Goal: Task Accomplishment & Management: Manage account settings

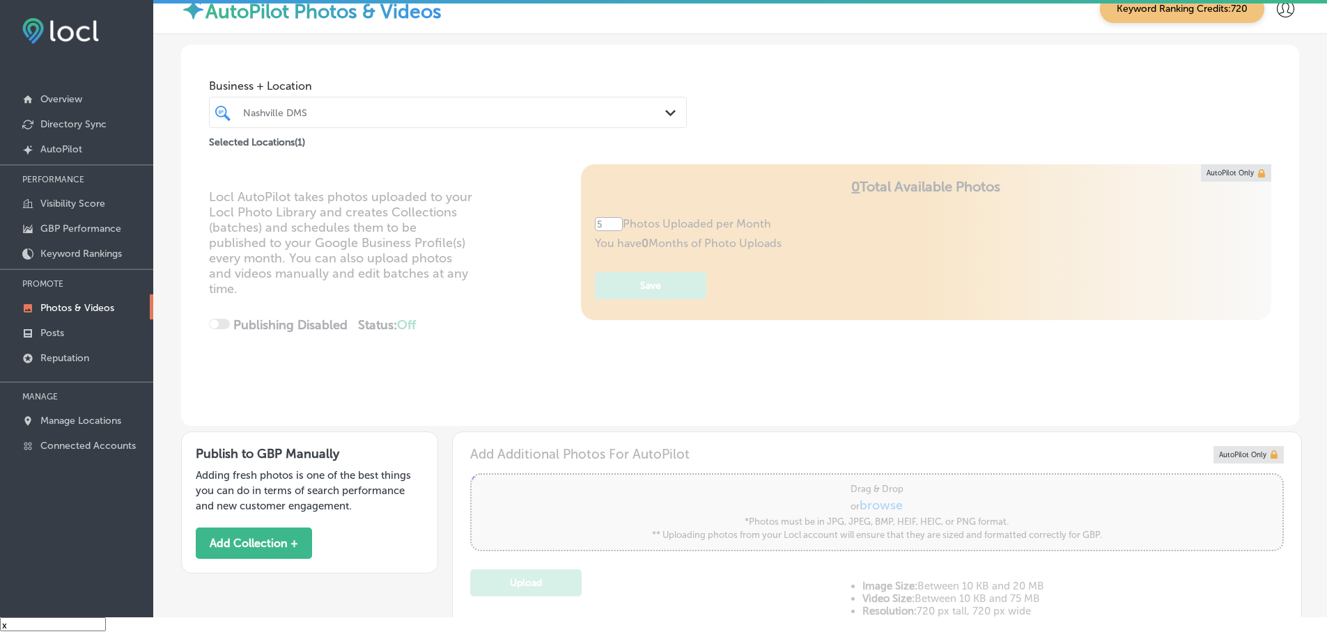
scroll to position [627, 0]
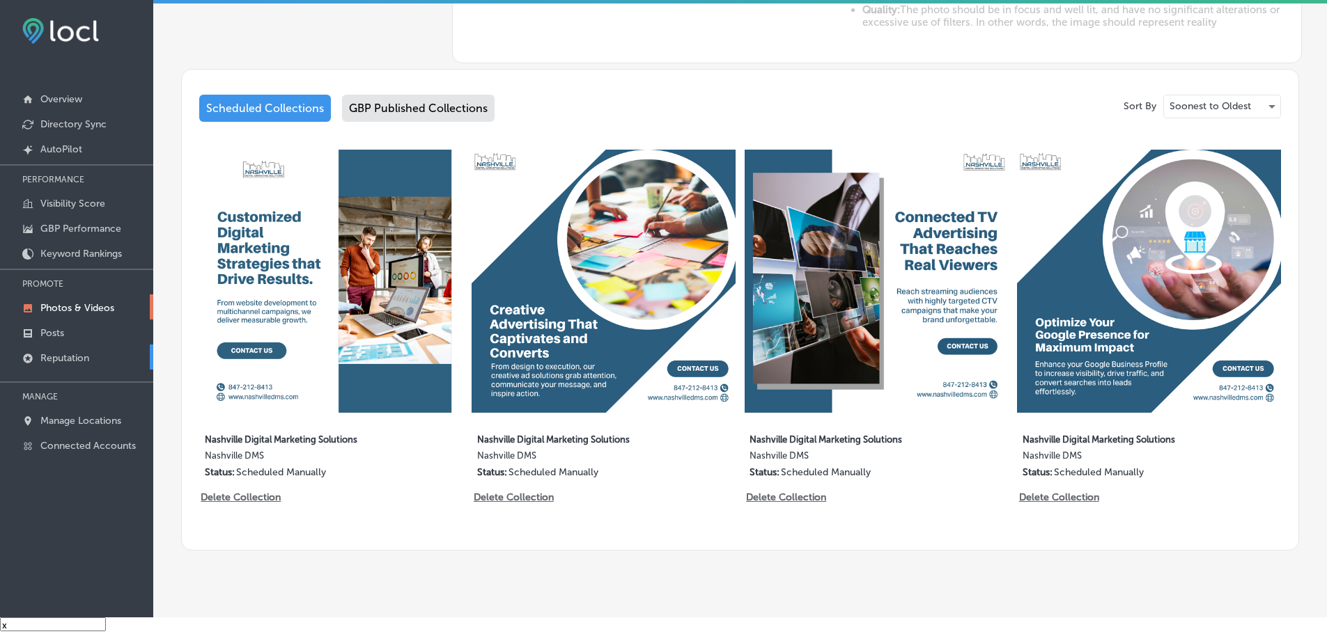
click at [42, 355] on p "Reputation" at bounding box center [64, 358] width 49 height 12
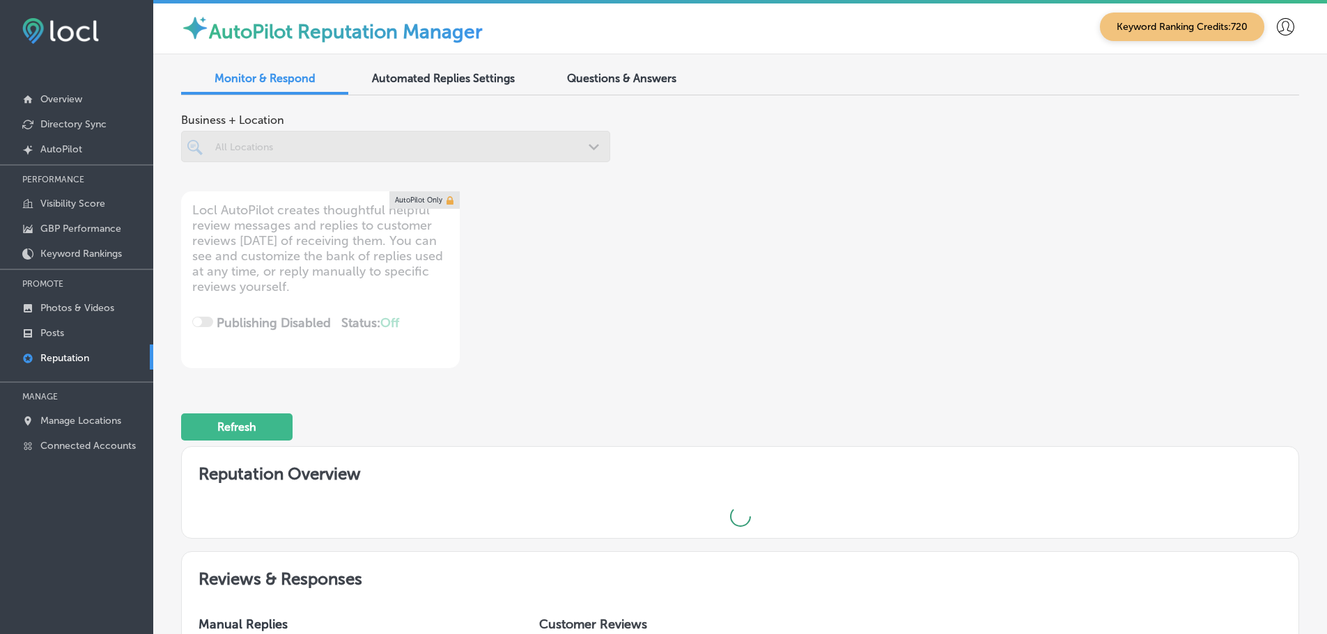
scroll to position [3, 0]
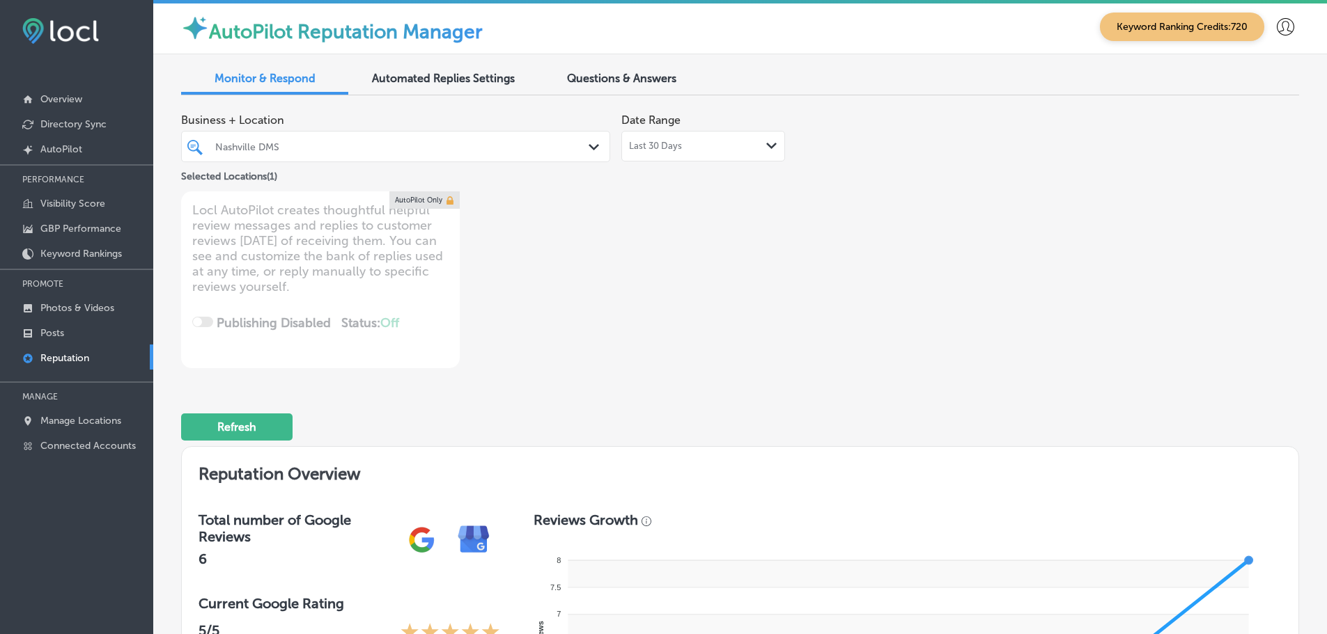
click at [738, 150] on div "Last 30 Days Path Created with Sketch." at bounding box center [703, 146] width 148 height 11
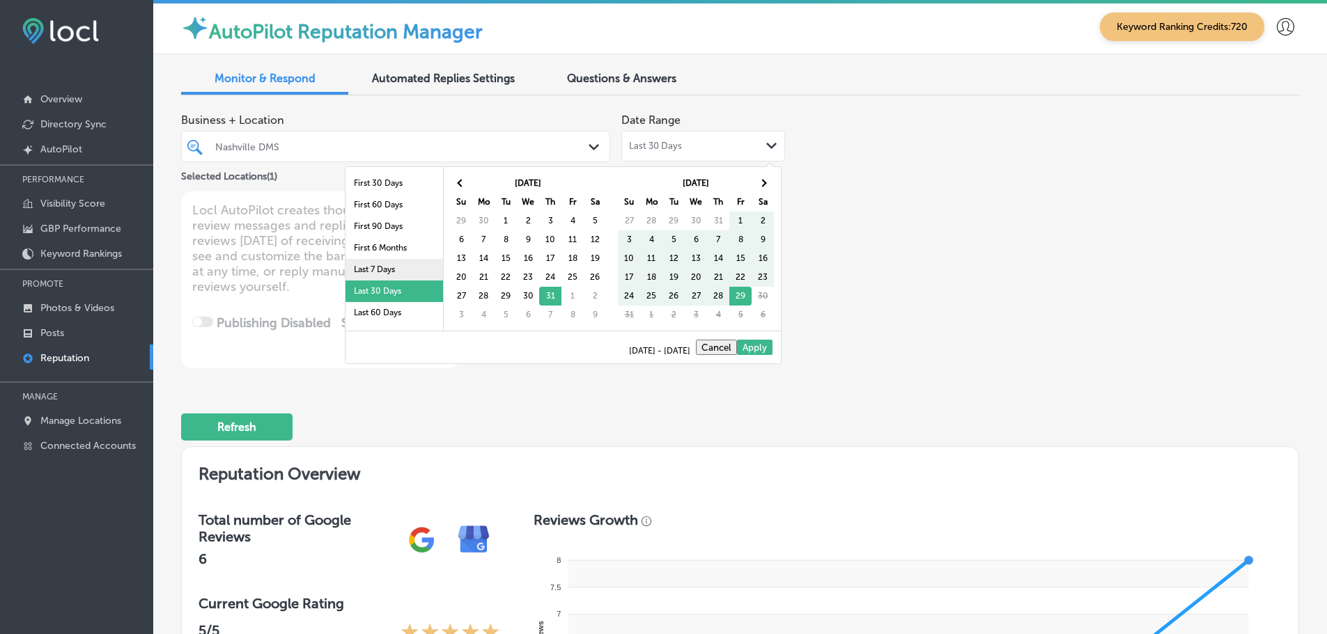
click at [354, 264] on li "Last 7 Days" at bounding box center [393, 270] width 97 height 22
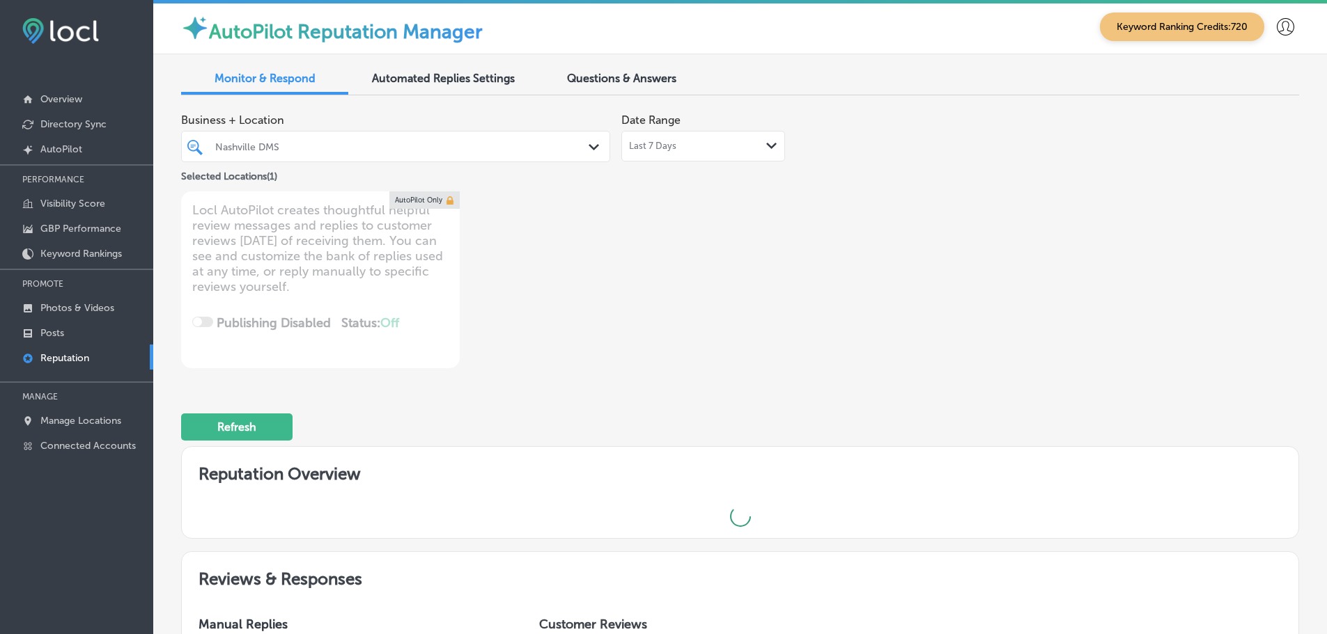
click at [546, 141] on div "Nashville DMS" at bounding box center [395, 147] width 375 height 22
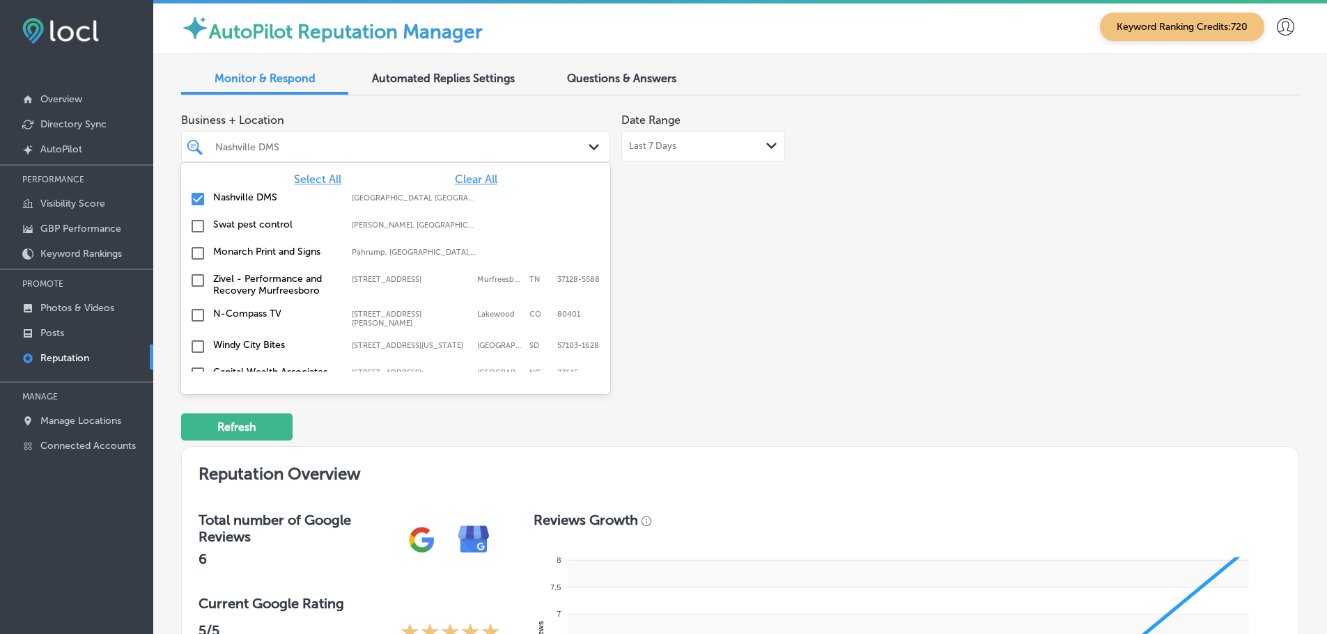
click at [310, 175] on span "Select All" at bounding box center [317, 179] width 47 height 13
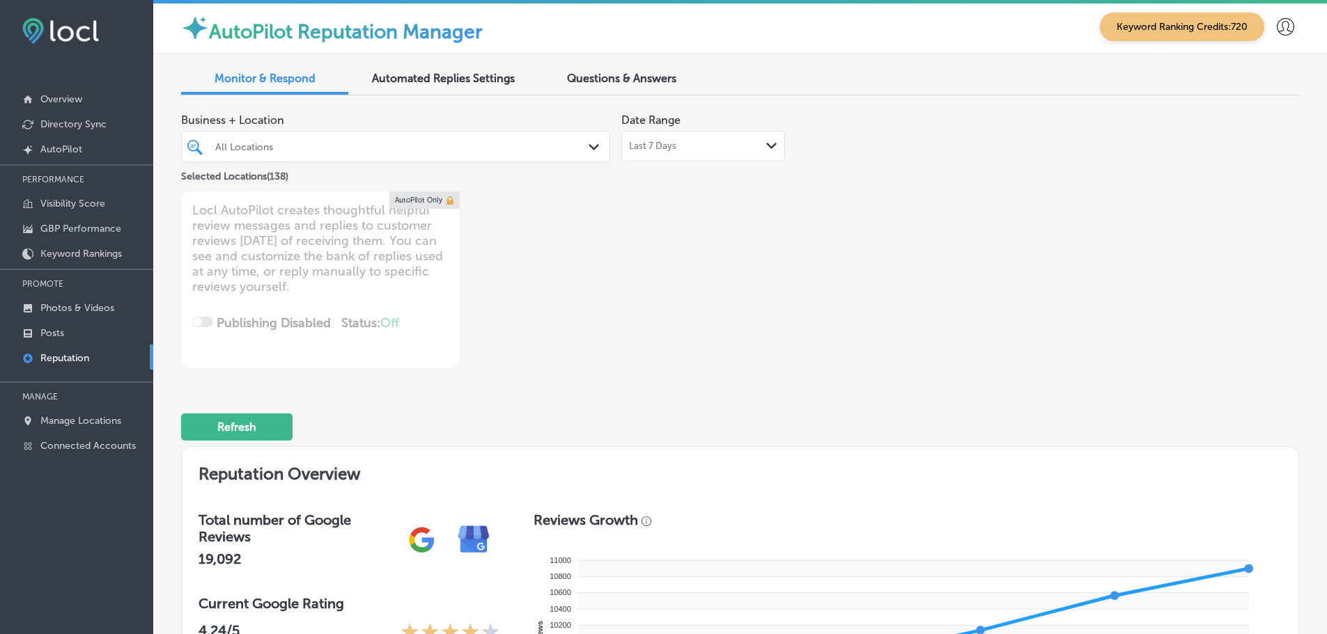
click at [563, 146] on div "All Locations" at bounding box center [402, 147] width 375 height 12
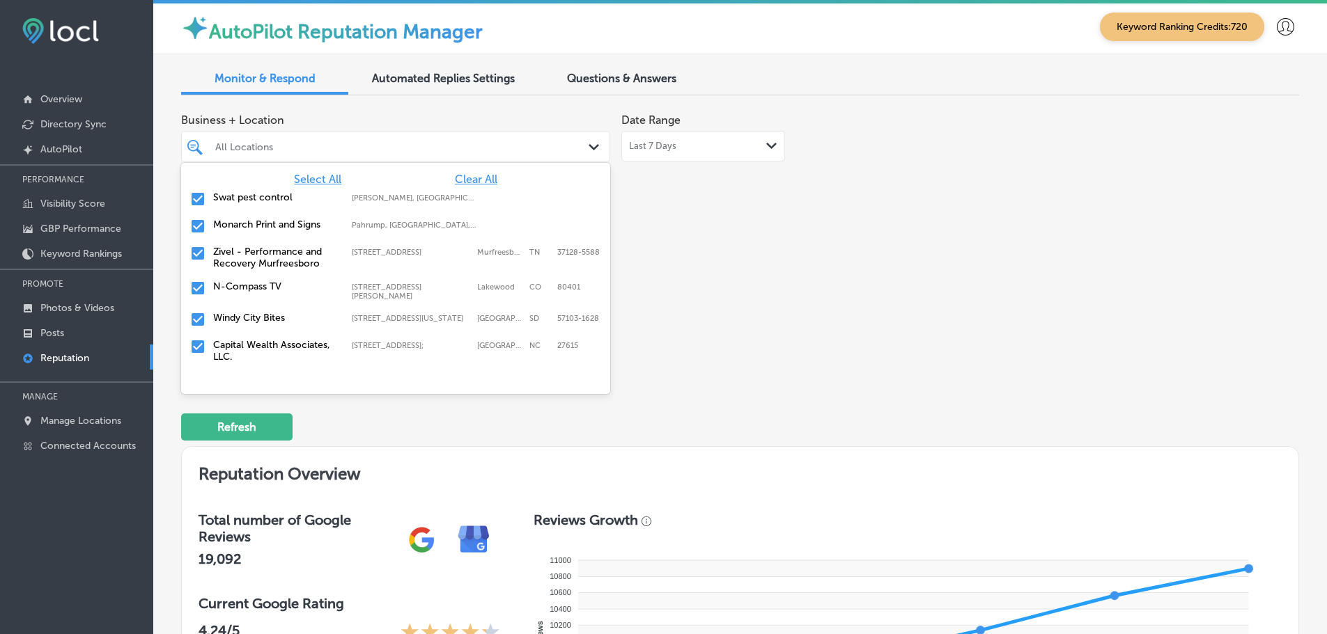
click at [246, 200] on label "Swat pest control" at bounding box center [275, 198] width 125 height 12
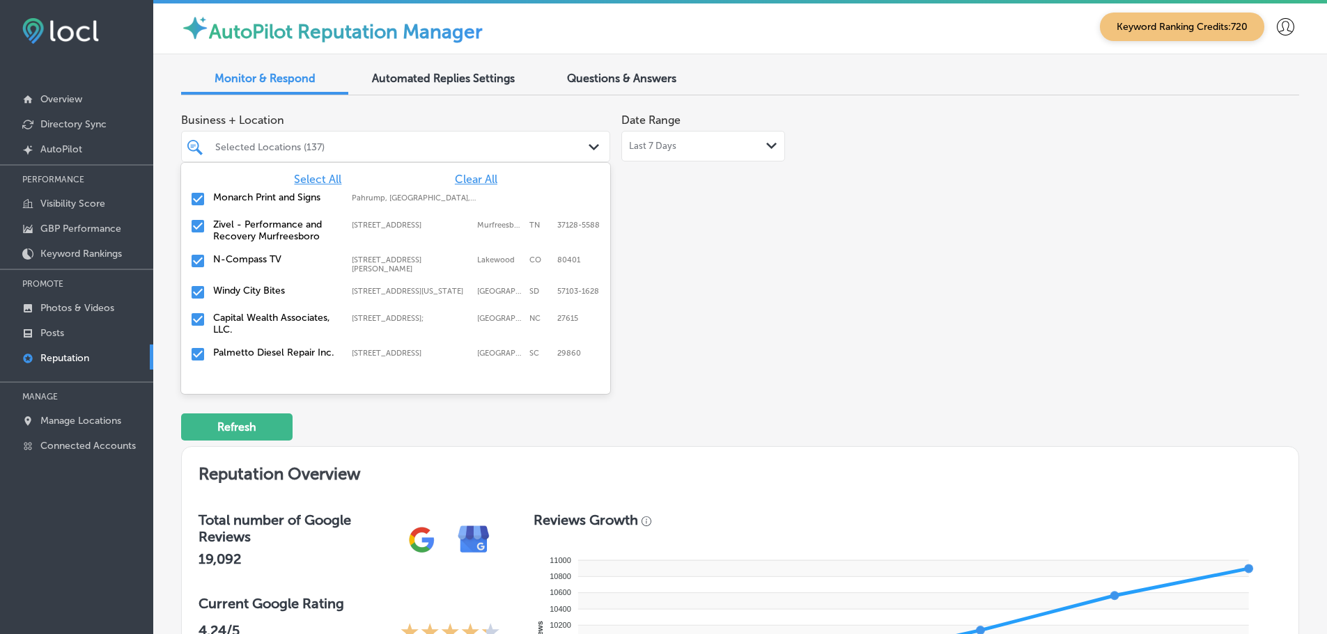
click at [246, 200] on label "Monarch Print and Signs" at bounding box center [275, 198] width 125 height 12
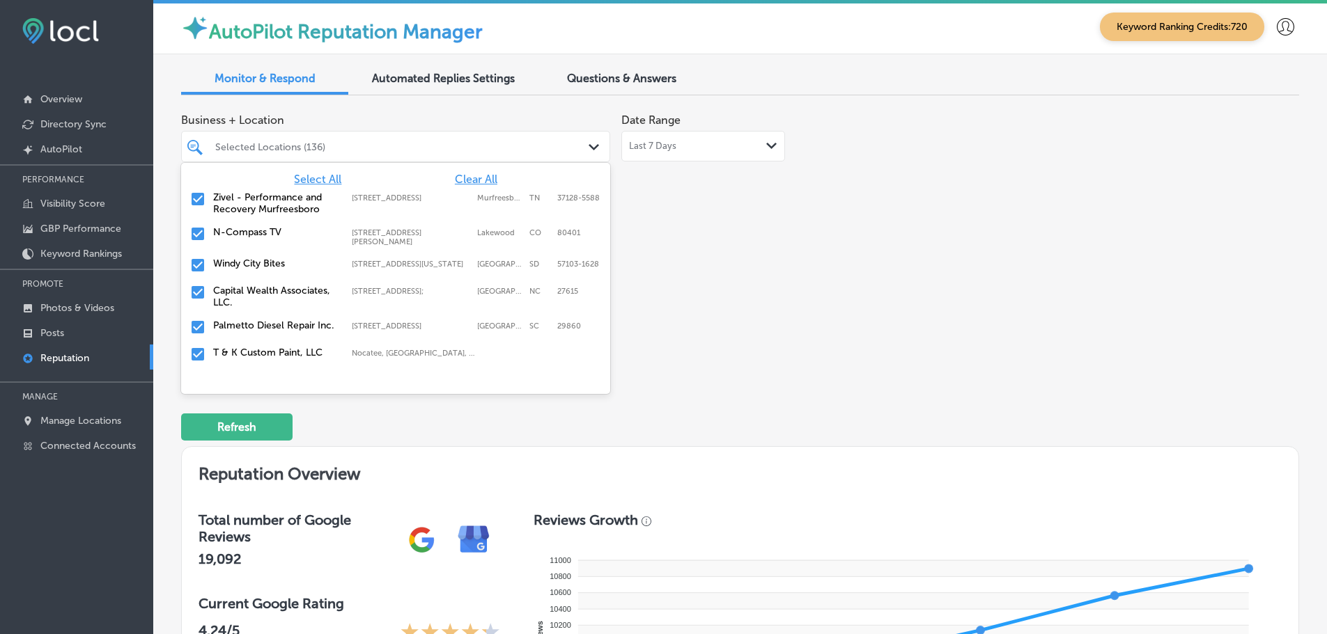
click at [246, 200] on label "Zivel - Performance and Recovery Murfreesboro" at bounding box center [275, 204] width 125 height 24
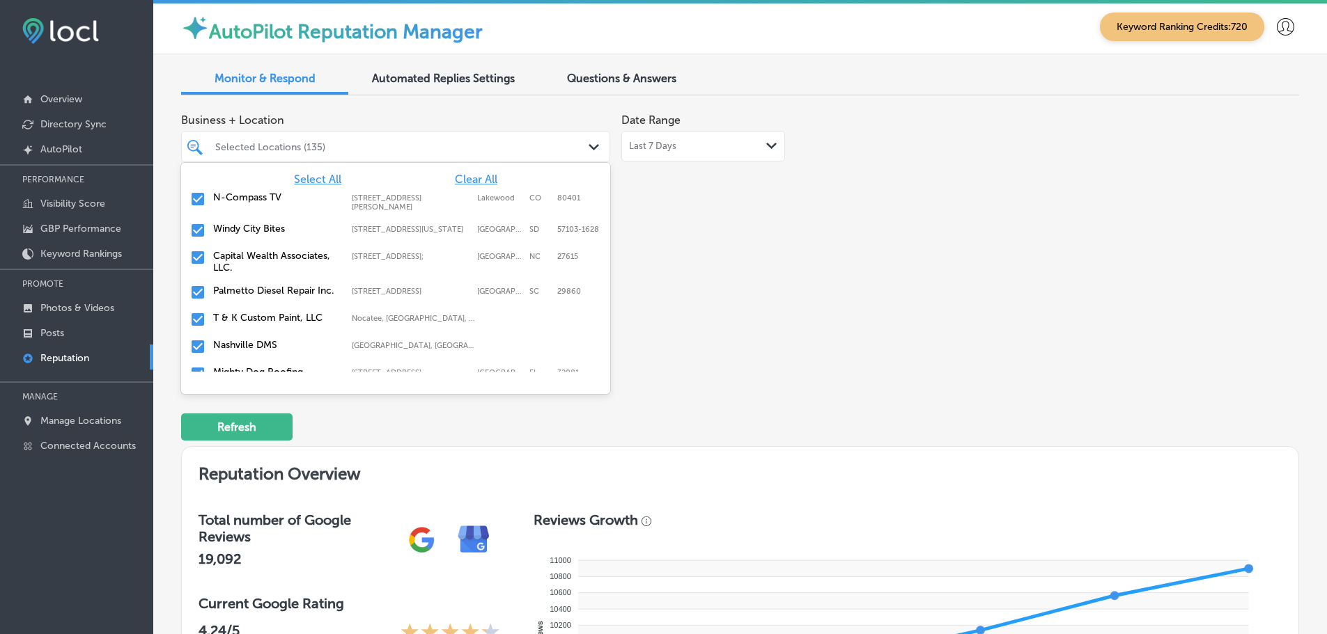
click at [233, 231] on label "Windy City Bites" at bounding box center [275, 229] width 125 height 12
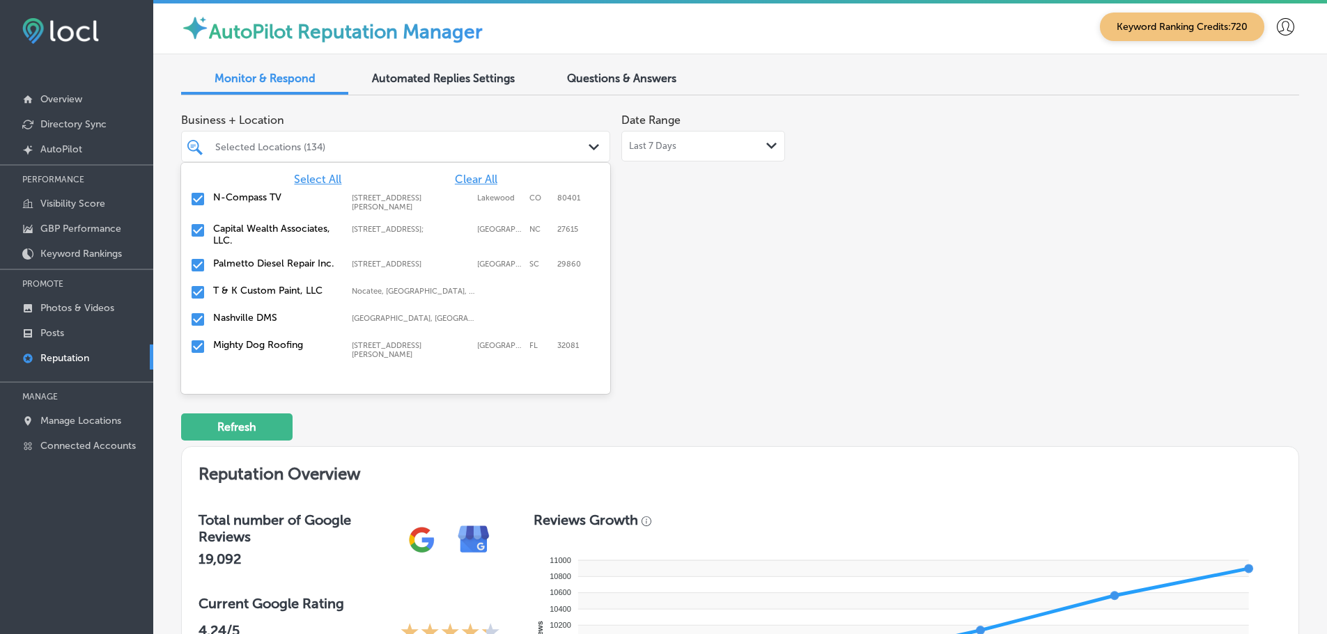
click at [229, 267] on label "Palmetto Diesel Repair Inc." at bounding box center [275, 264] width 125 height 12
click at [229, 267] on label "T & K Custom Paint, LLC" at bounding box center [275, 264] width 125 height 12
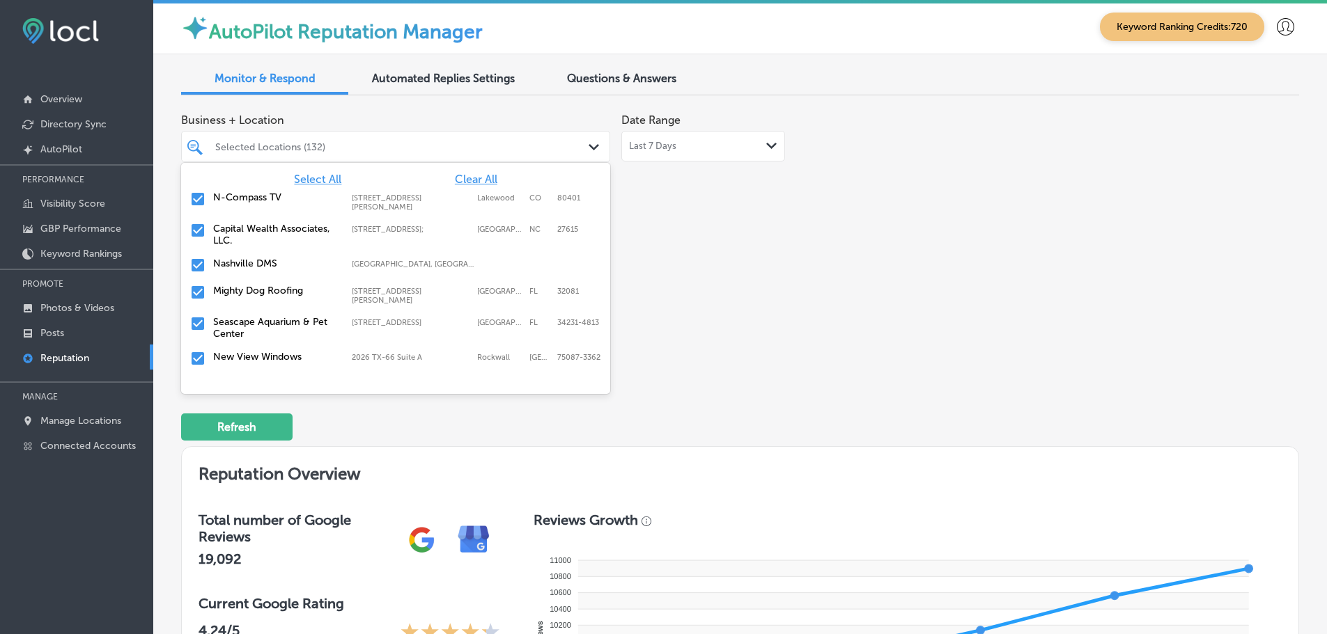
click at [229, 267] on label "Nashville DMS" at bounding box center [275, 264] width 125 height 12
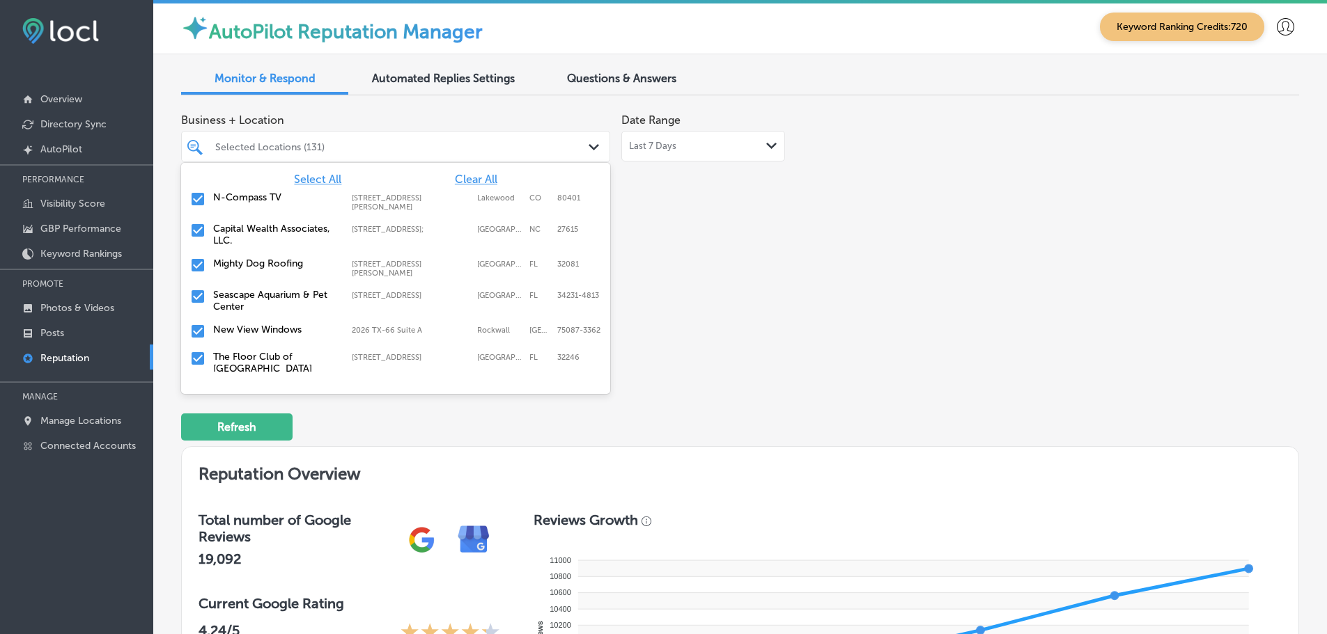
click at [230, 267] on label "Mighty Dog Roofing" at bounding box center [275, 264] width 125 height 12
click at [230, 267] on label "Seascape Aquarium & Pet Center" at bounding box center [275, 270] width 125 height 24
click at [230, 267] on label "New View Windows" at bounding box center [275, 264] width 125 height 12
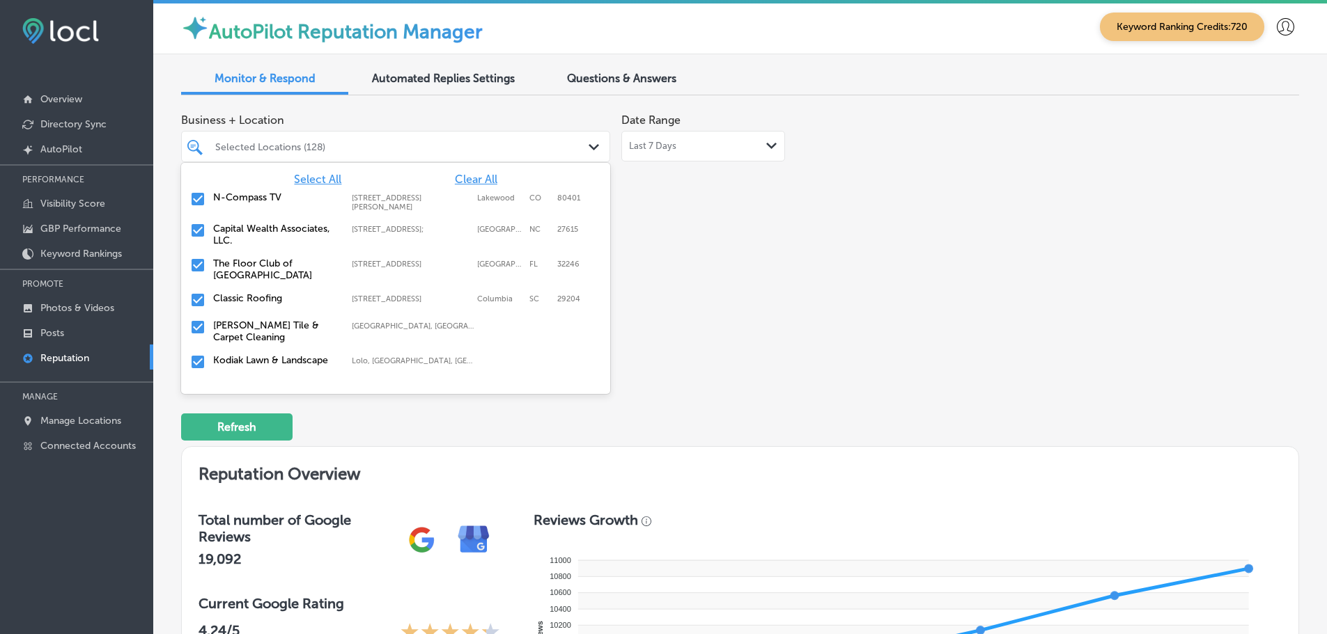
click at [230, 267] on label "The Floor Club of [GEOGRAPHIC_DATA]" at bounding box center [275, 270] width 125 height 24
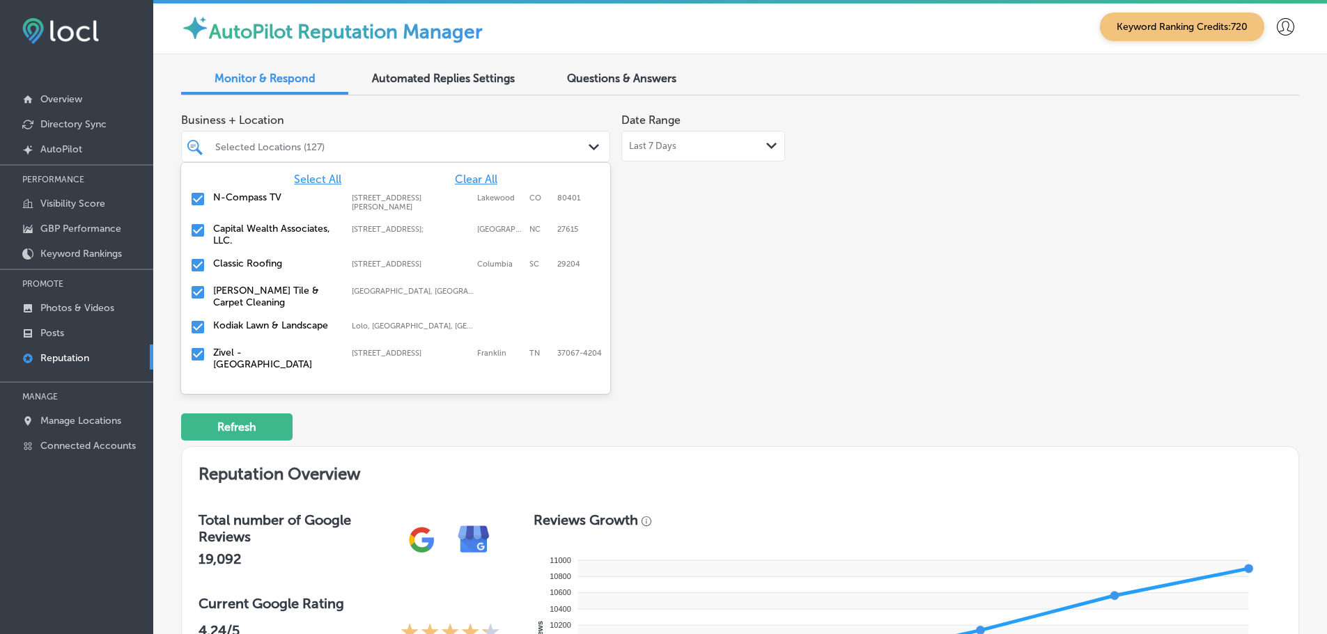
click at [230, 267] on label "Classic Roofing" at bounding box center [275, 264] width 125 height 12
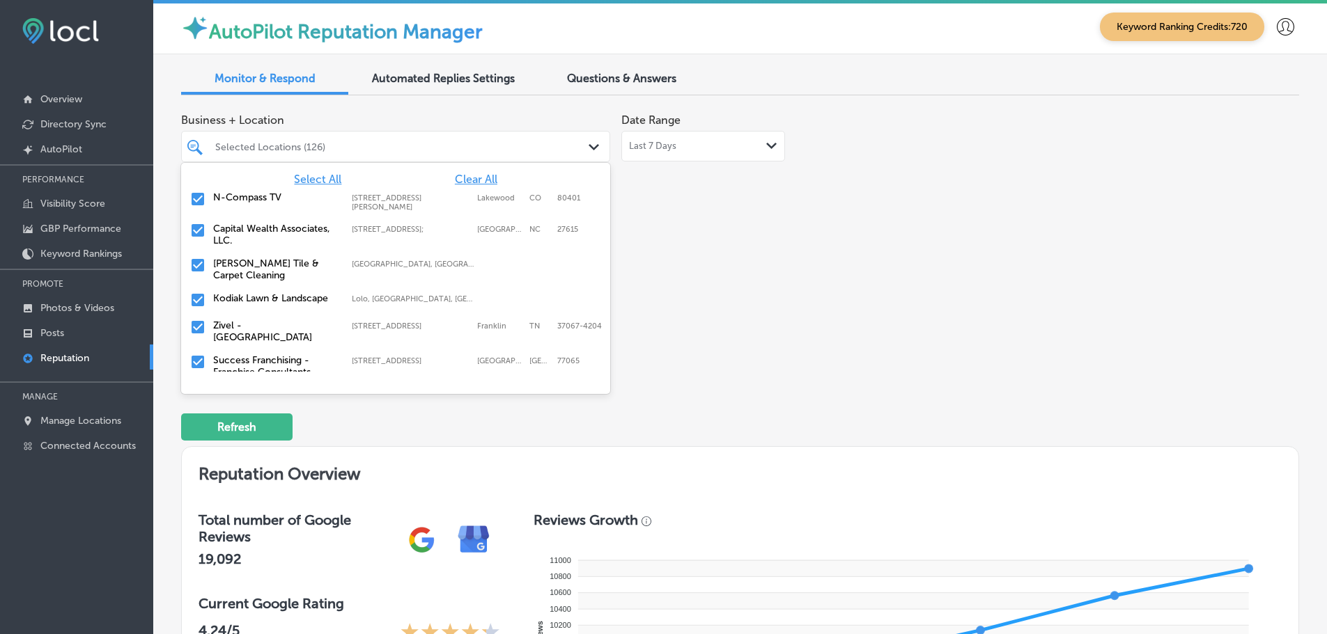
click at [226, 299] on label "Kodiak Lawn & Landscape" at bounding box center [275, 298] width 125 height 12
click at [228, 343] on label "Success Franchising - Franchise Consultants" at bounding box center [275, 339] width 125 height 24
click at [228, 343] on div "Royal Garage Doors [STREET_ADDRESS][GEOGRAPHIC_DATA][STREET_ADDRESS]" at bounding box center [396, 336] width 418 height 22
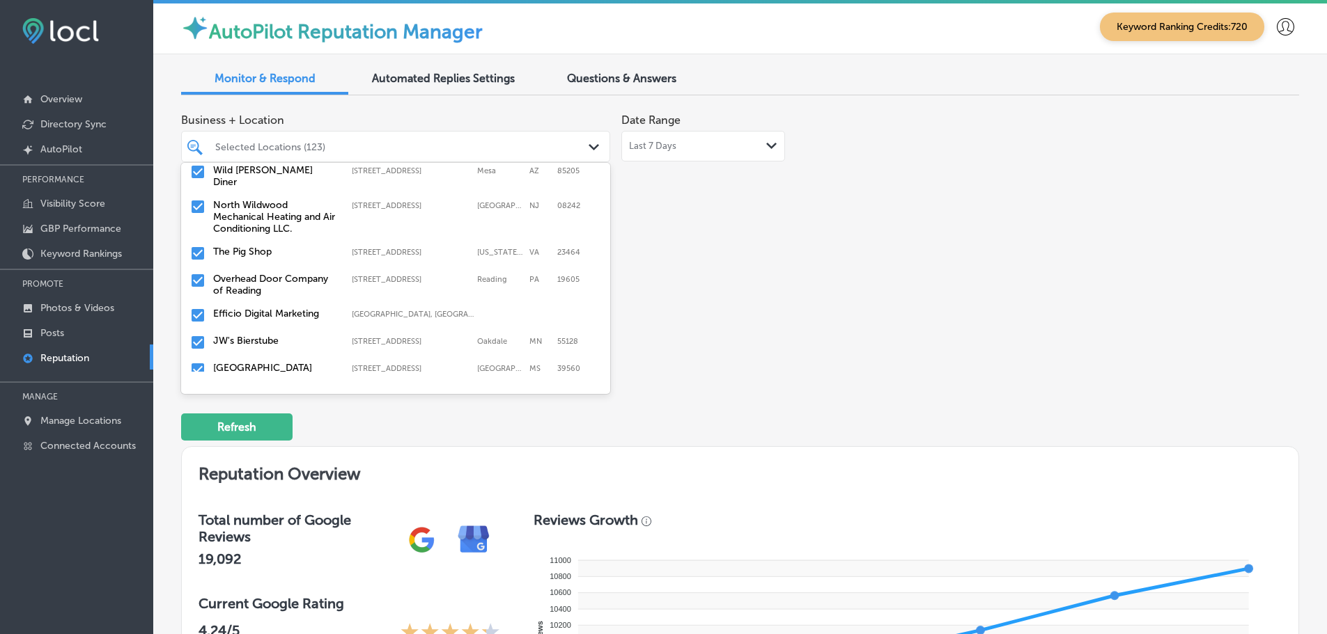
scroll to position [209, 0]
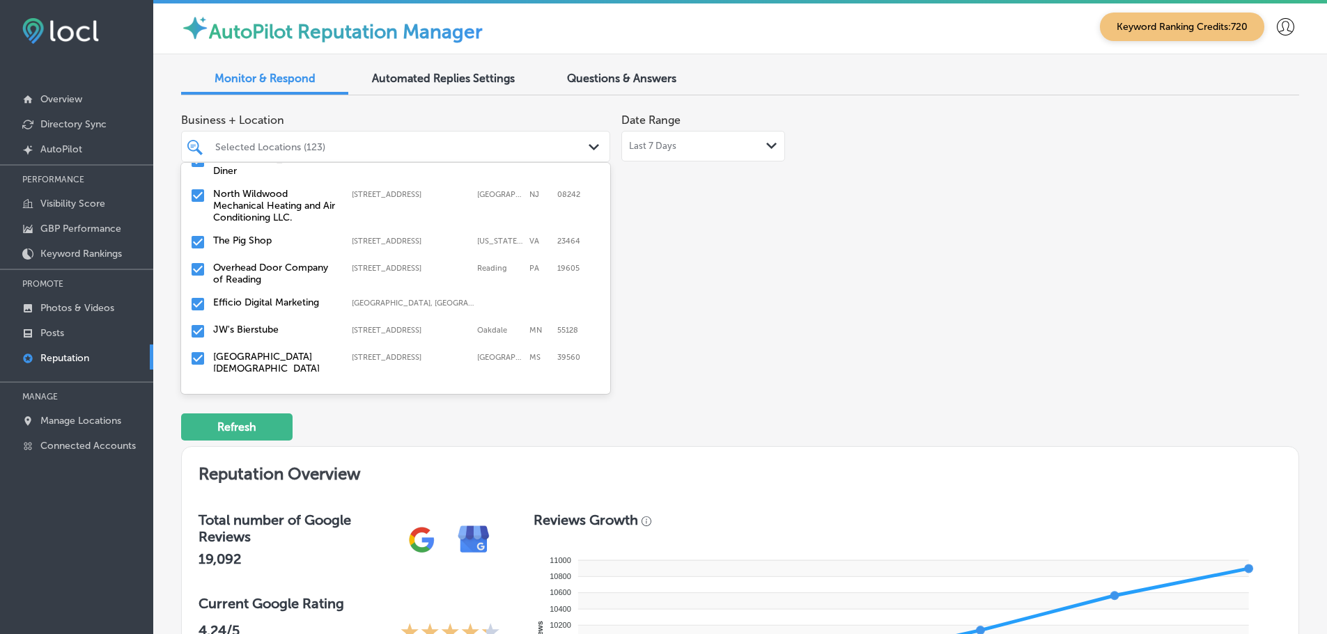
click at [270, 208] on label "North Wildwood Mechanical Heating and Air Conditioning LLC." at bounding box center [275, 206] width 125 height 36
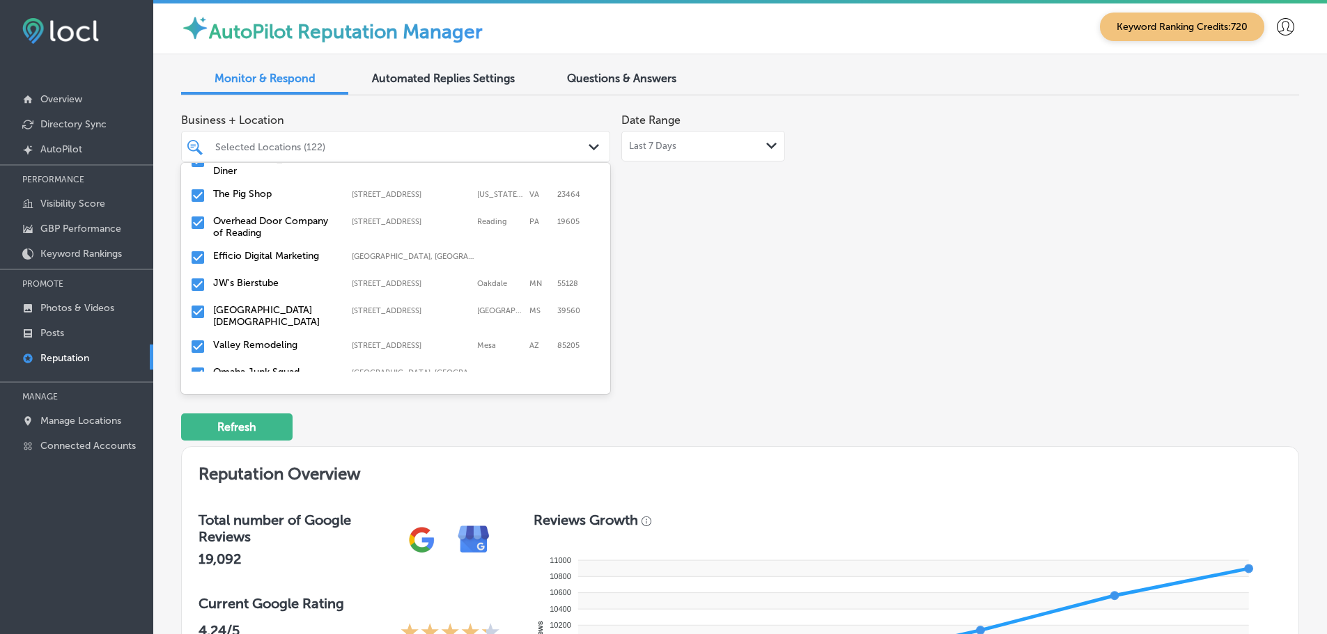
click at [259, 188] on label "The Pig Shop" at bounding box center [275, 194] width 125 height 12
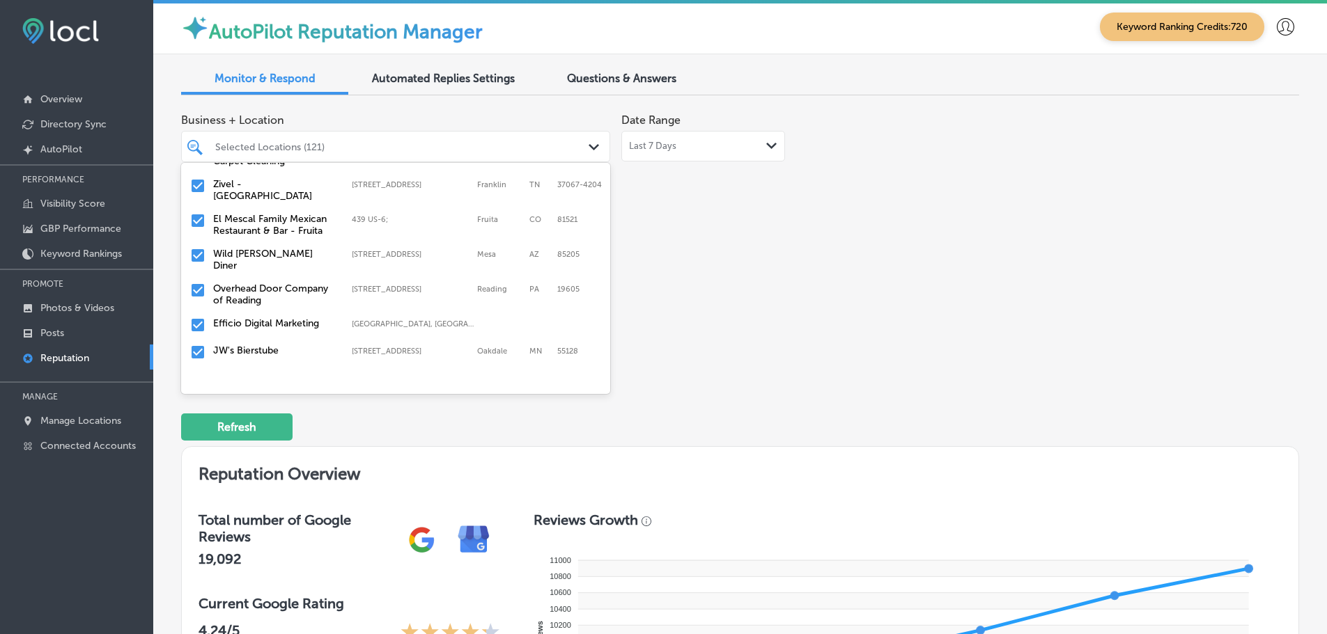
scroll to position [139, 0]
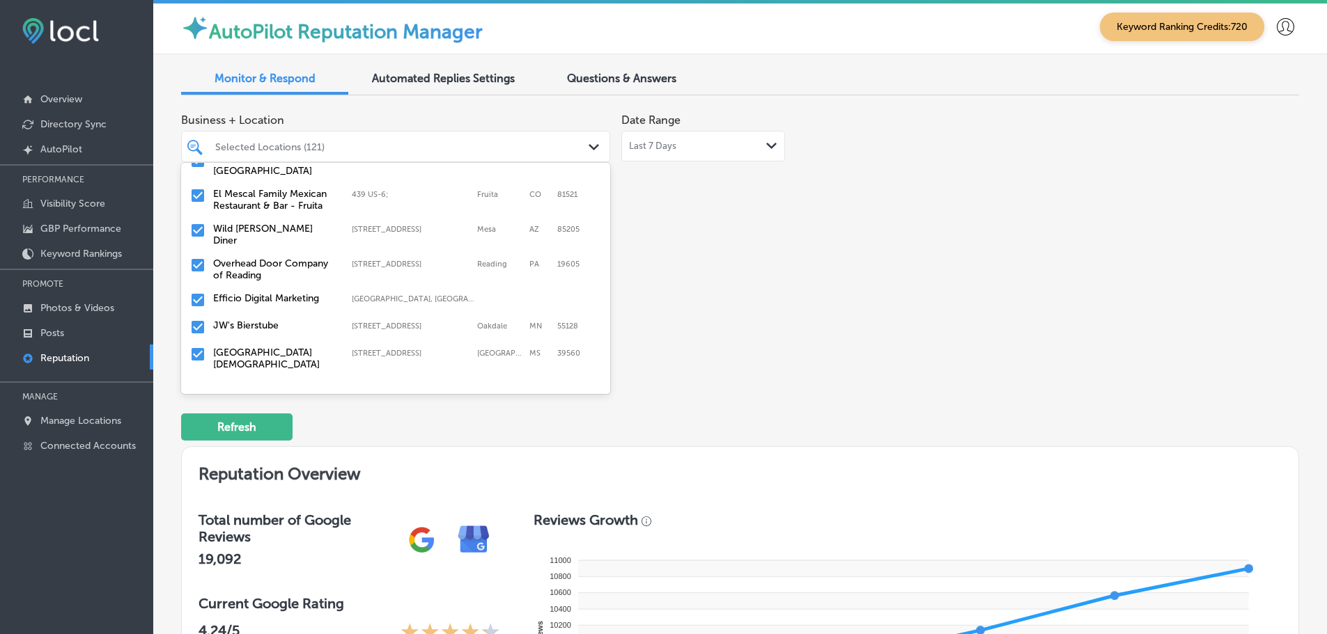
click at [256, 268] on label "Overhead Door Company of Reading" at bounding box center [275, 270] width 125 height 24
click at [254, 285] on label "JW's Bierstube" at bounding box center [275, 291] width 125 height 12
click at [276, 285] on label "[GEOGRAPHIC_DATA][DEMOGRAPHIC_DATA]" at bounding box center [275, 297] width 125 height 24
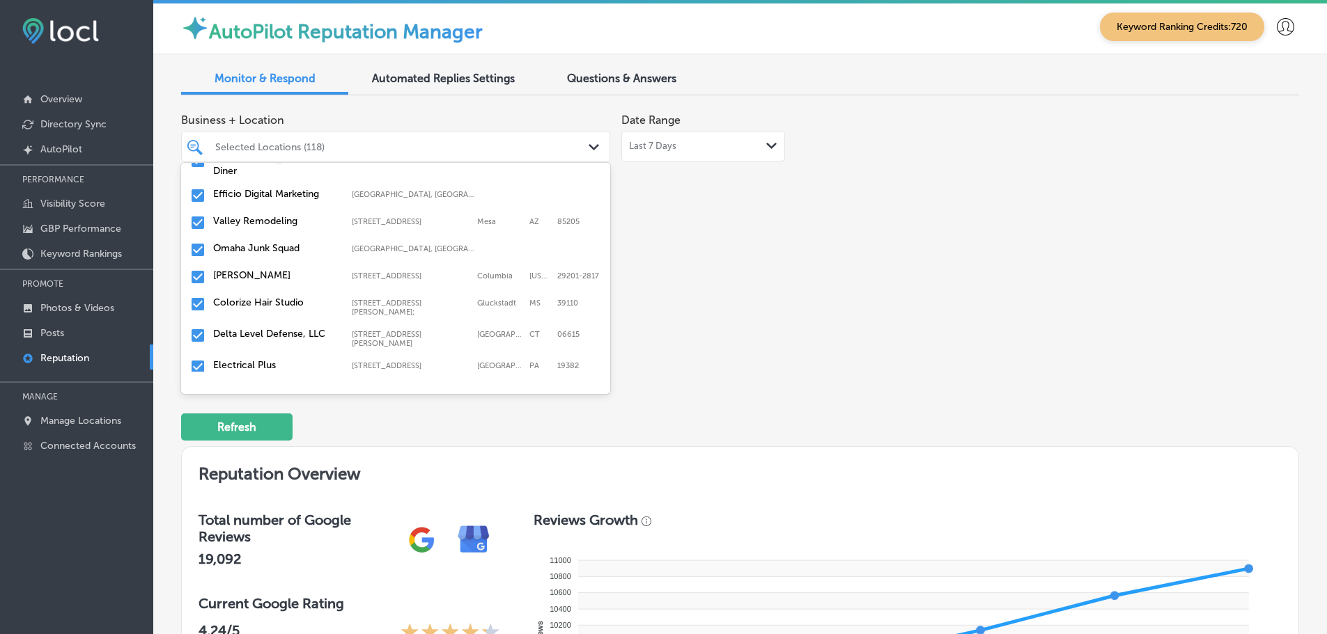
click at [251, 215] on label "Valley Remodeling" at bounding box center [275, 221] width 125 height 12
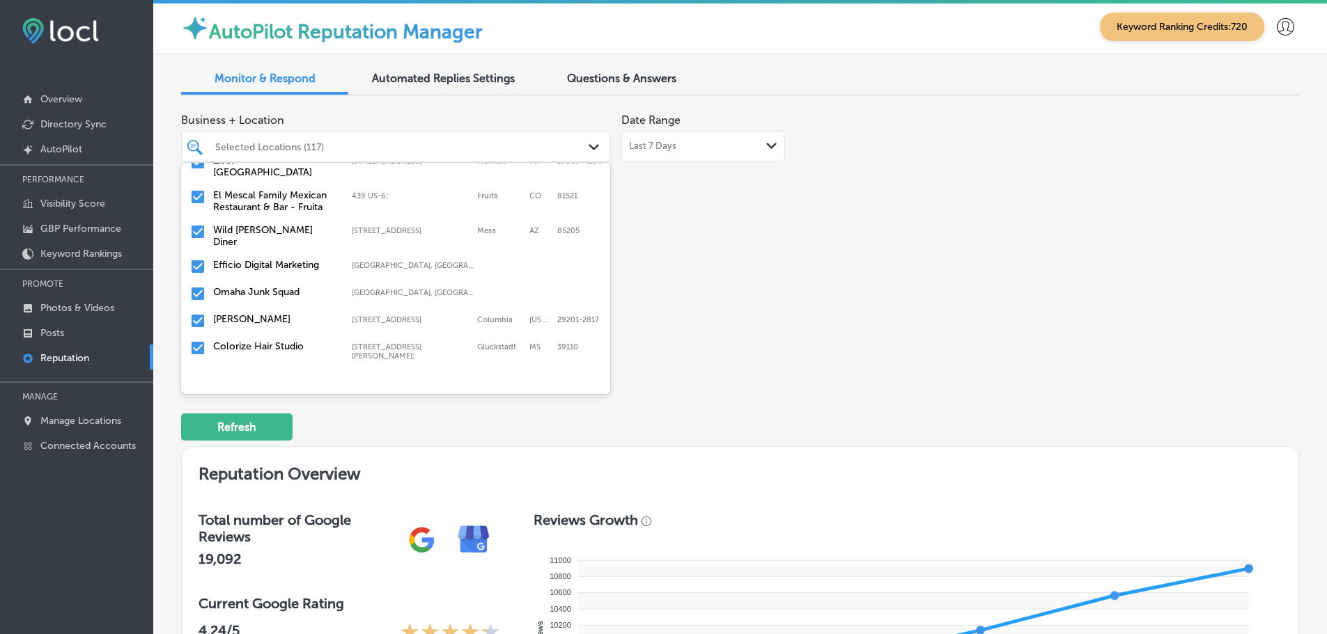
scroll to position [139, 0]
click at [263, 286] on label "Omaha Junk Squad" at bounding box center [275, 291] width 125 height 12
click at [269, 285] on label "[PERSON_NAME]" at bounding box center [275, 291] width 125 height 12
click at [266, 285] on label "Colorize Hair Studio" at bounding box center [275, 291] width 125 height 12
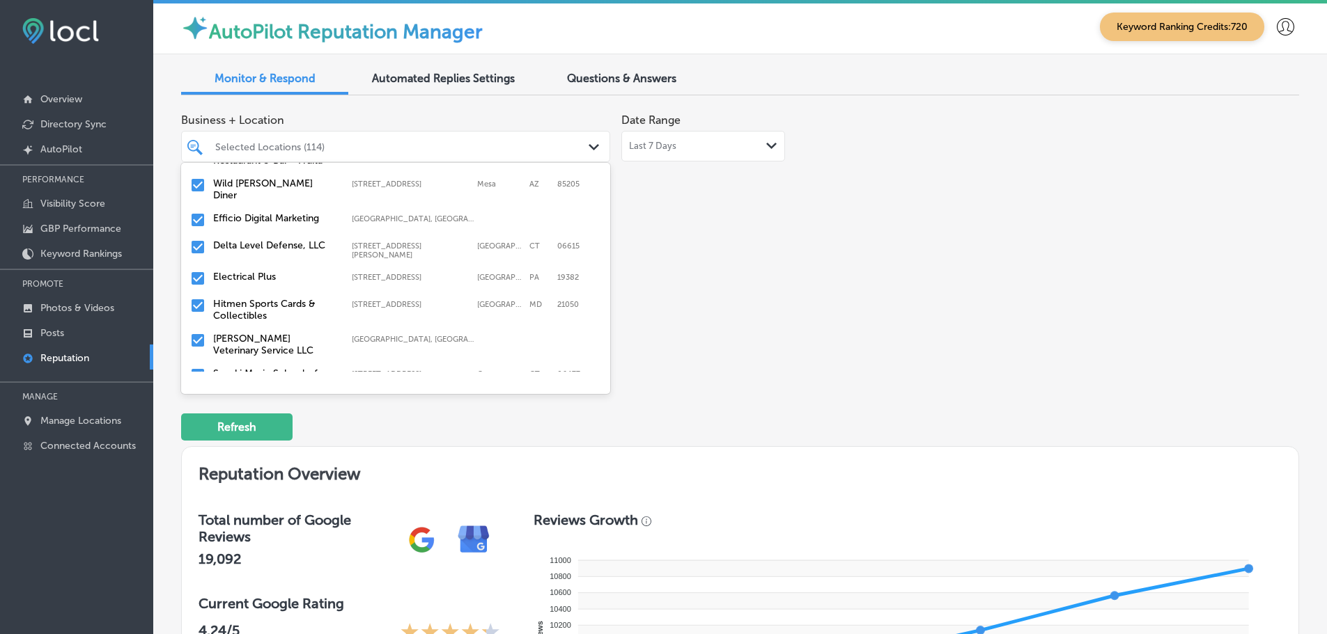
scroll to position [209, 0]
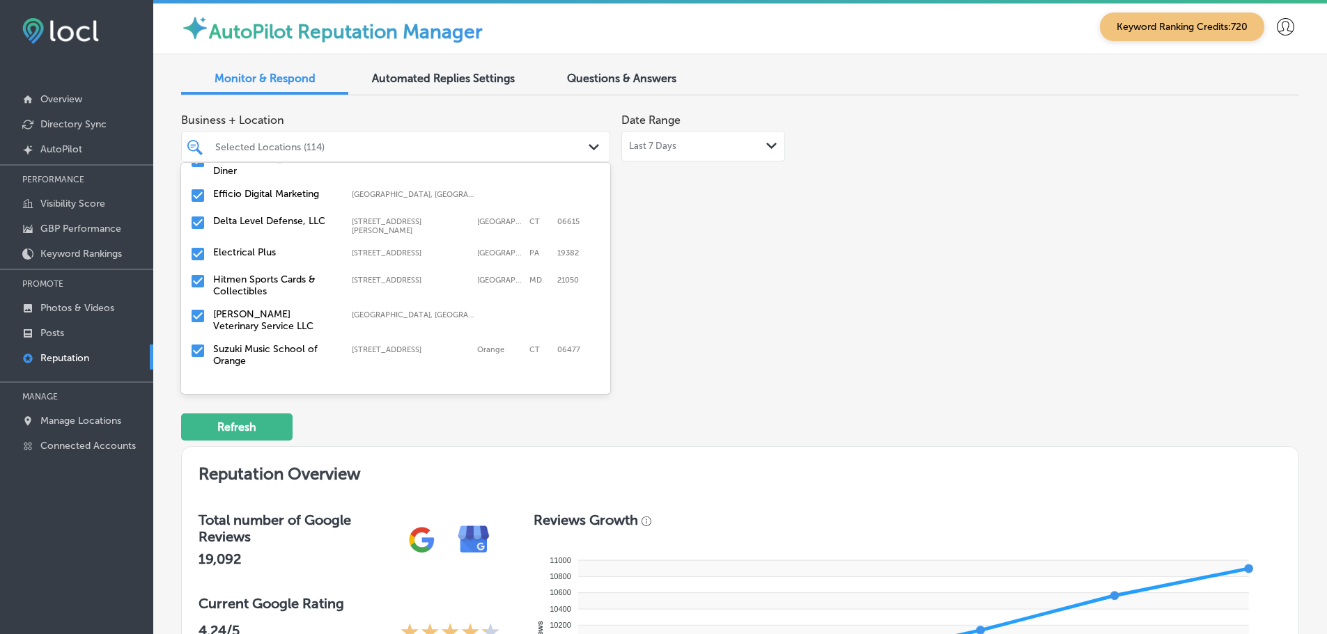
click at [273, 309] on label "[PERSON_NAME] Veterinary Service LLC" at bounding box center [275, 321] width 125 height 24
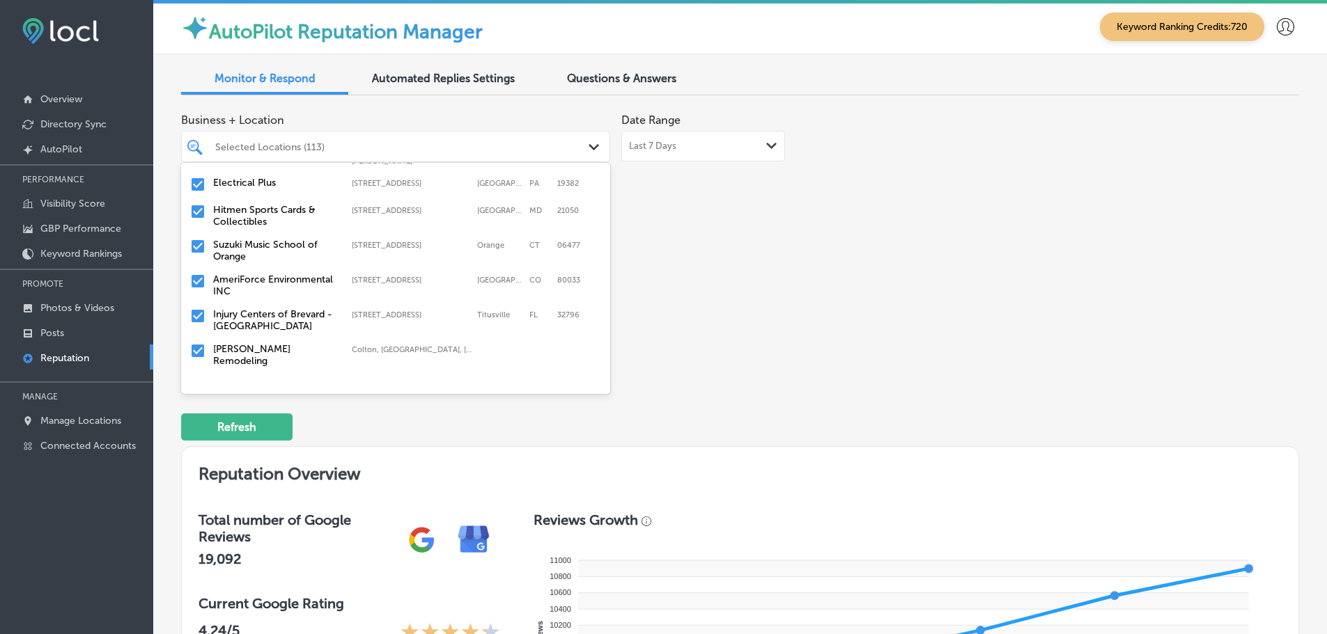
scroll to position [348, 0]
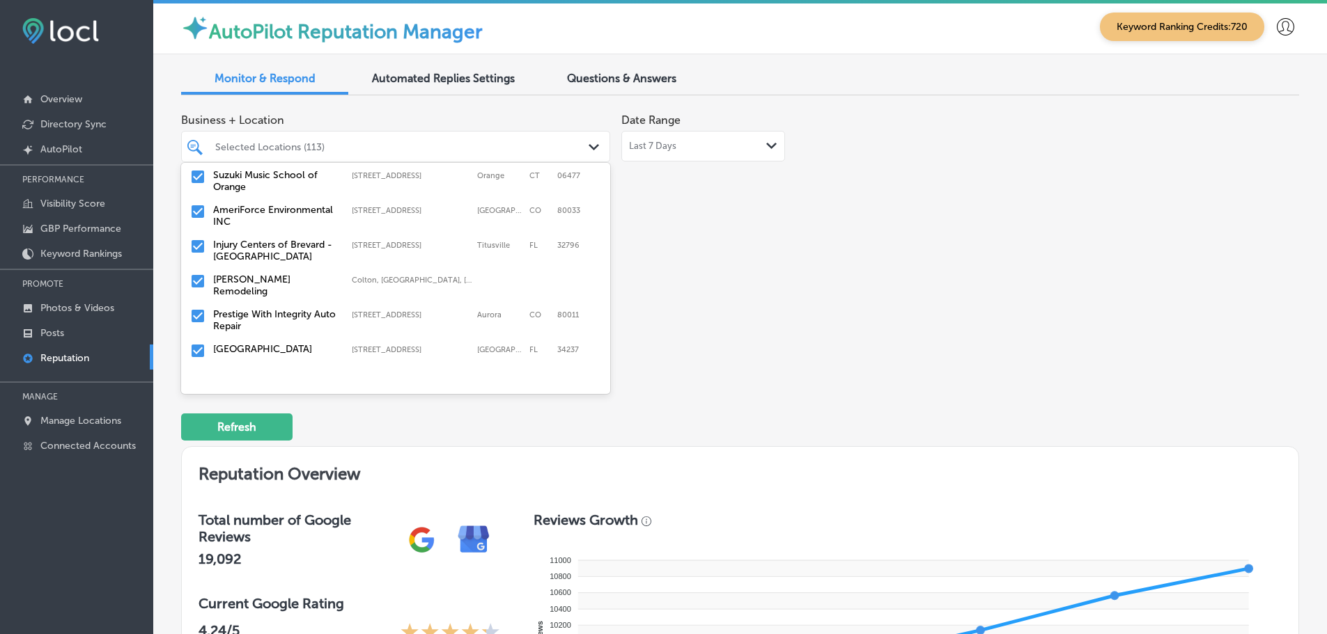
click at [281, 274] on label "[PERSON_NAME] Remodeling" at bounding box center [275, 286] width 125 height 24
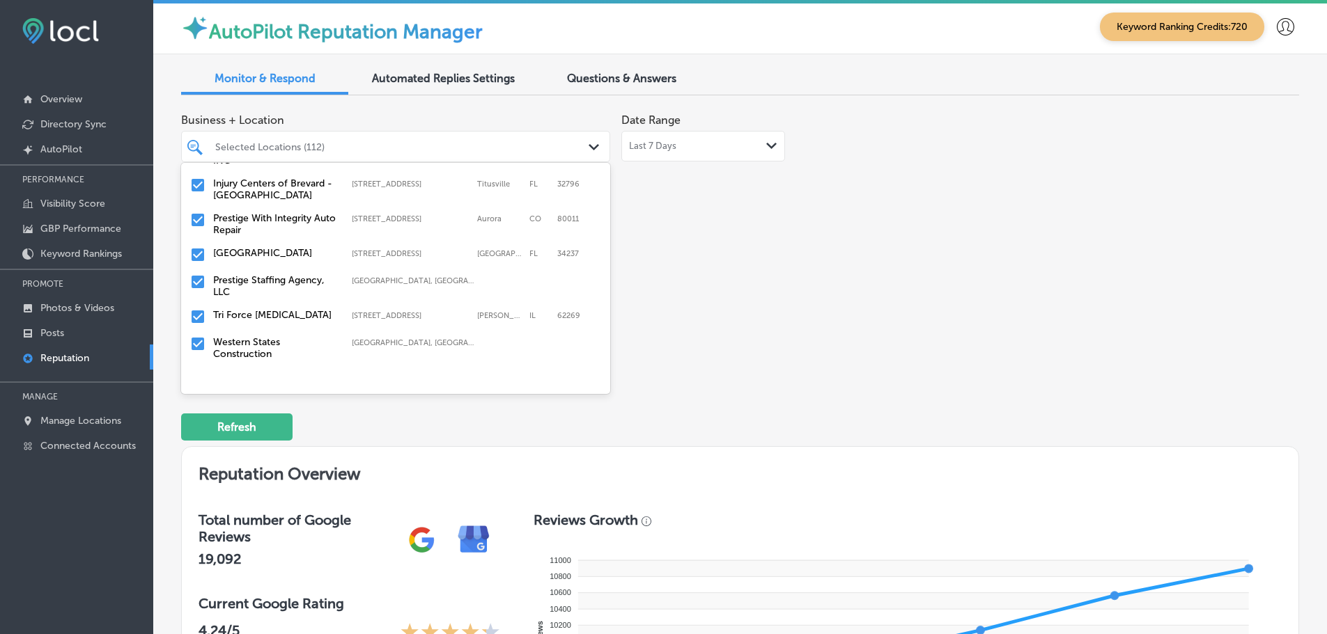
scroll to position [418, 0]
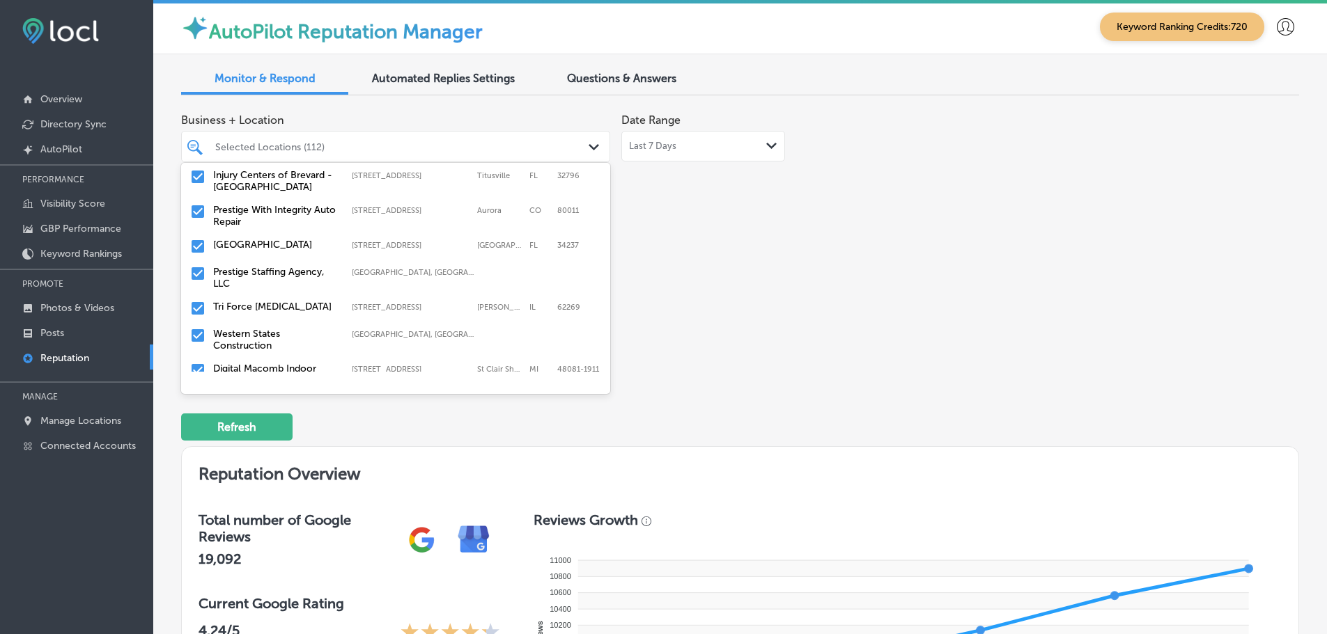
click at [262, 201] on div "Prestige With Integrity Auto Repair [STREET_ADDRESS] [STREET_ADDRESS]" at bounding box center [396, 215] width 418 height 29
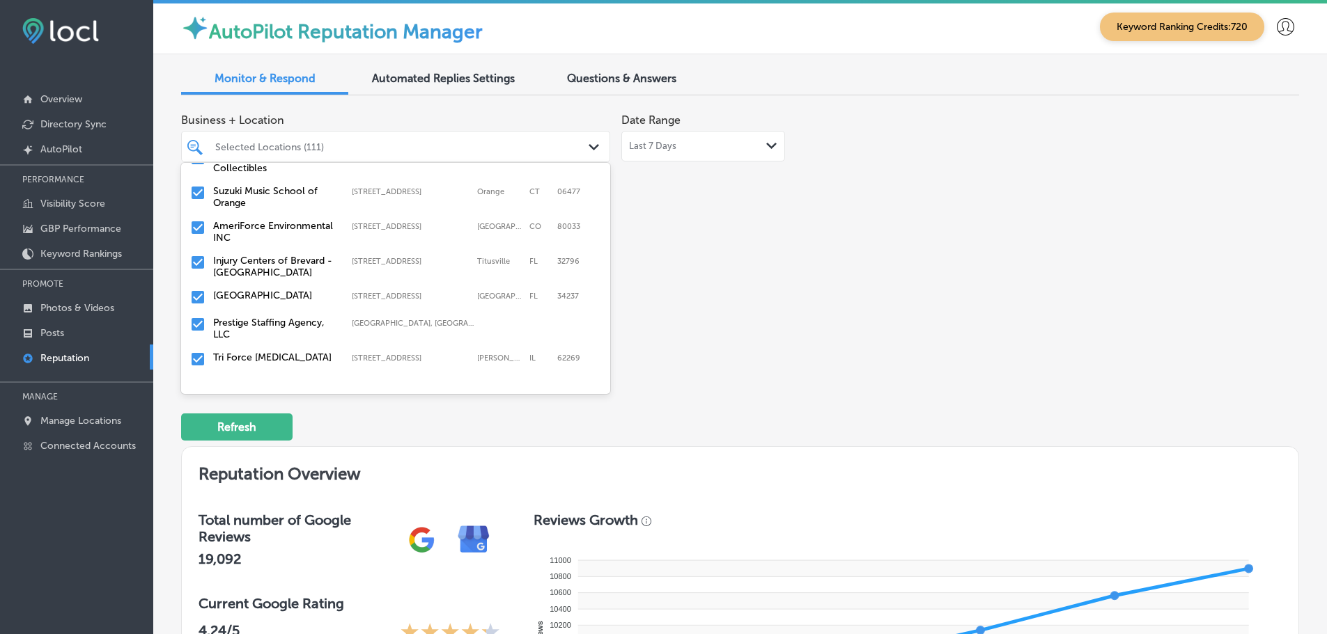
scroll to position [348, 0]
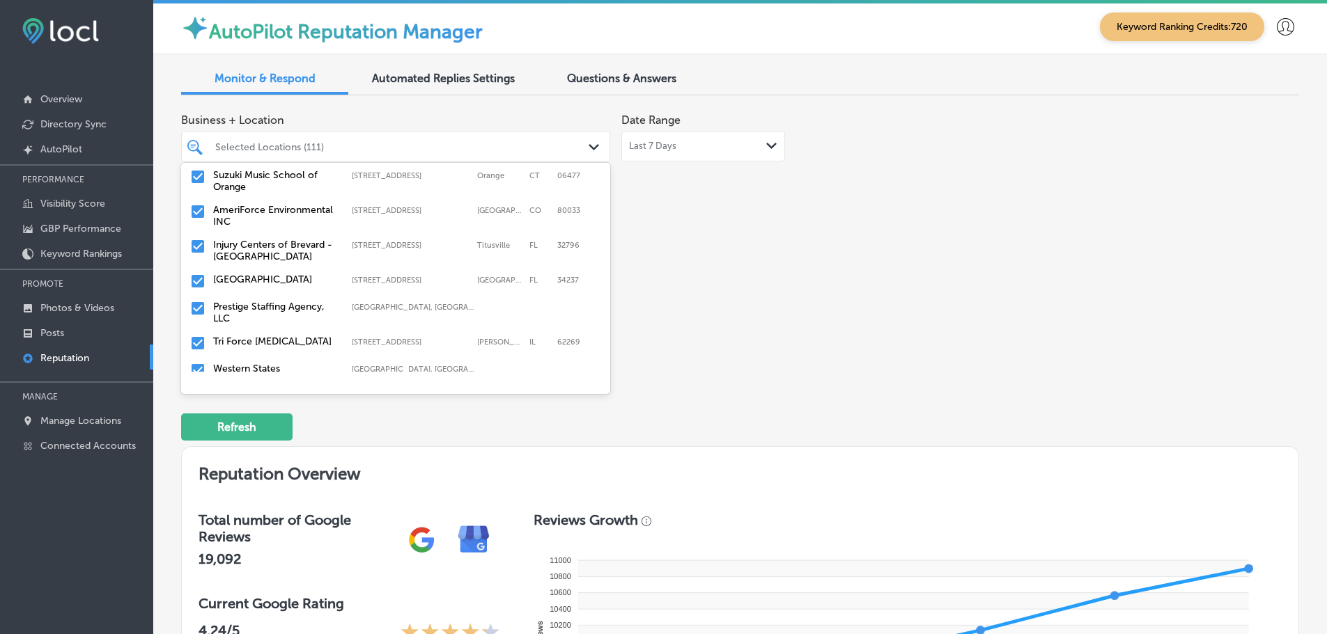
click at [258, 301] on label "Prestige Staffing Agency, LLC" at bounding box center [275, 313] width 125 height 24
click at [273, 301] on label "Tri Force [MEDICAL_DATA]" at bounding box center [275, 307] width 125 height 12
click at [261, 301] on label "Western States Construction" at bounding box center [275, 313] width 125 height 24
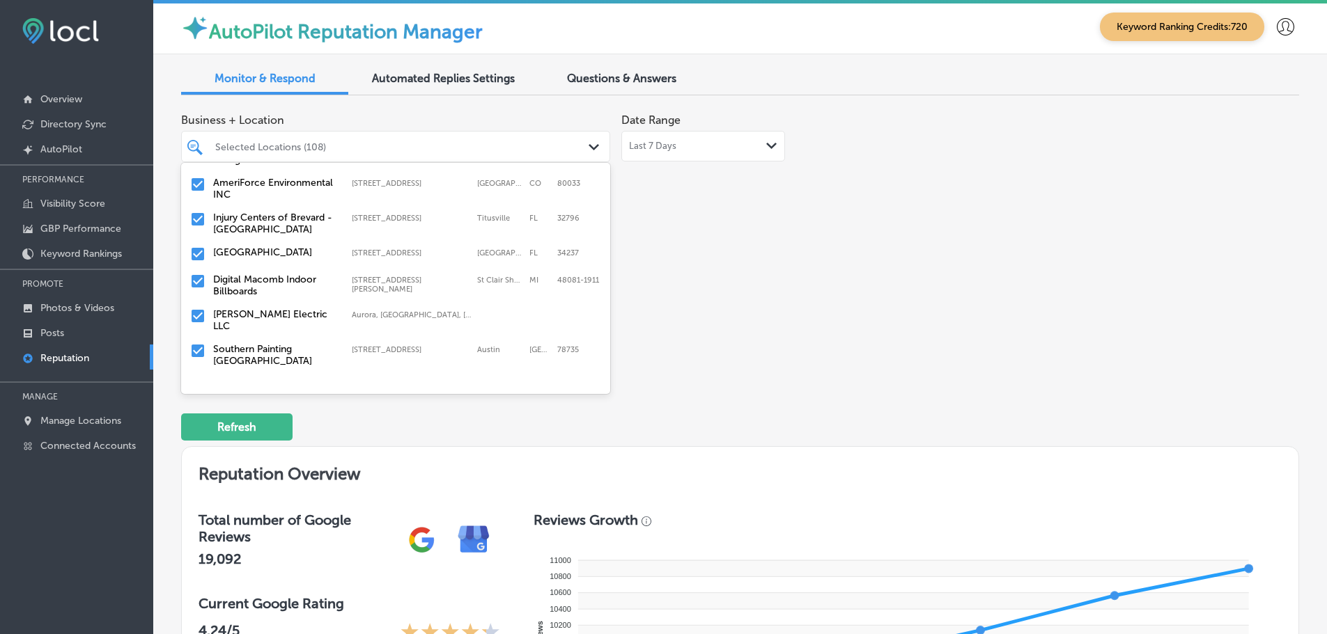
scroll to position [418, 0]
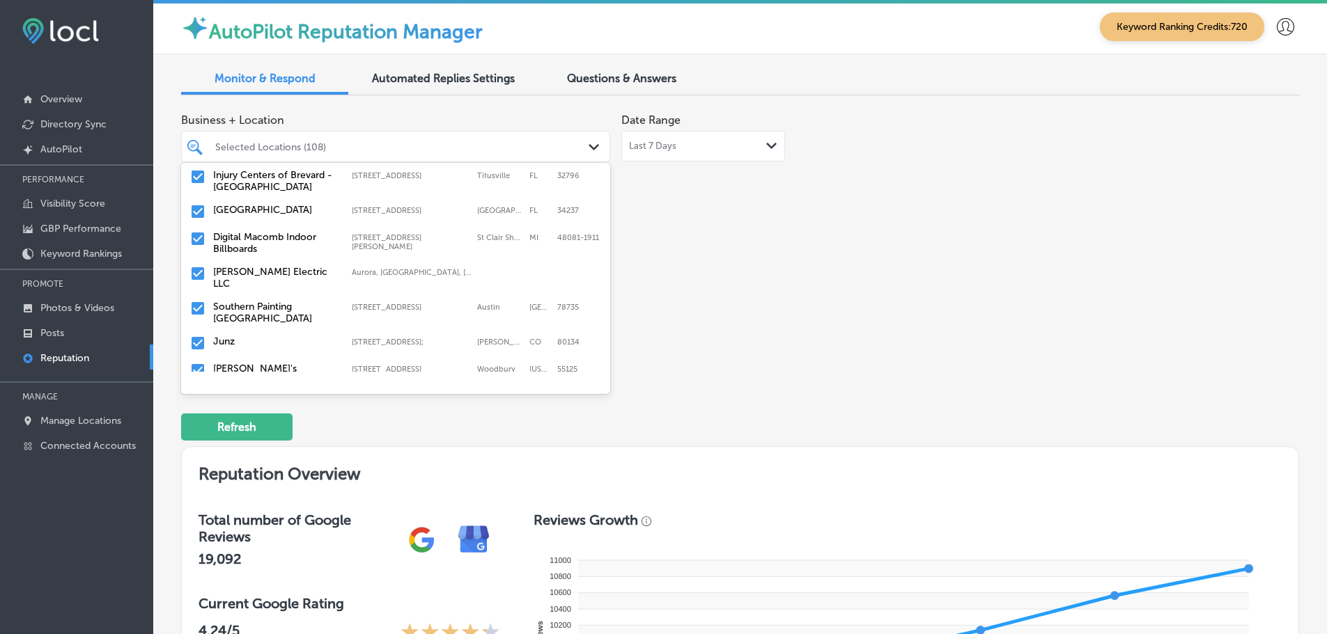
click at [276, 267] on div "[PERSON_NAME] Electric LLC [GEOGRAPHIC_DATA], [GEOGRAPHIC_DATA], [GEOGRAPHIC_DA…" at bounding box center [396, 277] width 418 height 29
click at [275, 268] on label "Southern Painting [GEOGRAPHIC_DATA]" at bounding box center [275, 278] width 125 height 24
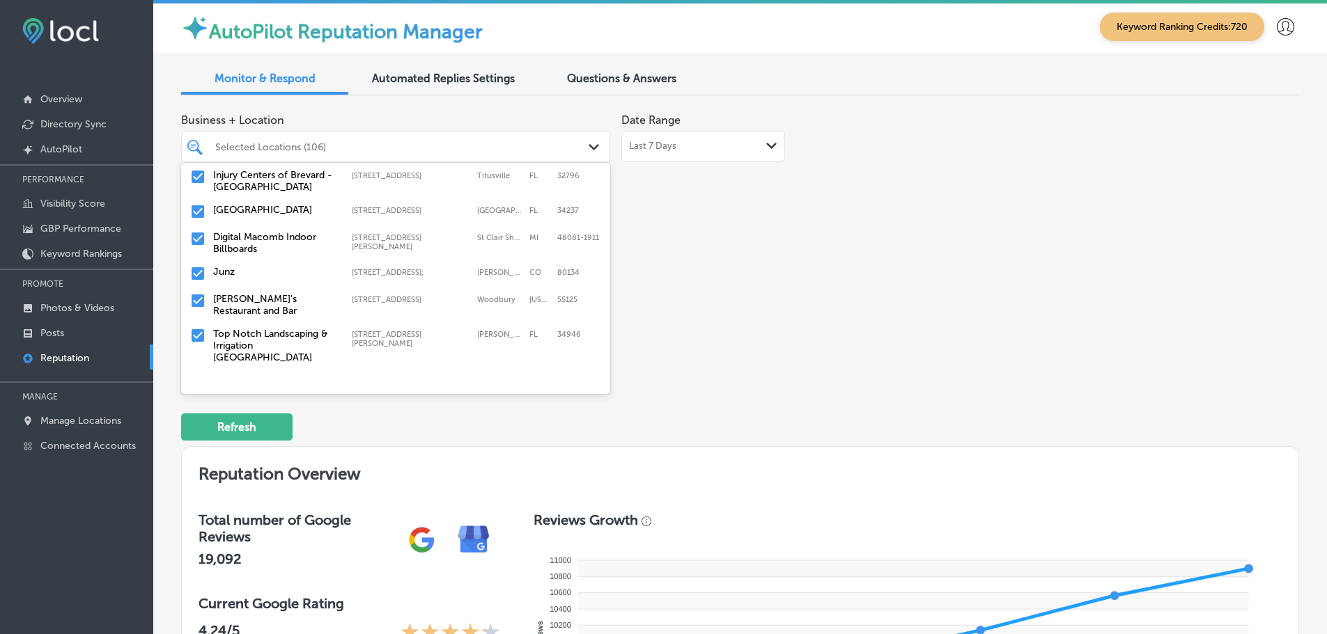
click at [267, 293] on label "[PERSON_NAME]'s Restaurant and Bar" at bounding box center [275, 305] width 125 height 24
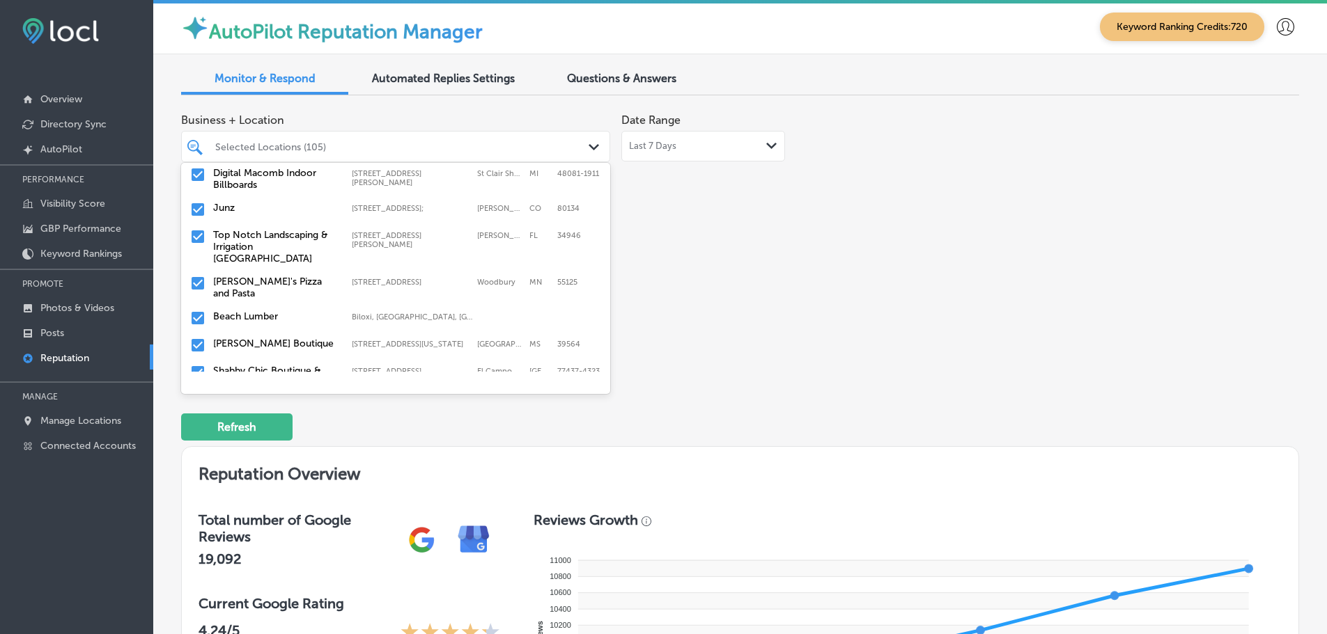
scroll to position [487, 0]
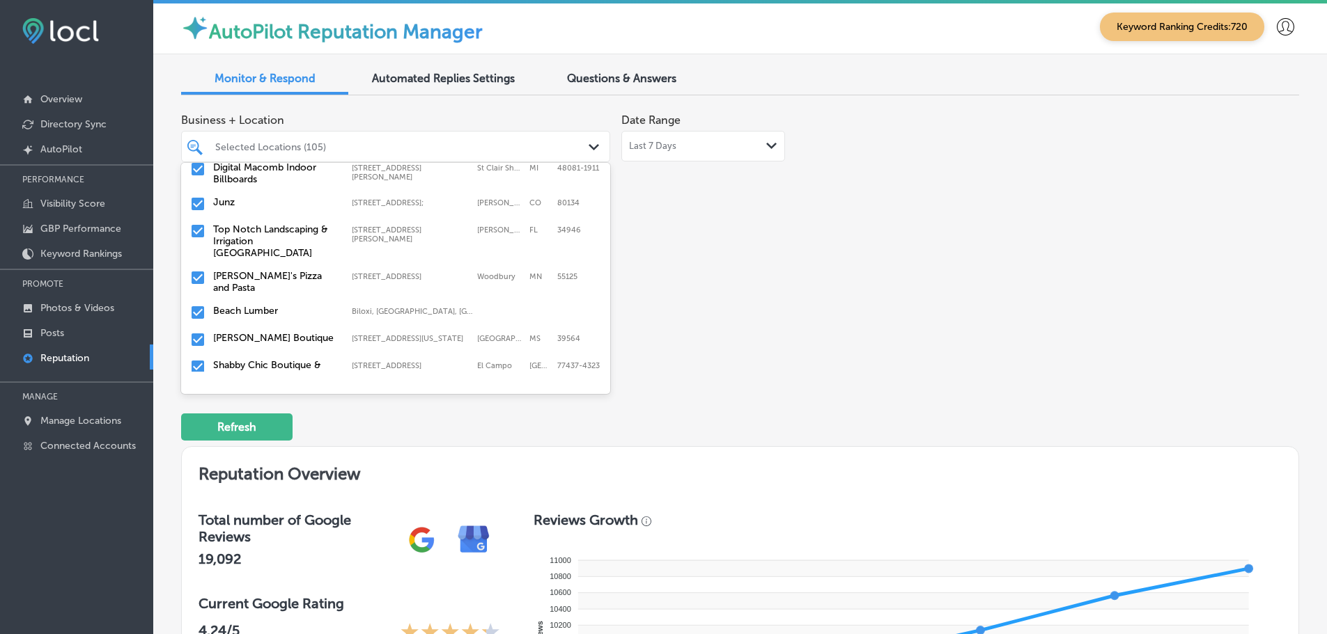
click at [273, 231] on label "Top Notch Landscaping & Irrigation [GEOGRAPHIC_DATA]" at bounding box center [275, 242] width 125 height 36
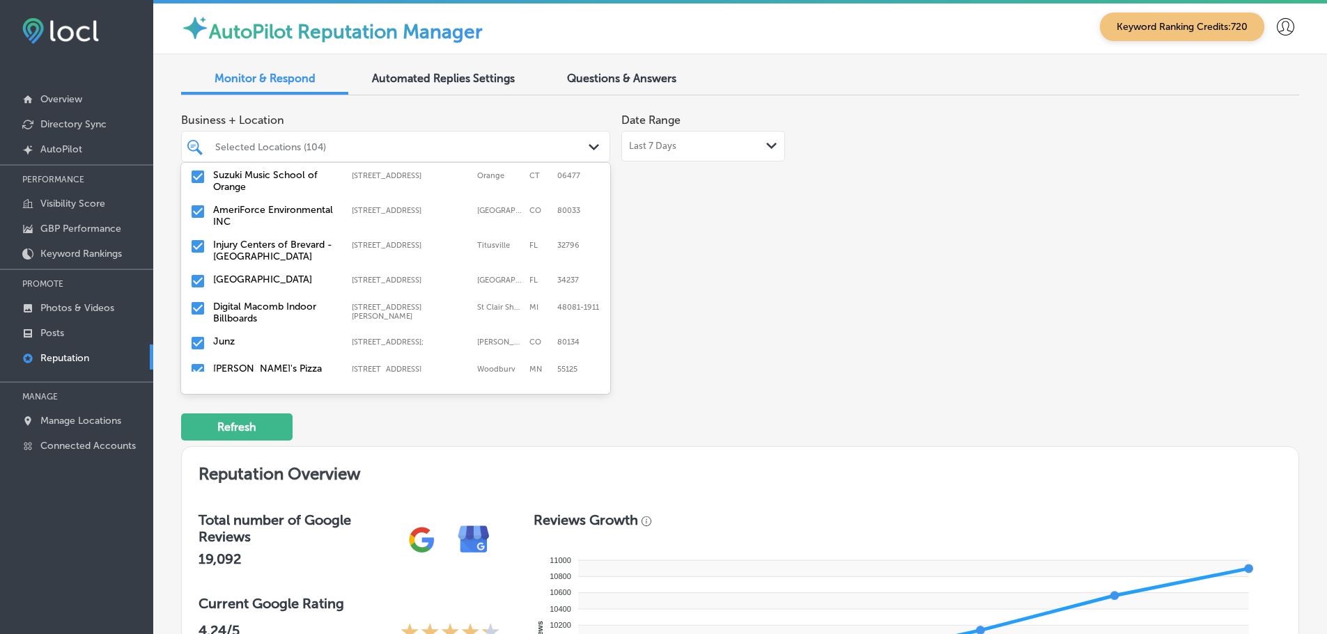
scroll to position [418, 0]
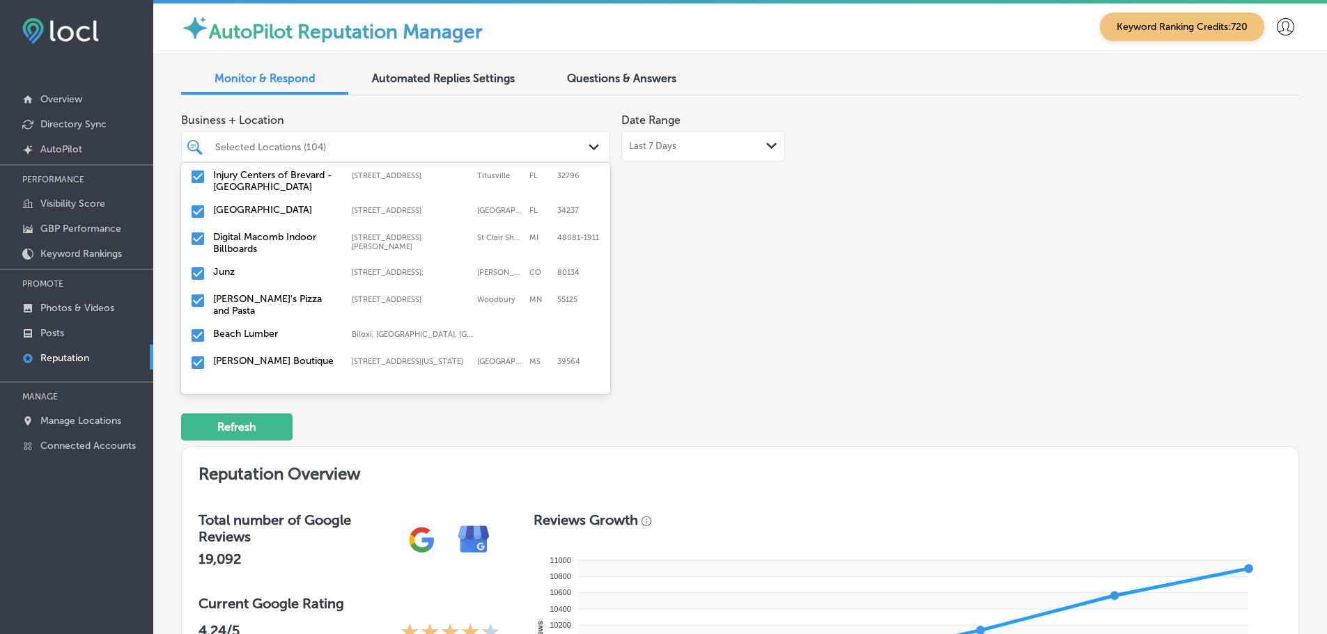
click at [274, 293] on label "[PERSON_NAME]'s Pizza and Pasta" at bounding box center [275, 305] width 125 height 24
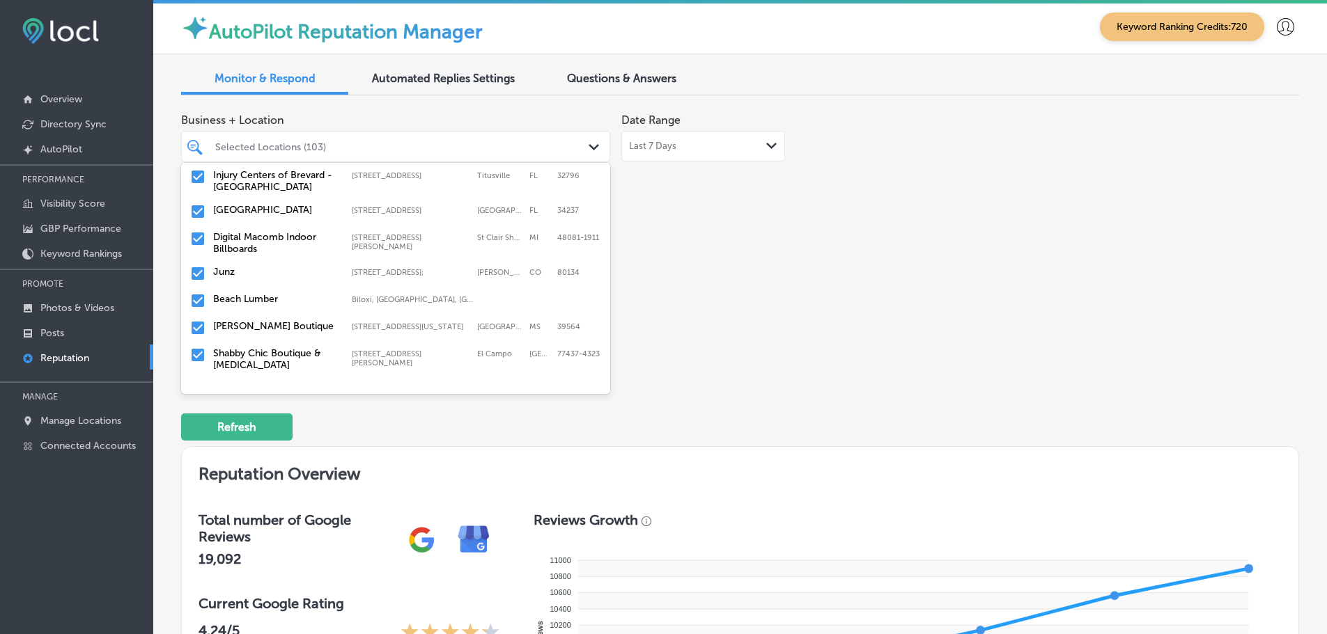
click at [263, 293] on label "Beach Lumber" at bounding box center [275, 299] width 125 height 12
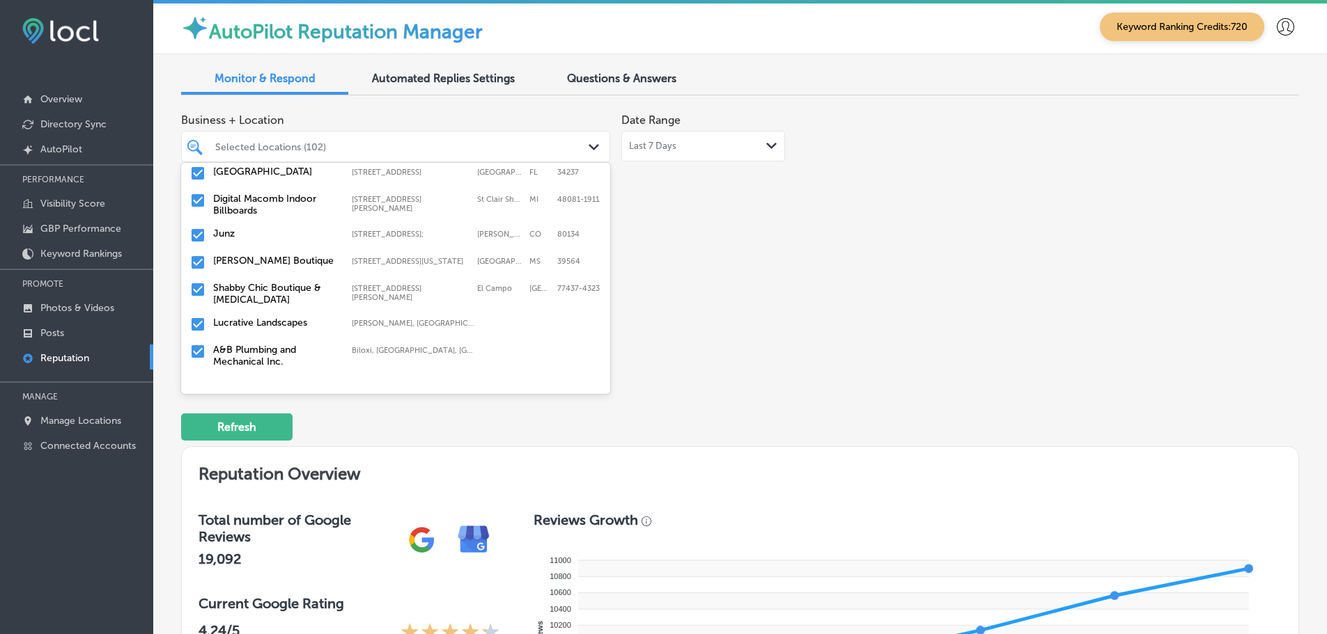
scroll to position [487, 0]
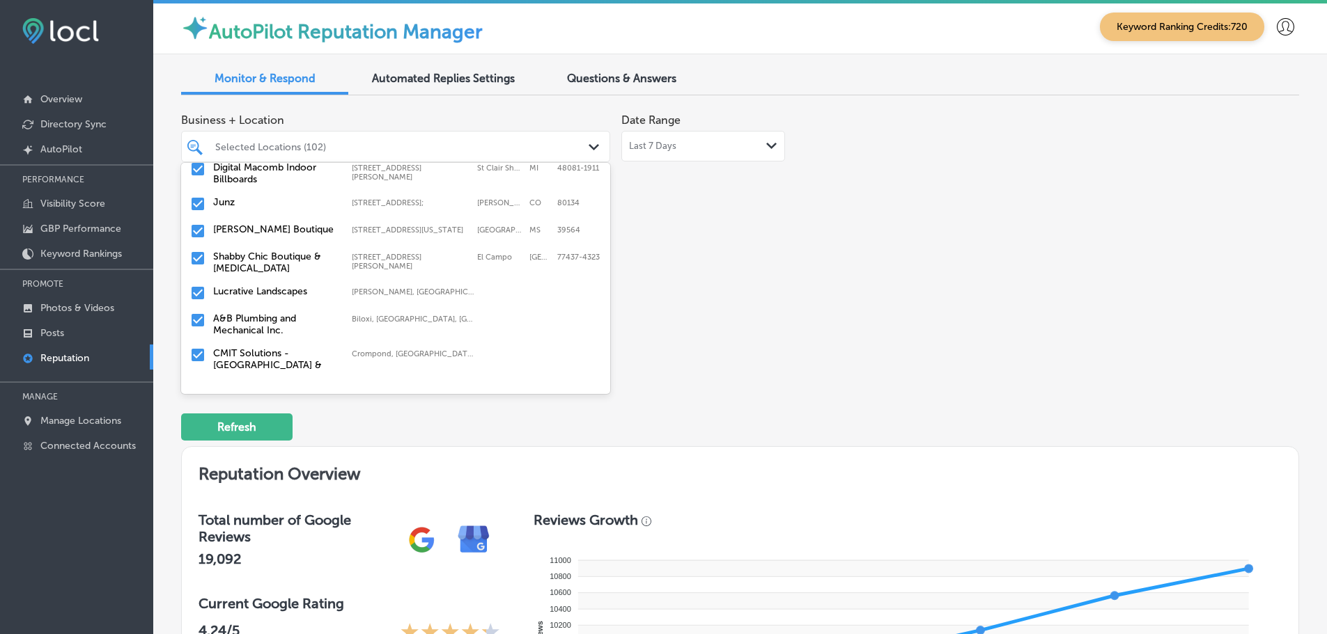
click at [278, 254] on label "Shabby Chic Boutique & [MEDICAL_DATA]" at bounding box center [275, 263] width 125 height 24
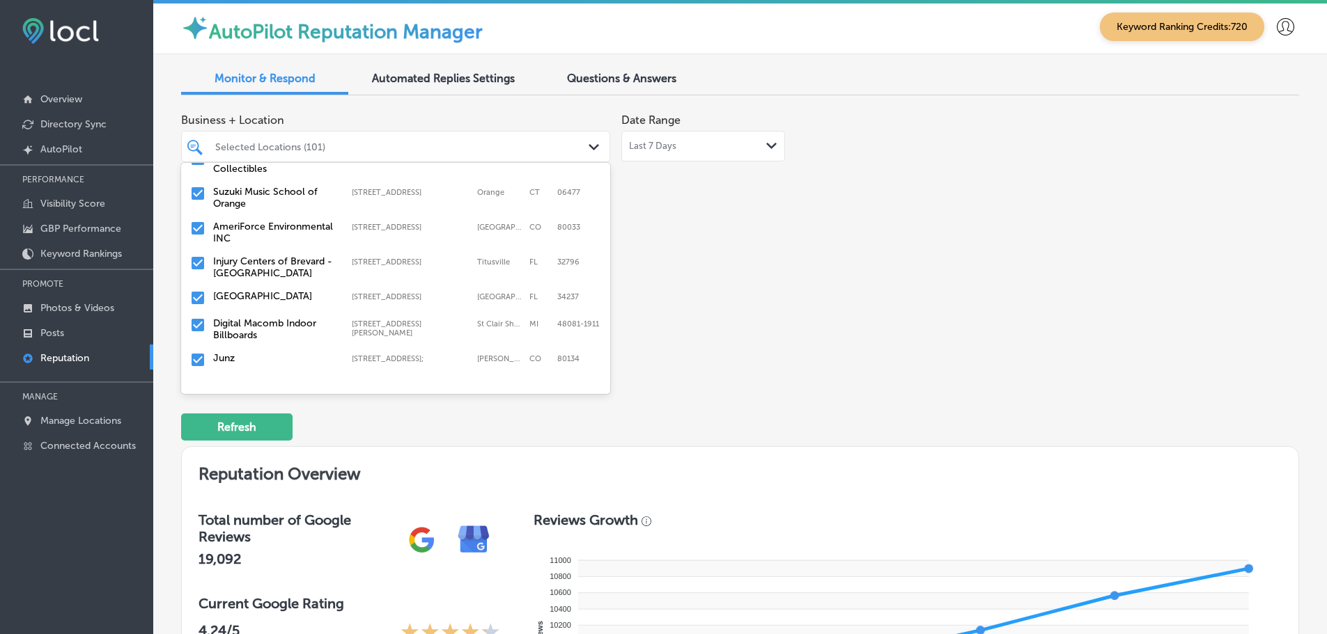
scroll to position [418, 0]
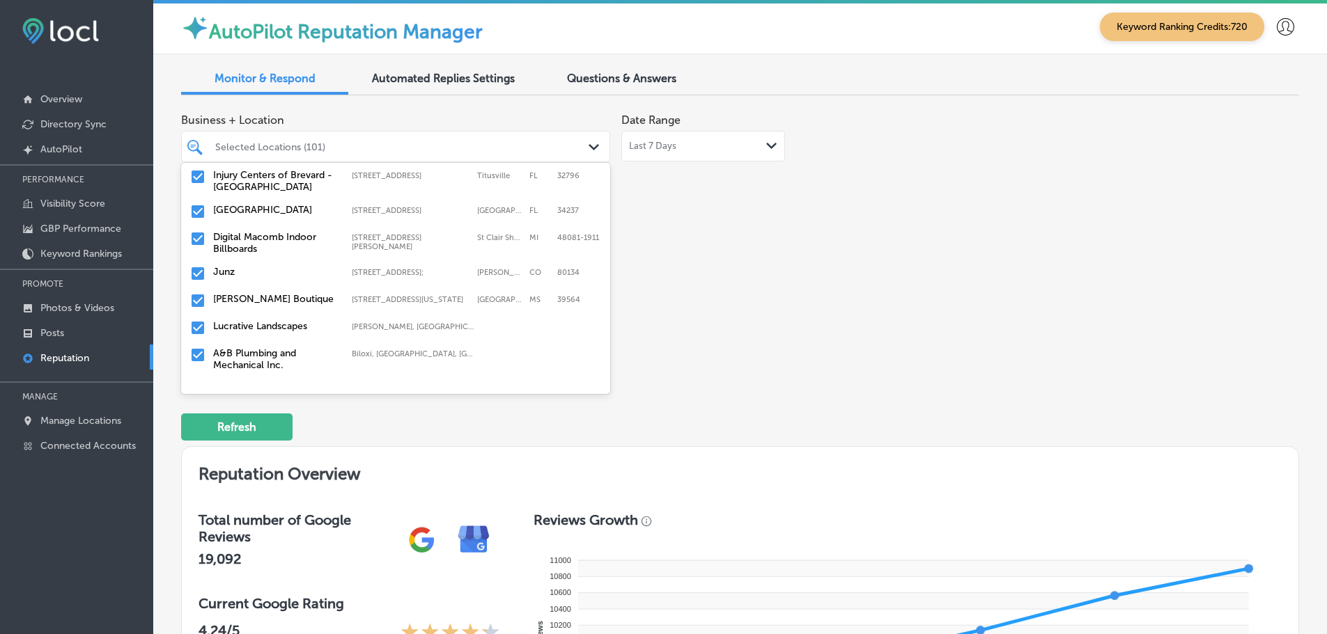
click at [273, 320] on label "Lucrative Landscapes" at bounding box center [275, 326] width 125 height 12
click at [253, 325] on label "A&B Plumbing and Mechanical Inc." at bounding box center [275, 332] width 125 height 24
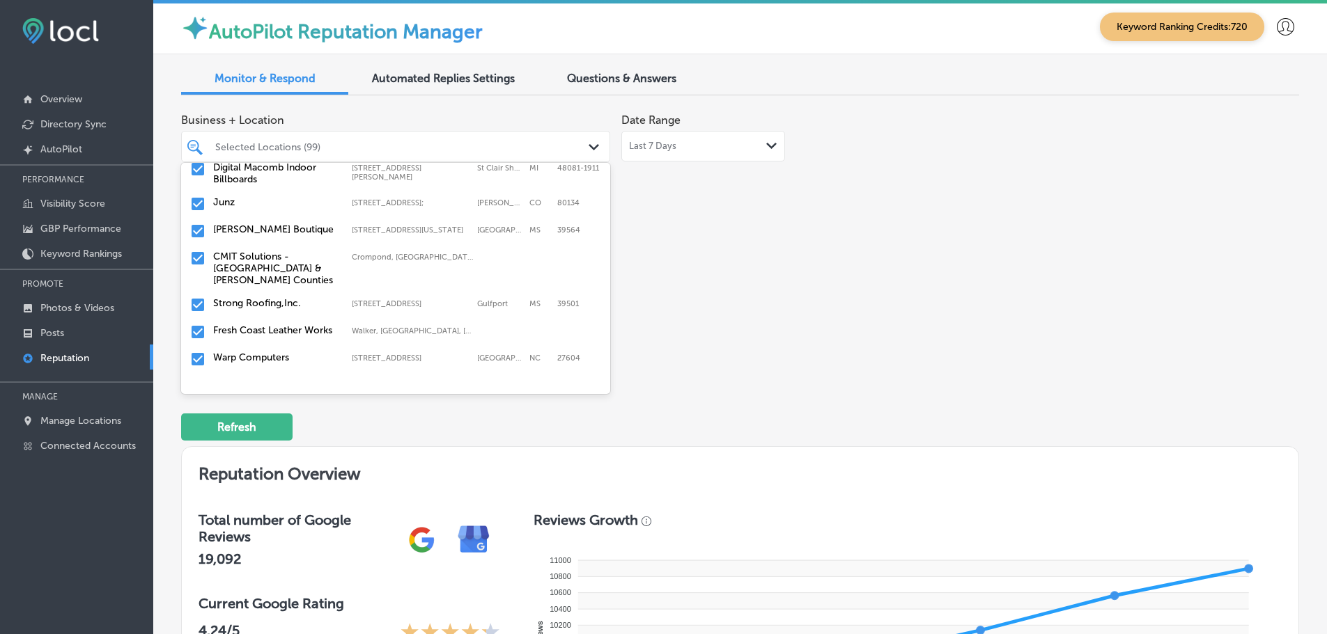
click at [256, 251] on label "CMIT Solutions - [GEOGRAPHIC_DATA] & [PERSON_NAME] Counties" at bounding box center [275, 269] width 125 height 36
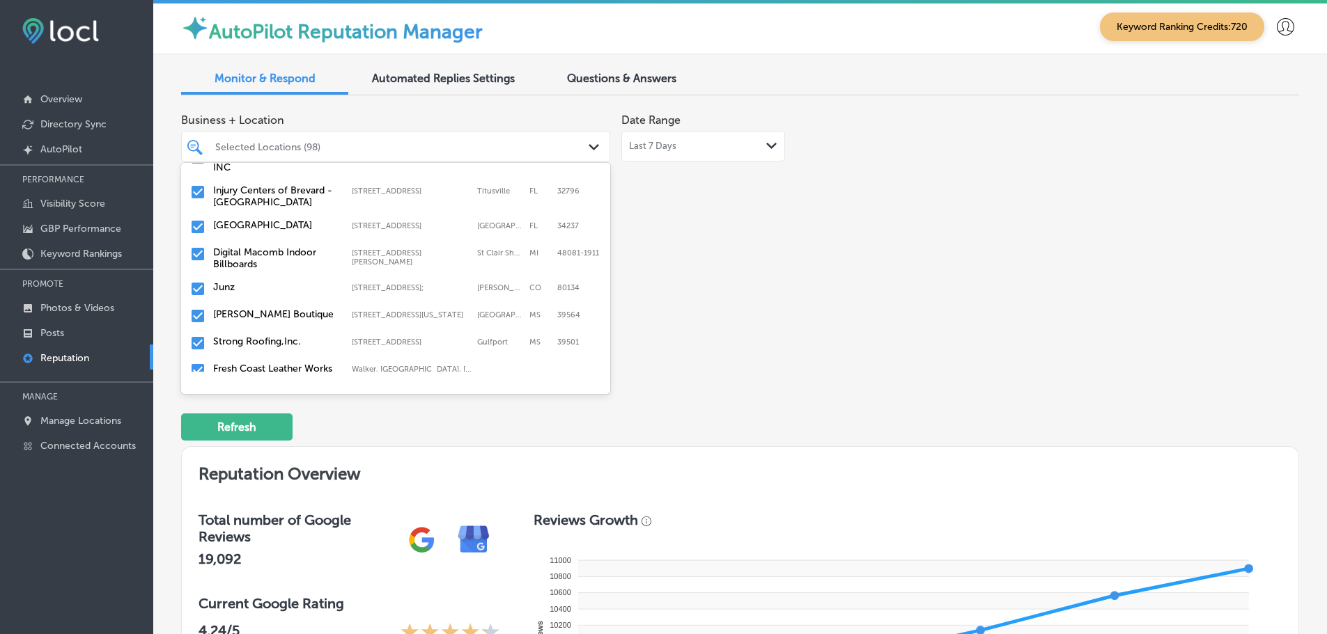
scroll to position [418, 0]
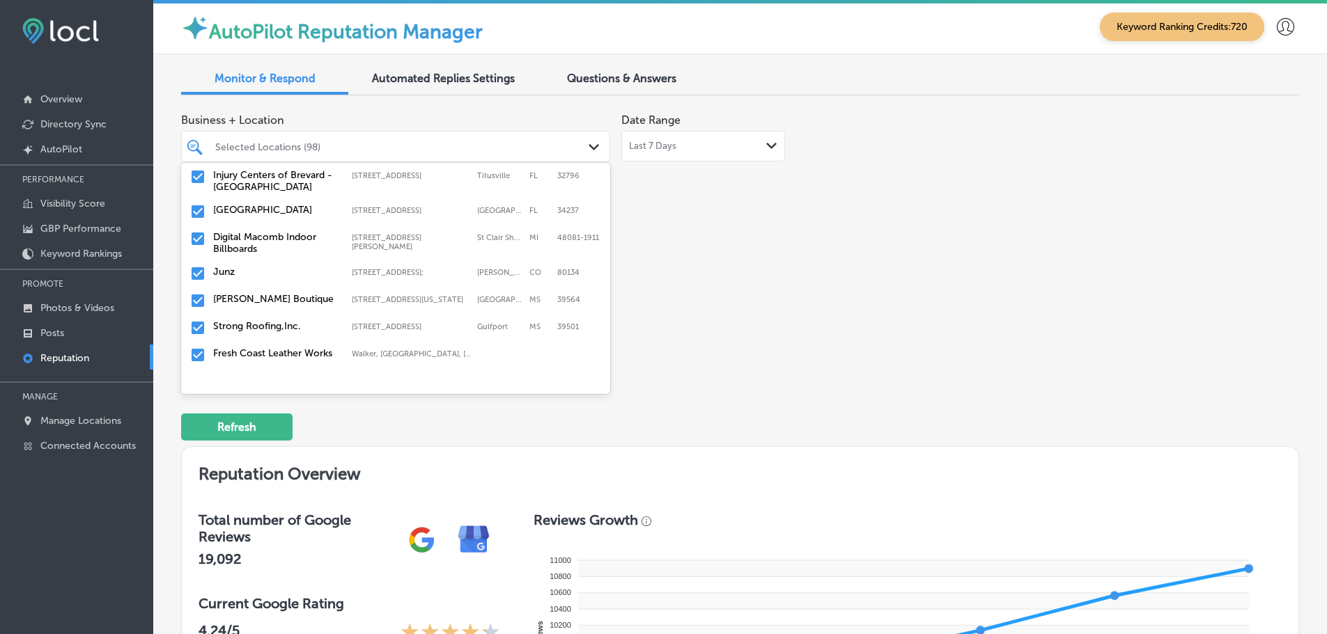
click at [280, 320] on label "Strong Roofing,Inc." at bounding box center [275, 326] width 125 height 12
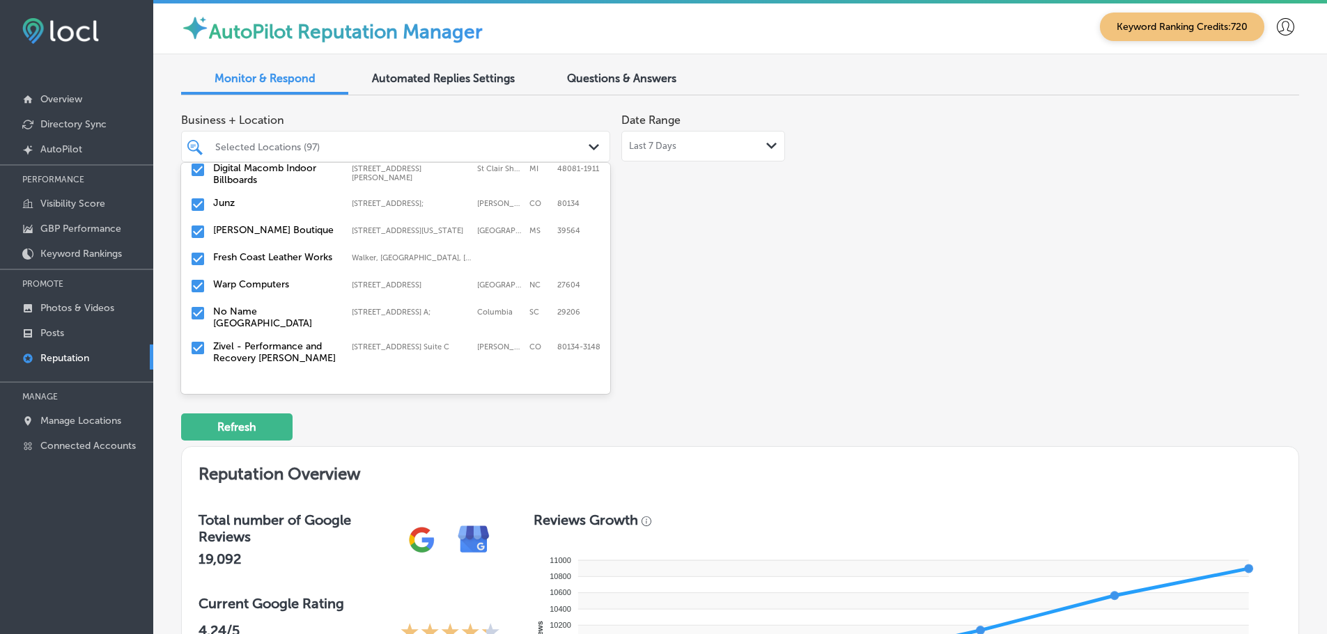
scroll to position [487, 0]
click at [268, 256] on label "Fresh Coast Leather Works" at bounding box center [275, 257] width 125 height 12
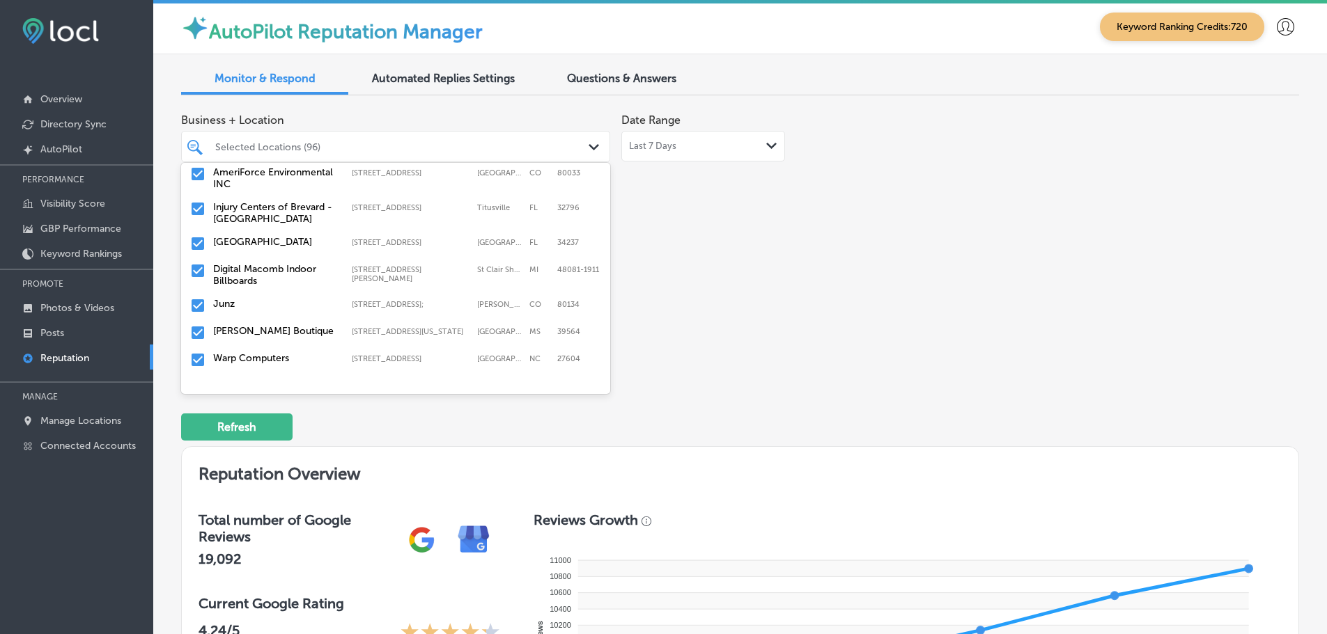
scroll to position [418, 0]
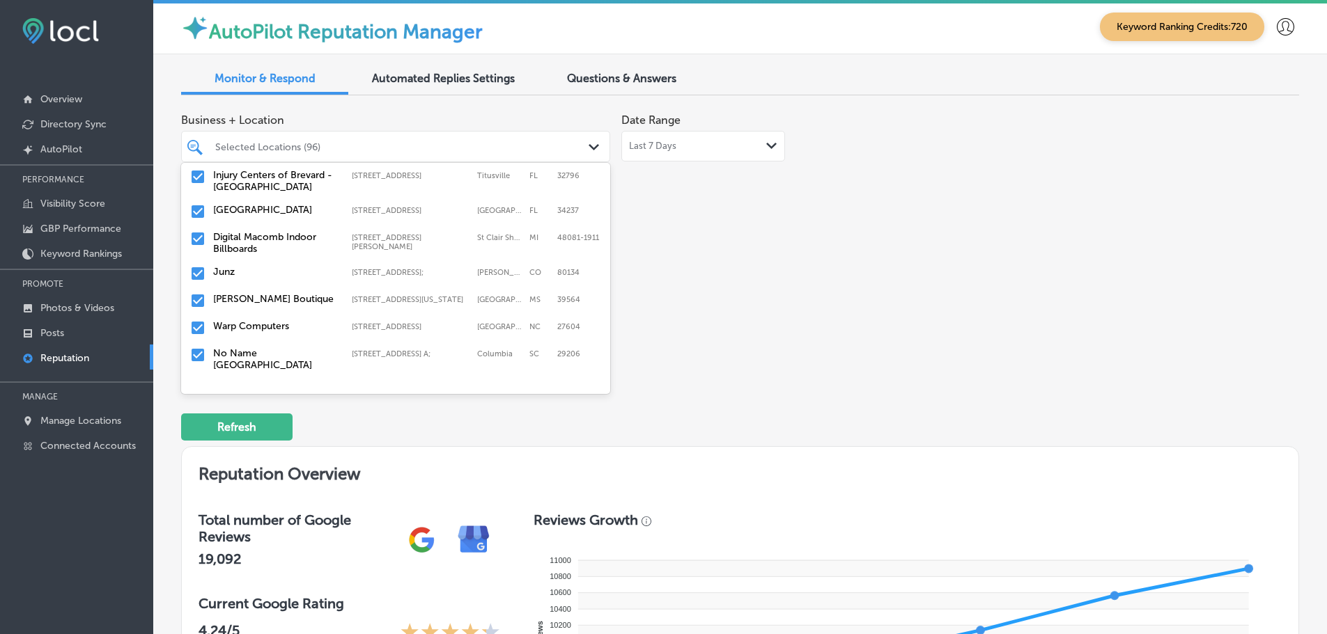
click at [262, 320] on label "Warp Computers" at bounding box center [275, 326] width 125 height 12
click at [263, 320] on label "No Name [GEOGRAPHIC_DATA]" at bounding box center [275, 332] width 125 height 24
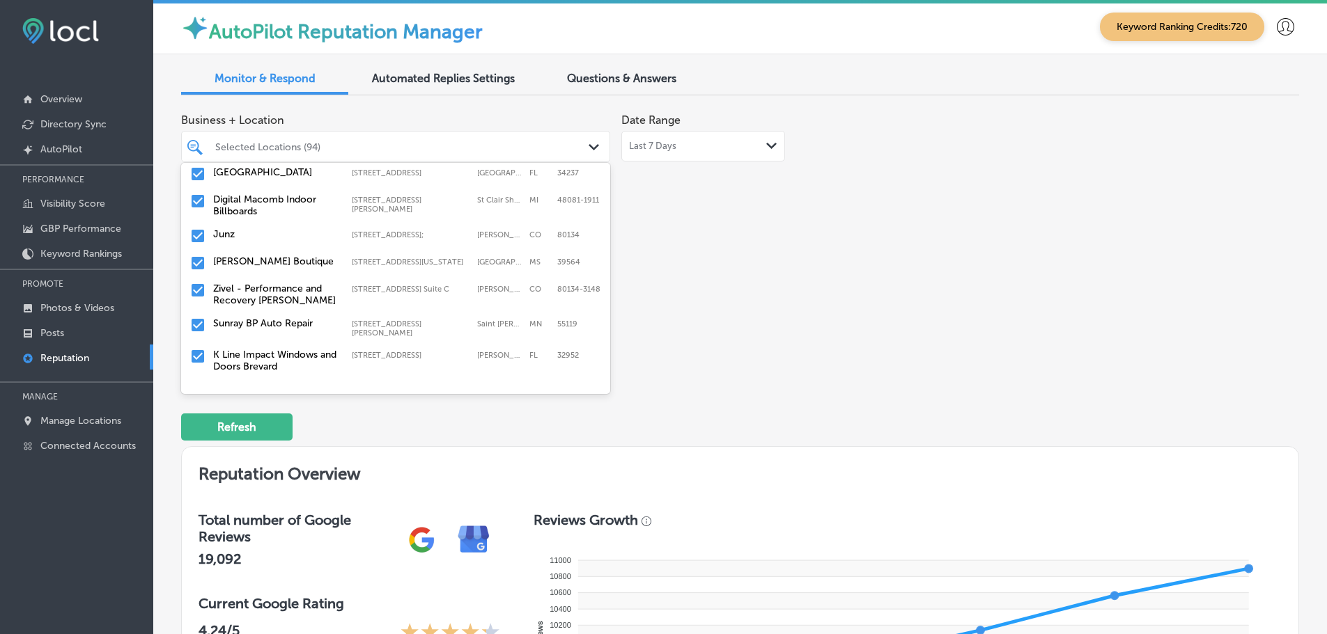
scroll to position [487, 0]
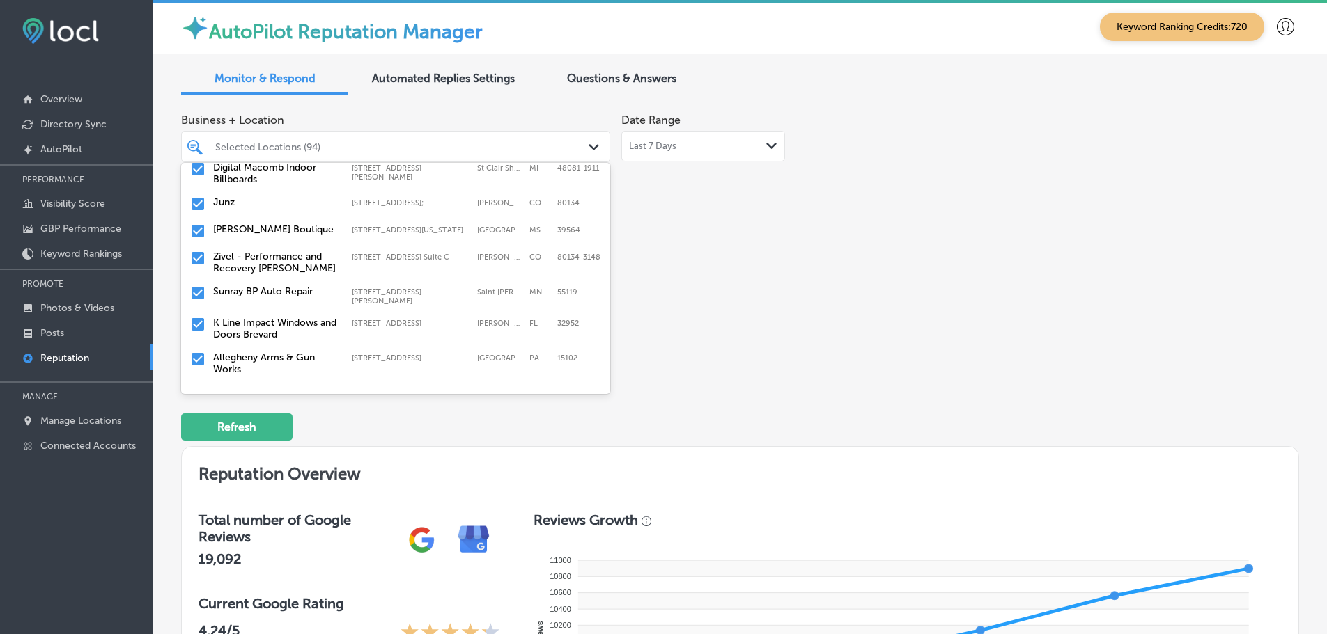
click at [259, 260] on label "Zivel - Performance and Recovery [PERSON_NAME]" at bounding box center [275, 263] width 125 height 24
click at [273, 282] on label "K Line Impact Windows and Doors Brevard" at bounding box center [275, 294] width 125 height 24
click at [269, 317] on label "Castle Road Construction Inc" at bounding box center [275, 329] width 125 height 24
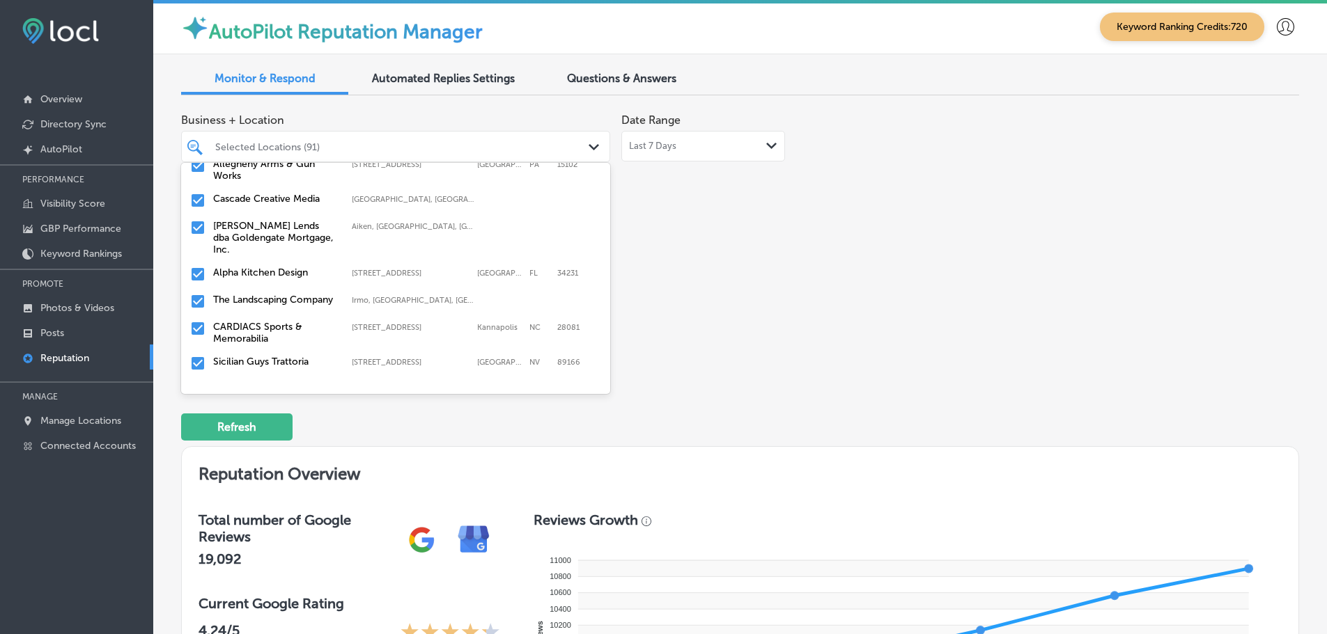
scroll to position [627, 0]
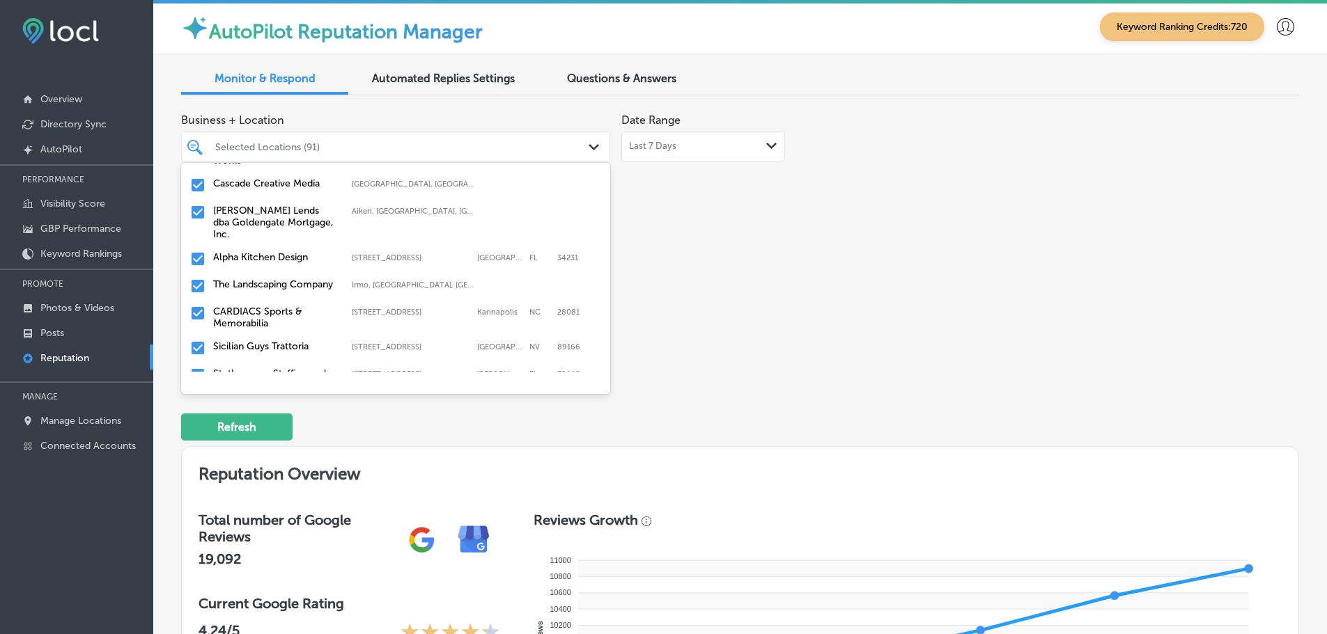
click at [263, 210] on label "[PERSON_NAME] Lends dba Goldengate Mortgage, Inc." at bounding box center [275, 223] width 125 height 36
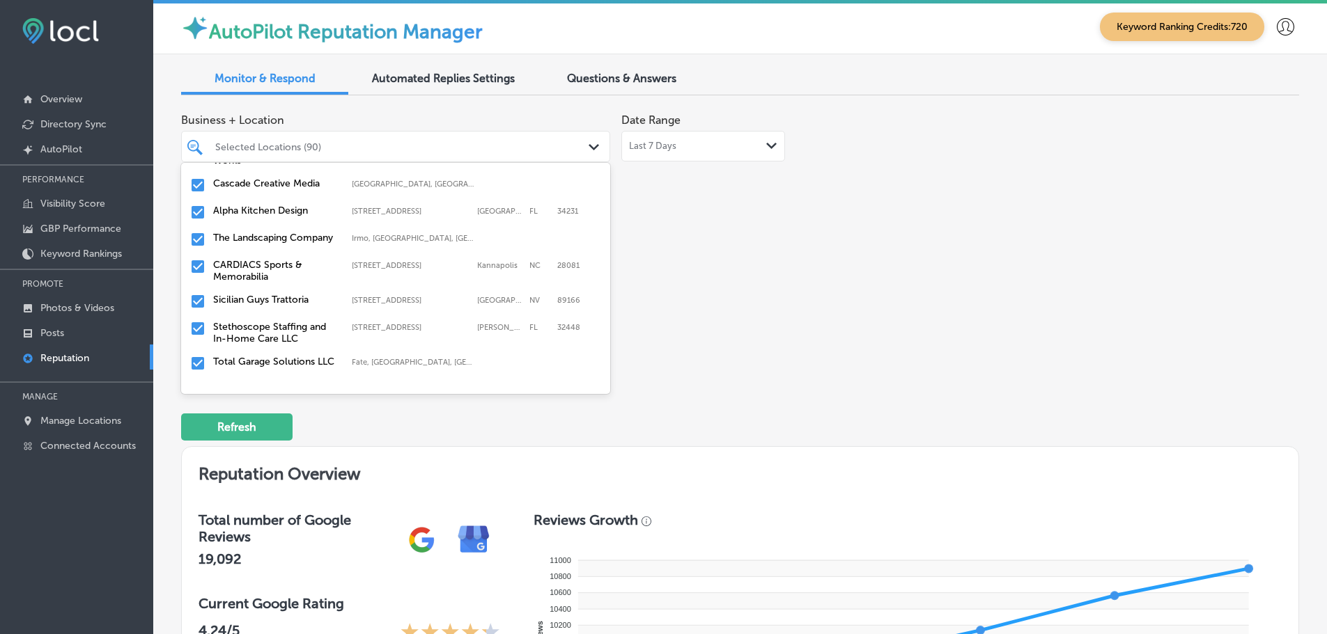
click at [248, 232] on label "The Landscaping Company" at bounding box center [275, 238] width 125 height 12
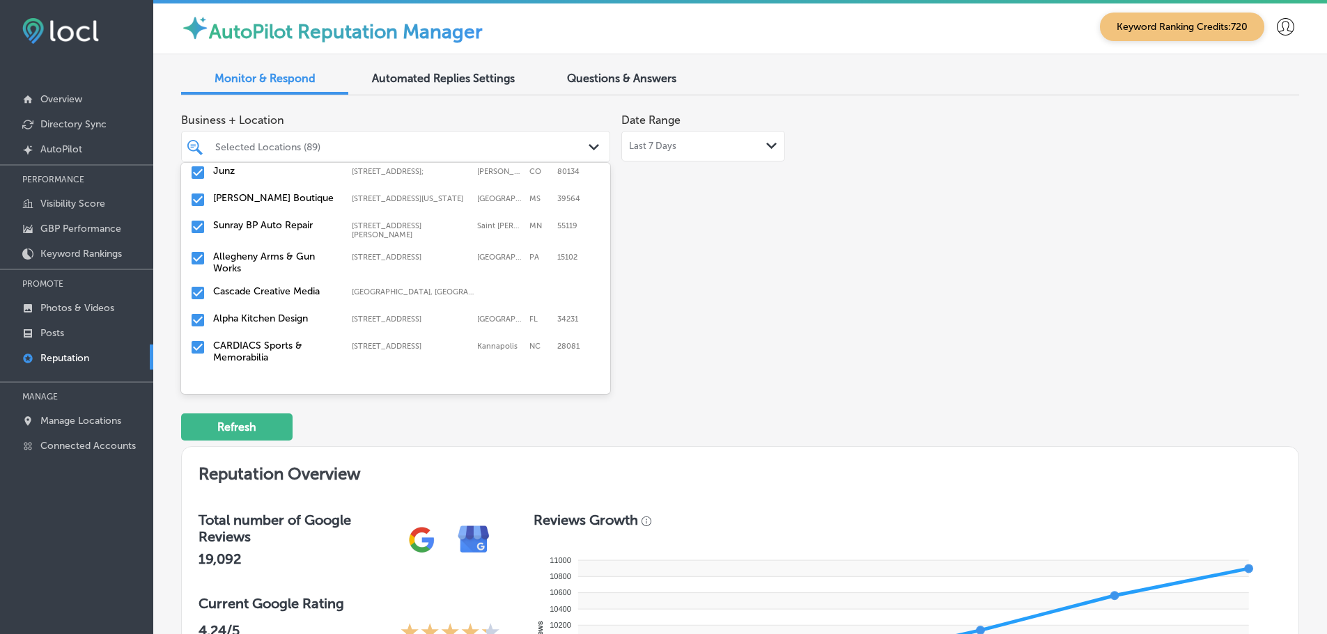
scroll to position [557, 0]
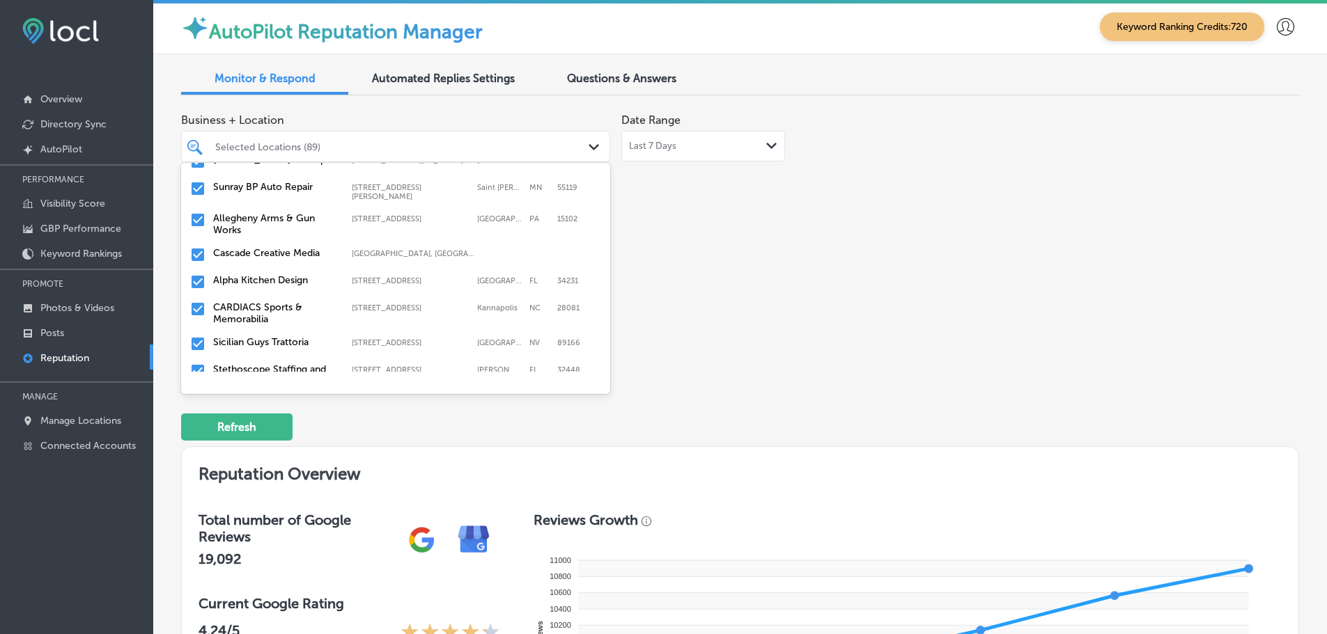
click at [270, 302] on label "CARDIACS Sports & Memorabilia" at bounding box center [275, 314] width 125 height 24
click at [265, 302] on label "Sicilian Guys Trattoria" at bounding box center [275, 308] width 125 height 12
click at [283, 302] on label "Stethoscope Staffing and In-Home Care LLC" at bounding box center [275, 314] width 125 height 24
click at [281, 302] on label "Total Garage Solutions LLC" at bounding box center [275, 308] width 125 height 12
click at [287, 302] on label "Refine Physical Therapy" at bounding box center [275, 308] width 125 height 12
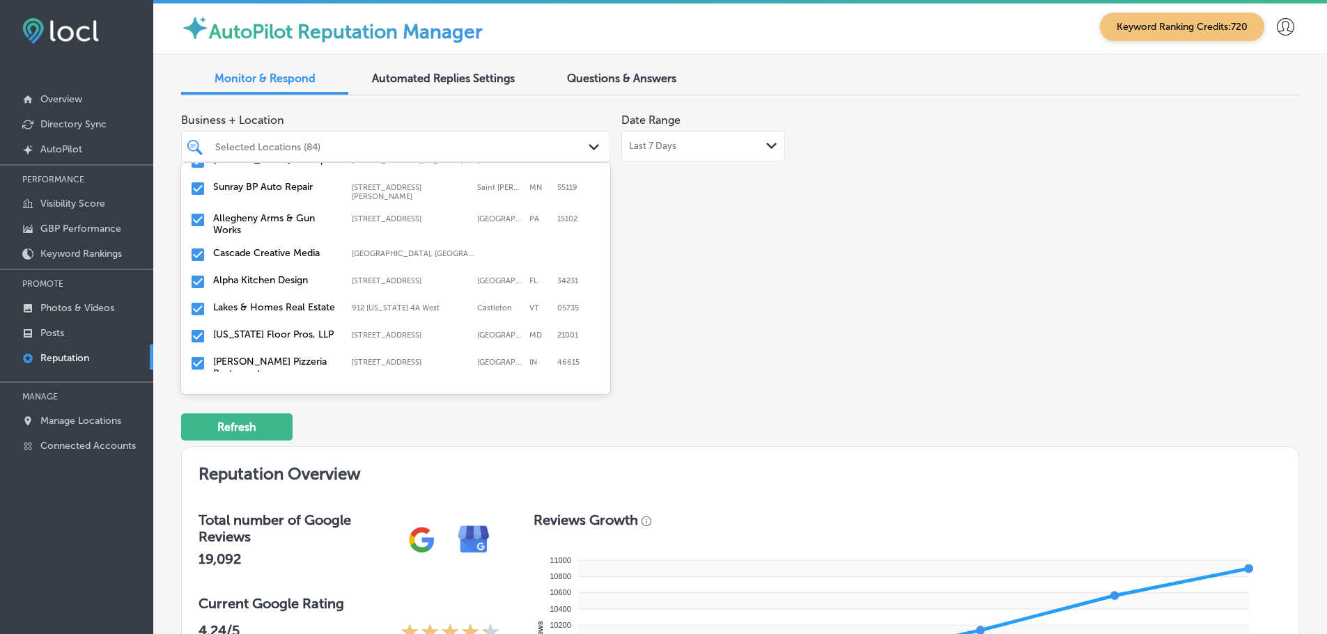
click at [302, 329] on label "[US_STATE] Floor Pros, LLP" at bounding box center [275, 335] width 125 height 12
click at [215, 329] on label "[PERSON_NAME] Pizzeria Restaurant" at bounding box center [275, 341] width 125 height 24
click at [263, 331] on label "Apex Electric LLC" at bounding box center [275, 335] width 125 height 12
click at [246, 329] on label "Craftmasters Remodeling" at bounding box center [275, 335] width 125 height 12
click at [249, 329] on label "Flooring Designz" at bounding box center [275, 335] width 125 height 12
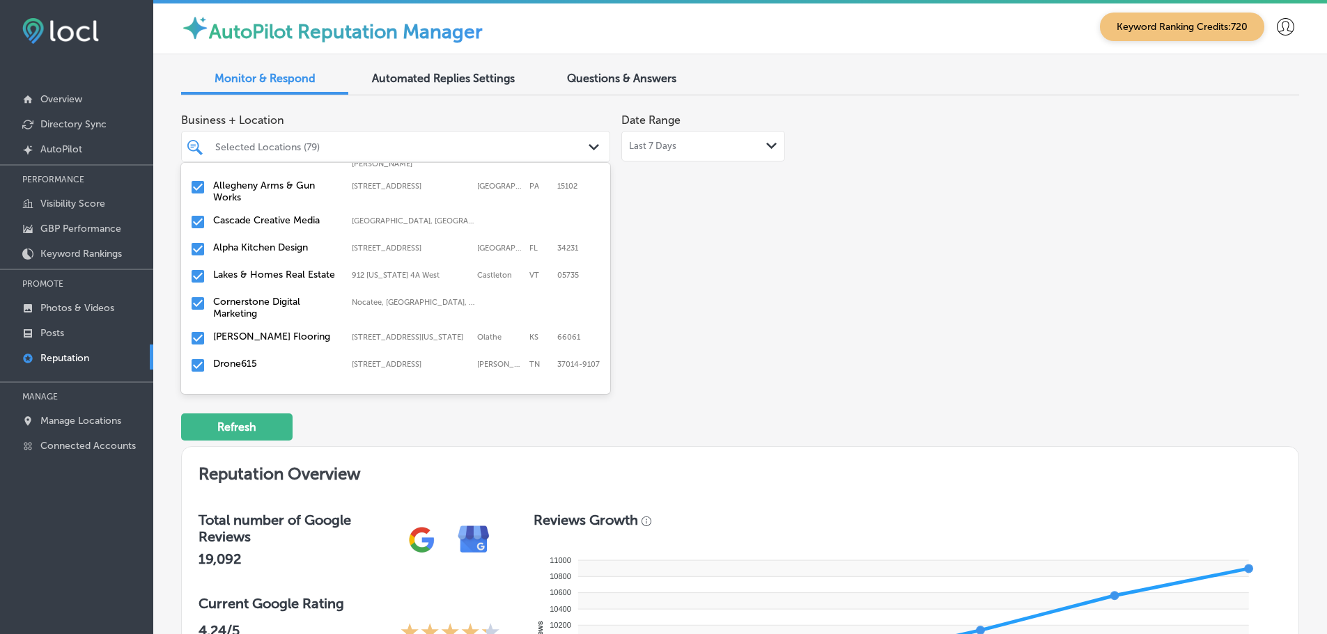
scroll to position [627, 0]
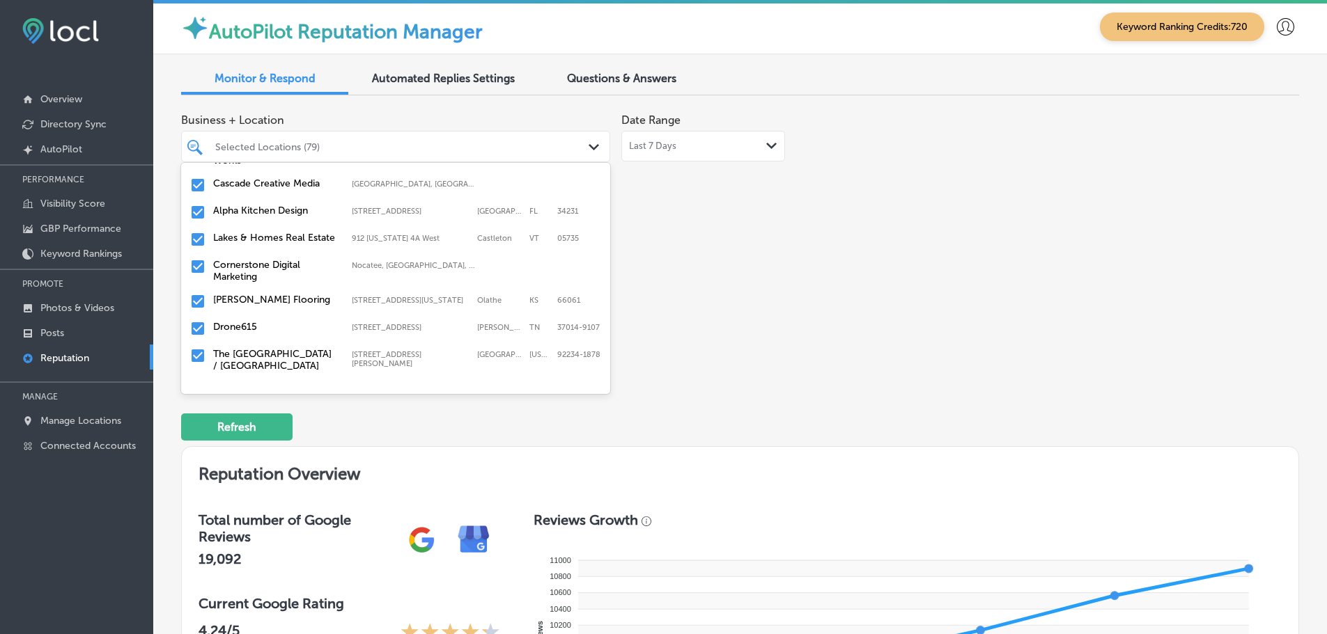
click at [251, 295] on label "[PERSON_NAME] Flooring" at bounding box center [275, 300] width 125 height 12
click at [256, 295] on label "Drone615" at bounding box center [275, 300] width 125 height 12
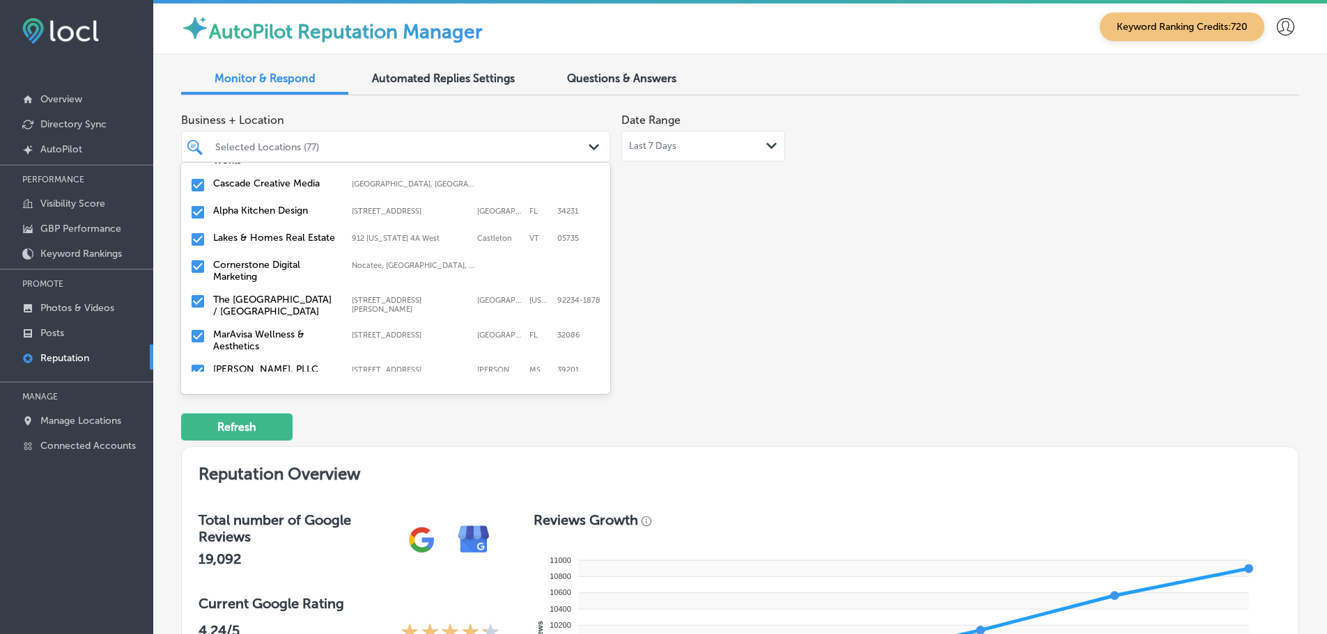
click at [256, 295] on label "The [GEOGRAPHIC_DATA] / [GEOGRAPHIC_DATA]" at bounding box center [275, 306] width 125 height 24
click at [256, 294] on label "MarAvisa Wellness & Aesthetics" at bounding box center [275, 306] width 125 height 24
click at [256, 294] on label "[PERSON_NAME], PLLC" at bounding box center [275, 300] width 125 height 12
click at [253, 295] on label "Dancin' Around Dance Studio" at bounding box center [275, 306] width 125 height 24
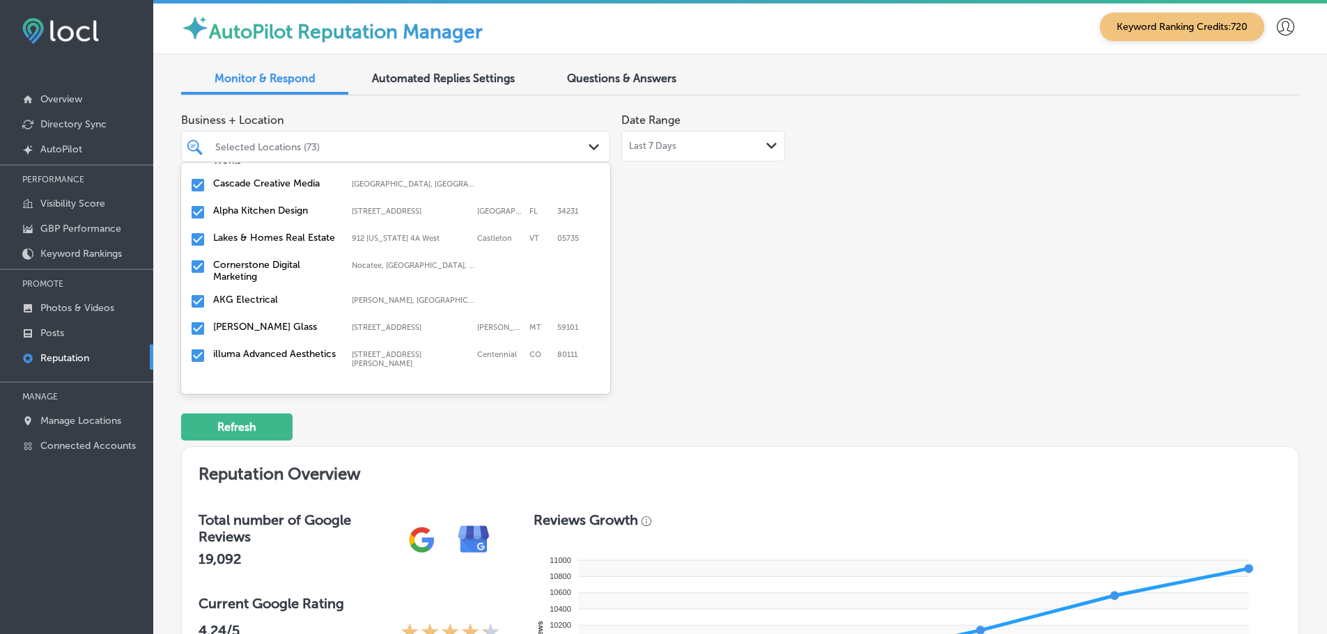
click at [255, 294] on label "AKG Electrical" at bounding box center [275, 300] width 125 height 12
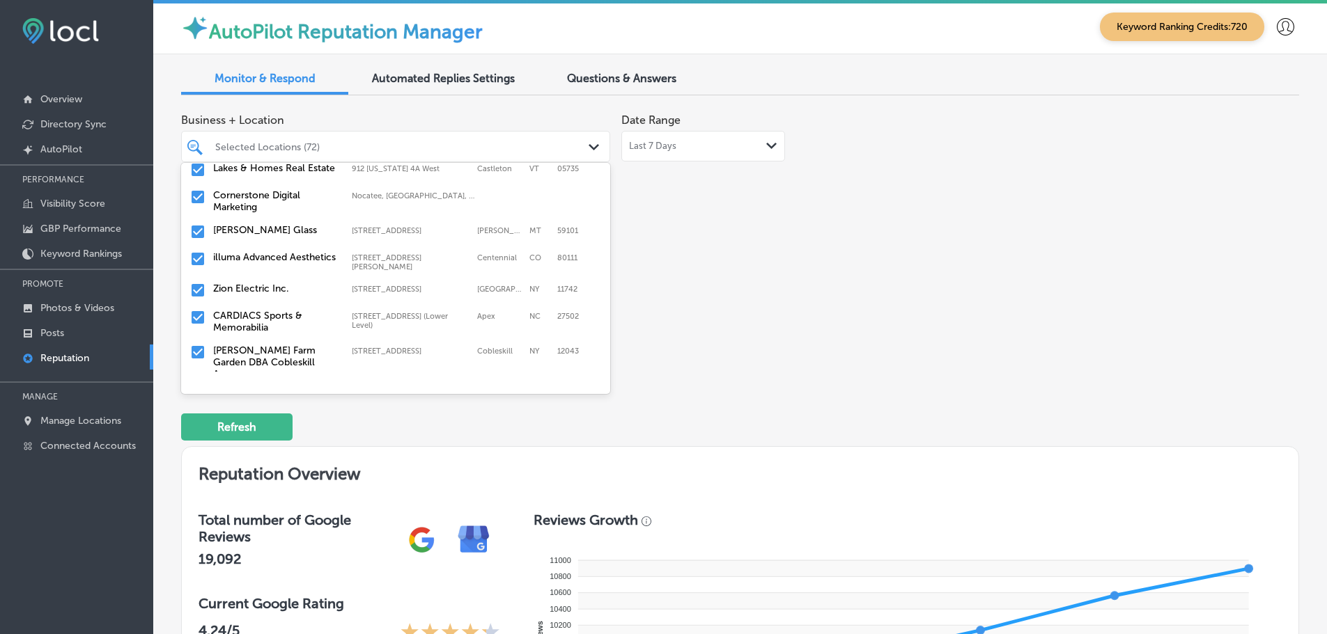
click at [261, 263] on label "illuma Advanced Aesthetics" at bounding box center [275, 257] width 125 height 12
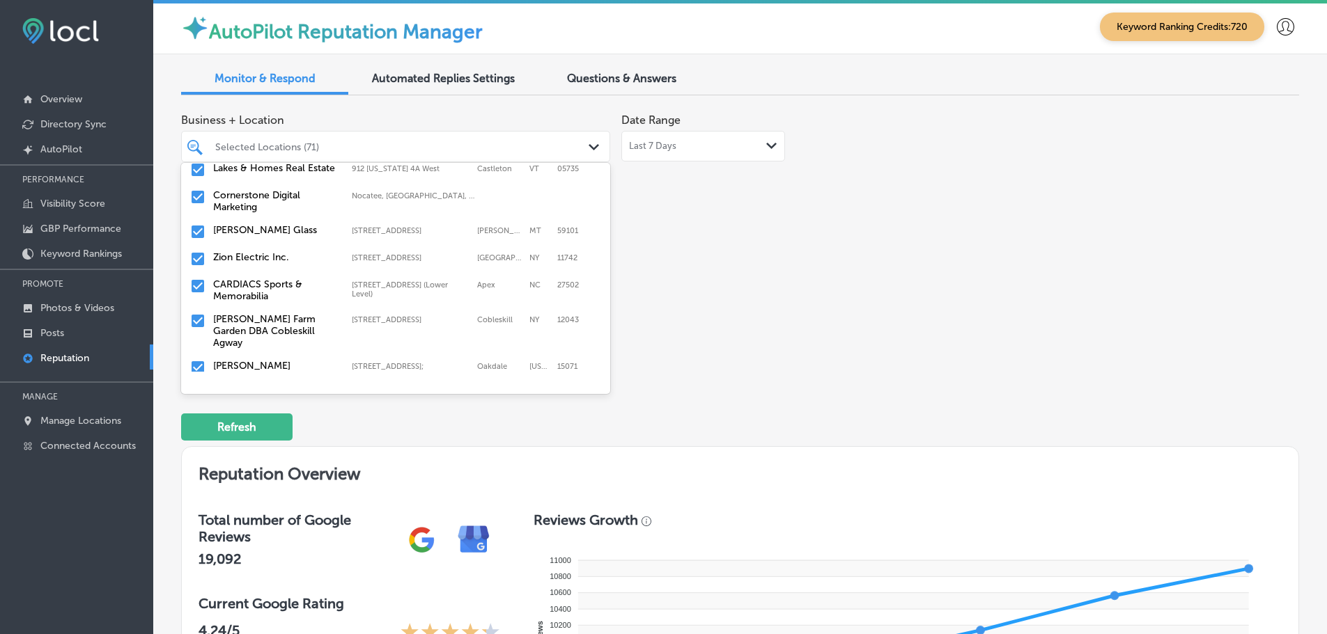
click at [263, 286] on label "CARDIACS Sports & Memorabilia" at bounding box center [275, 291] width 125 height 24
click at [270, 286] on label "[PERSON_NAME] Farm Garden DBA Cobleskill Agway" at bounding box center [275, 297] width 125 height 36
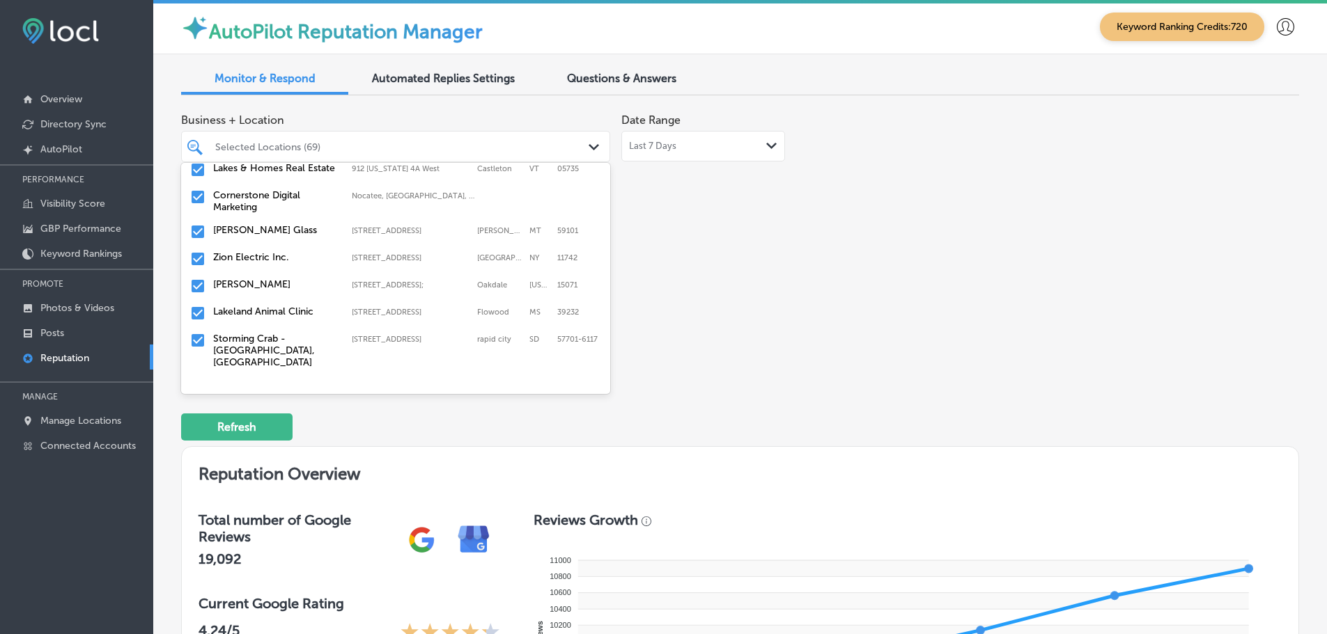
click at [270, 306] on label "Lakeland Animal Clinic" at bounding box center [275, 312] width 125 height 12
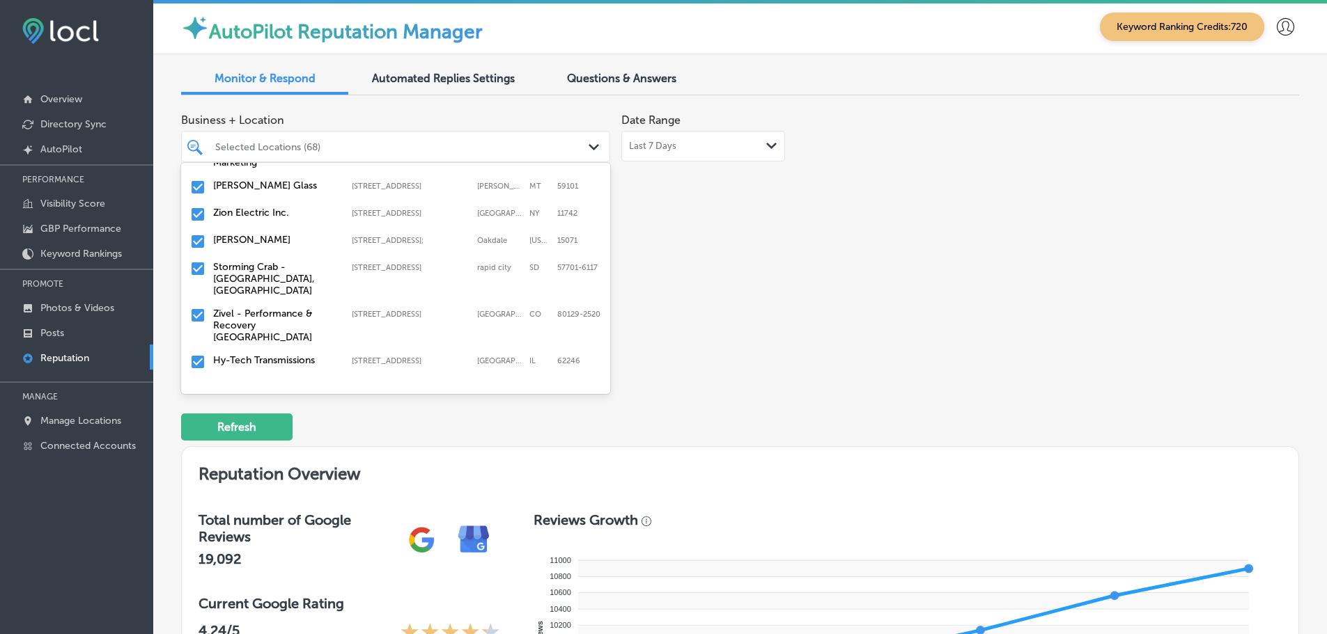
scroll to position [766, 0]
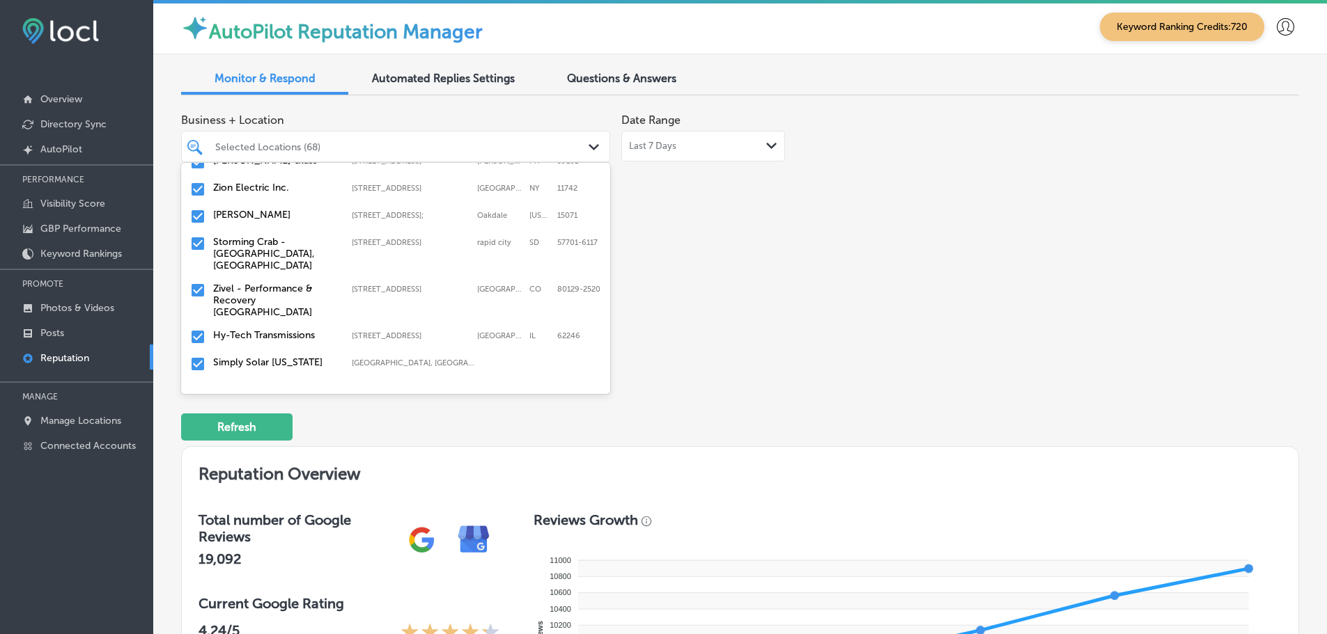
click at [261, 242] on label "Storming Crab - [GEOGRAPHIC_DATA], [GEOGRAPHIC_DATA]" at bounding box center [275, 254] width 125 height 36
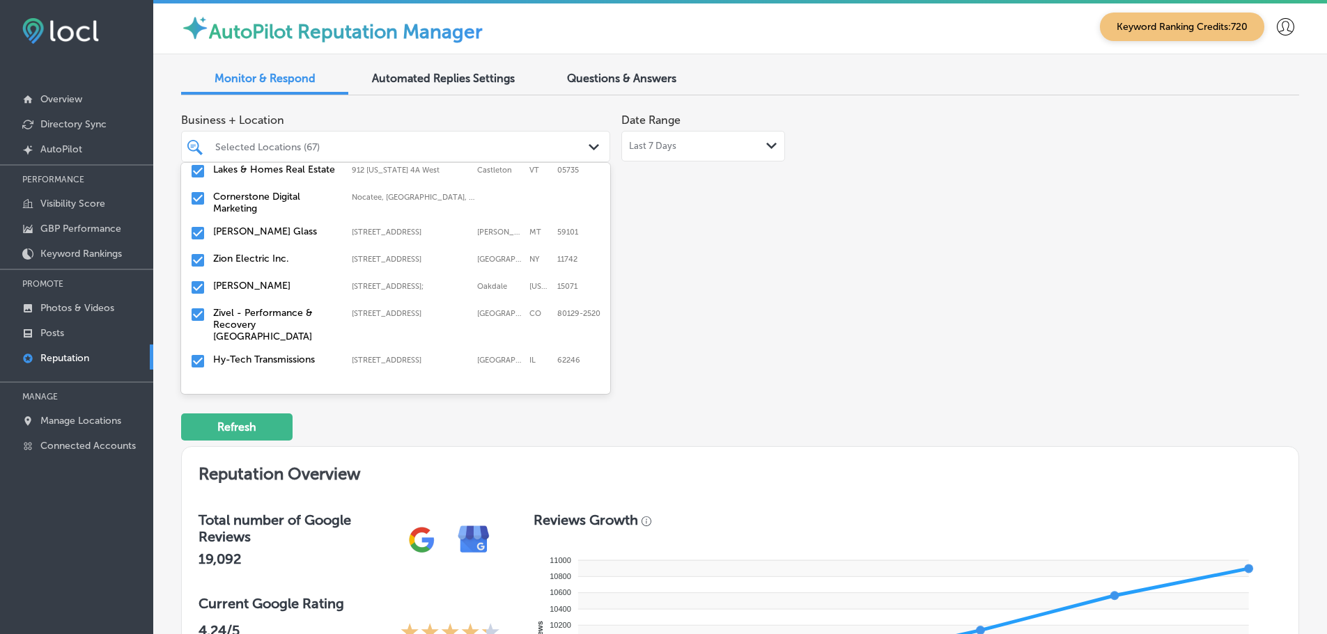
scroll to position [696, 0]
click at [263, 309] on label "Zivel - Performance & Recovery [GEOGRAPHIC_DATA]" at bounding box center [275, 324] width 125 height 36
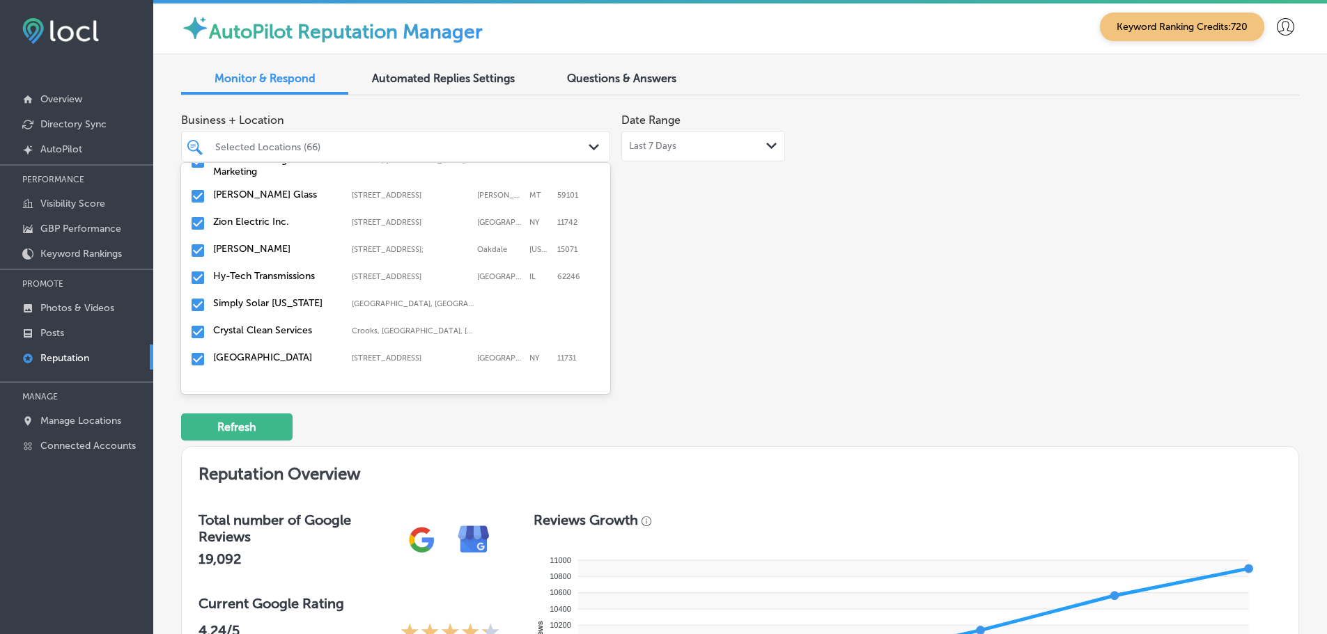
scroll to position [766, 0]
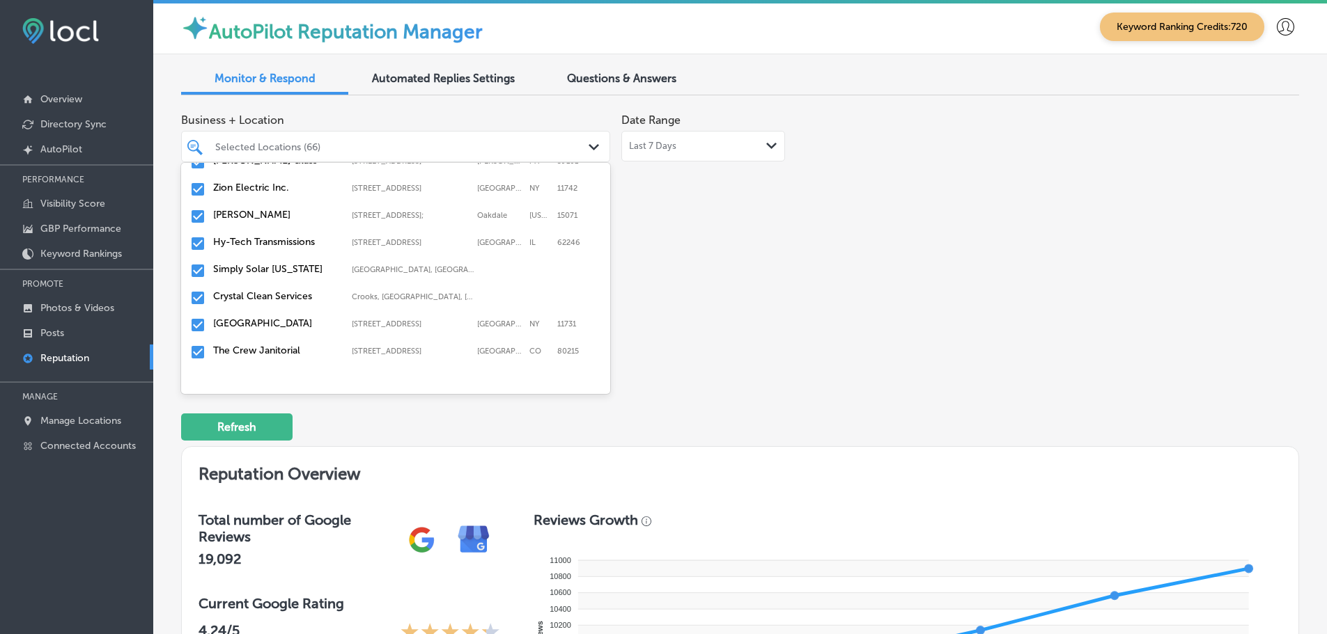
click at [256, 266] on label "Simply Solar [US_STATE]" at bounding box center [275, 269] width 125 height 12
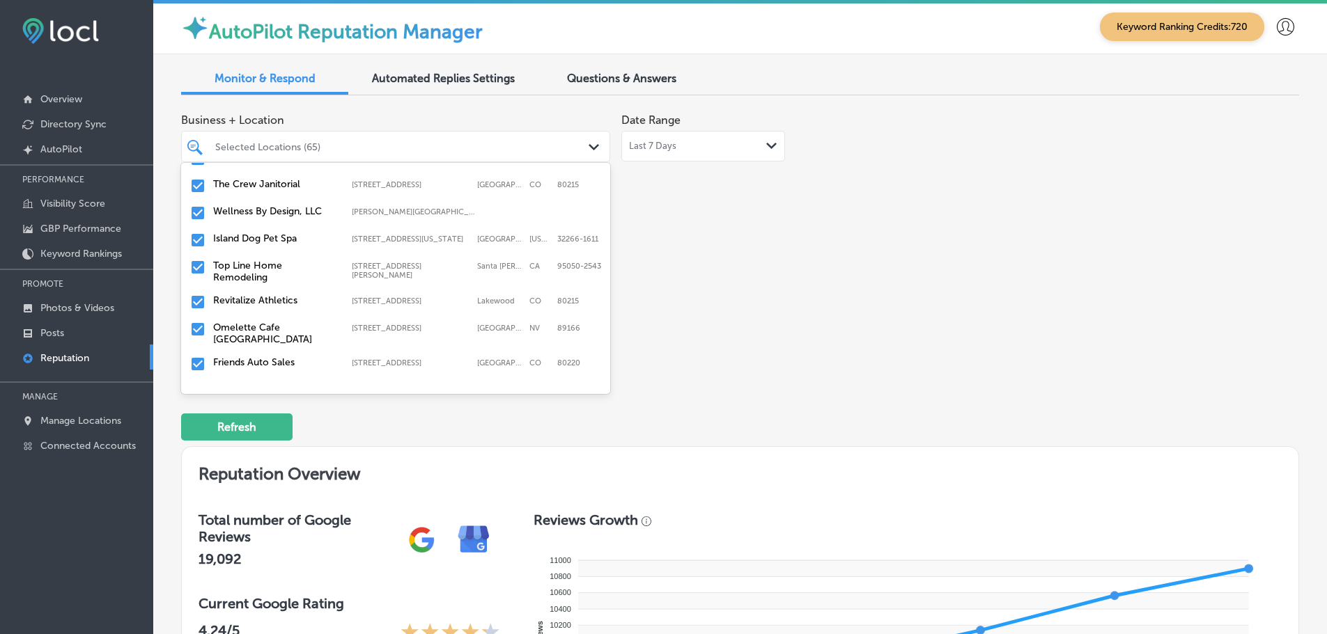
click at [253, 272] on label "Top Line Home Remodeling" at bounding box center [275, 272] width 125 height 24
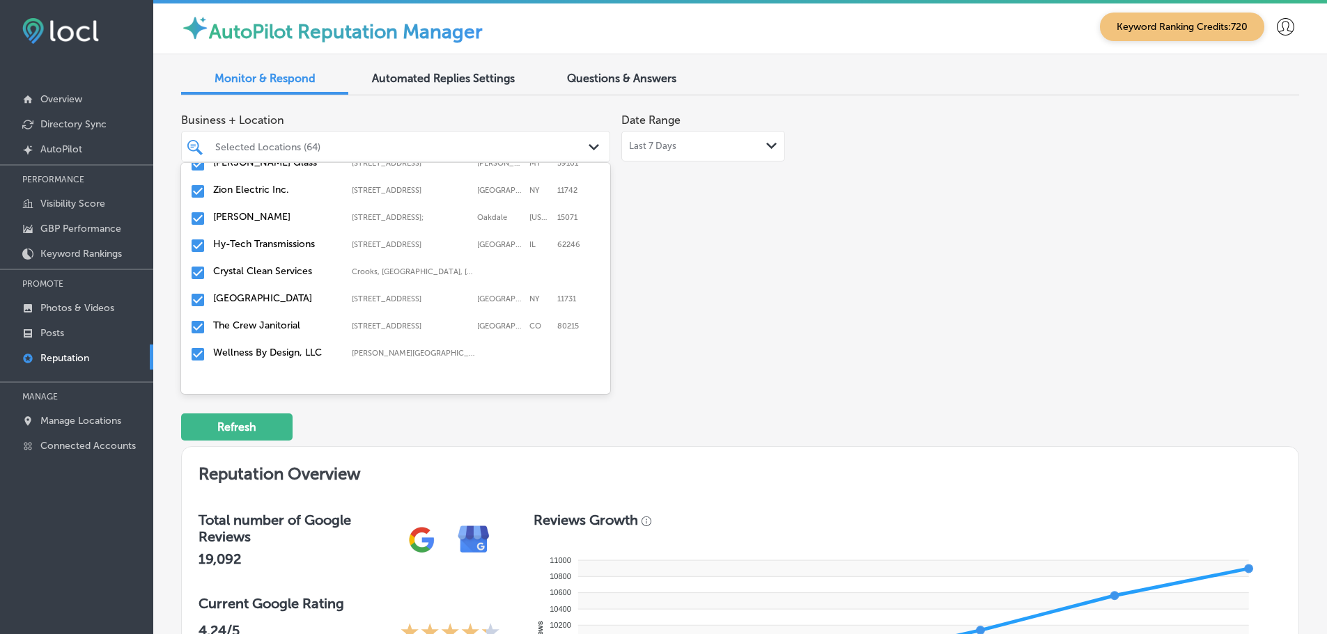
scroll to position [766, 0]
click at [279, 263] on label "Crystal Clean Services" at bounding box center [275, 269] width 125 height 12
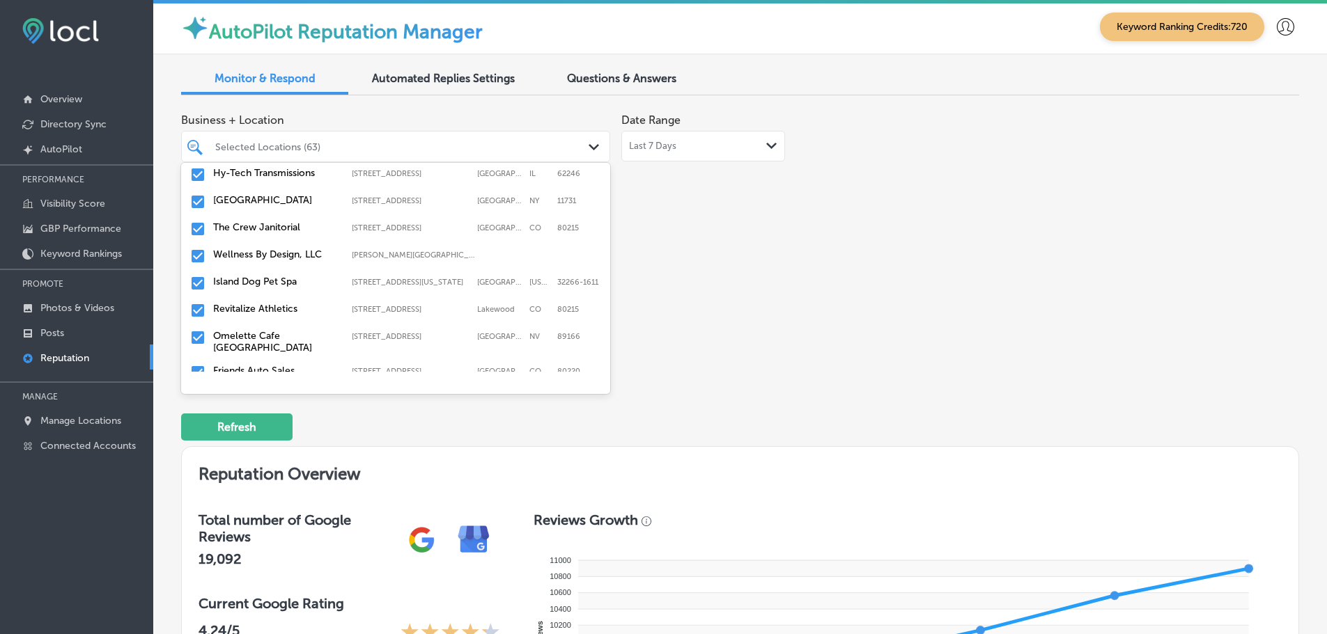
scroll to position [836, 0]
click at [275, 233] on div "The Crew Janitorial [STREET_ADDRESS][GEOGRAPHIC_DATA][STREET_ADDRESS]" at bounding box center [368, 227] width 311 height 12
click at [263, 281] on label "Revitalize Athletics" at bounding box center [275, 281] width 125 height 12
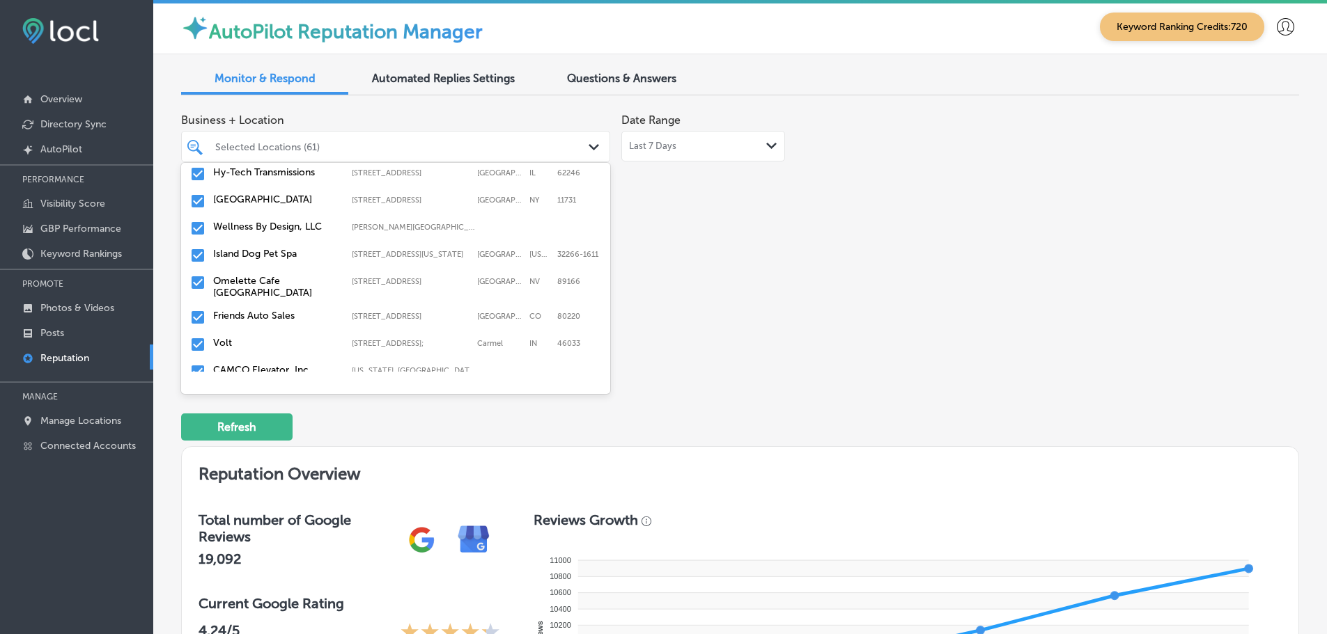
click at [269, 315] on label "Friends Auto Sales" at bounding box center [275, 316] width 125 height 12
click at [245, 313] on label "Volt" at bounding box center [275, 316] width 125 height 12
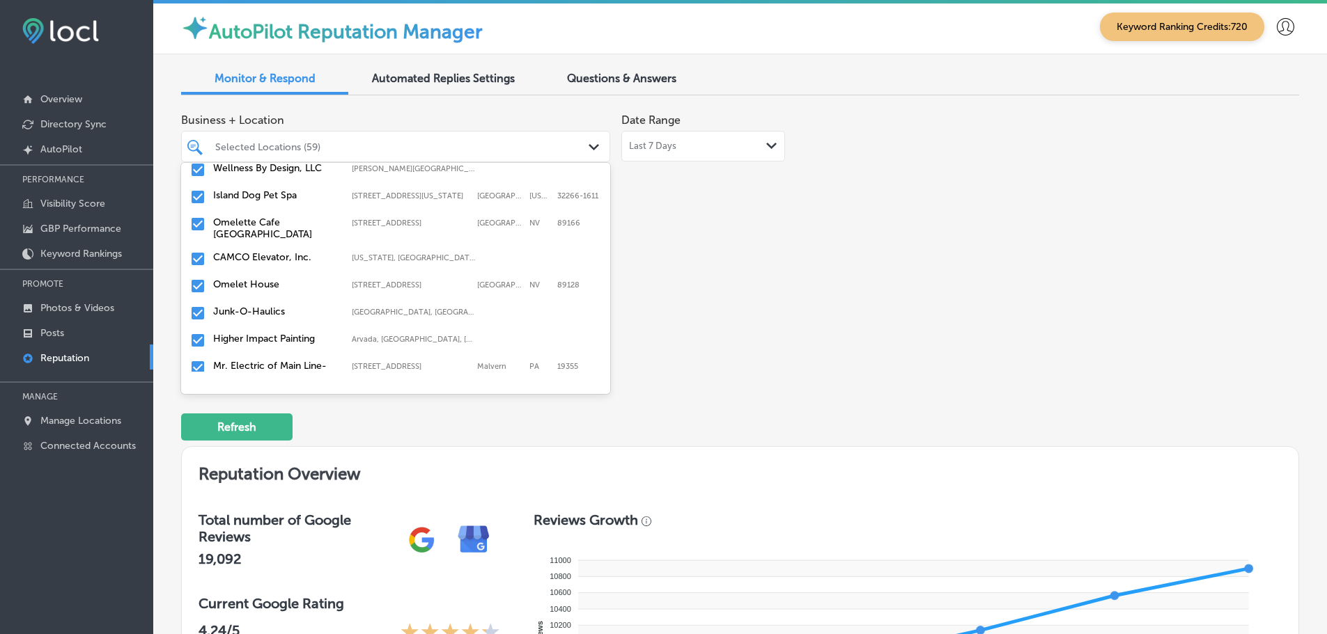
scroll to position [905, 0]
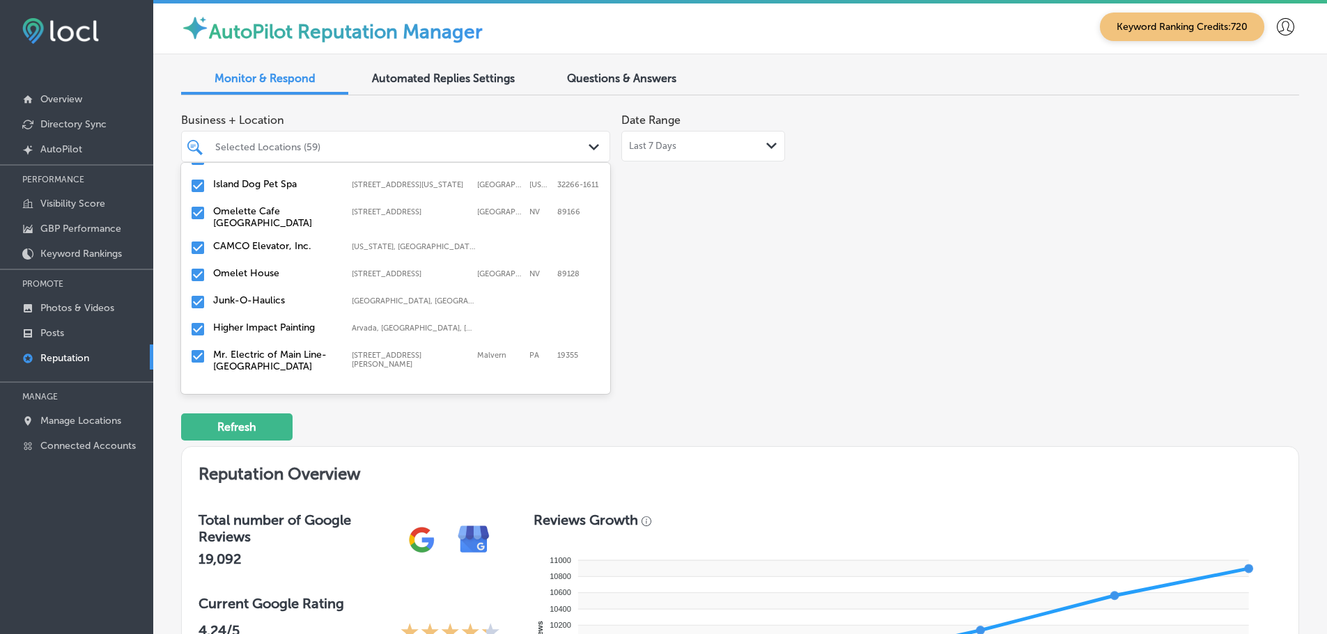
click at [266, 251] on label "CAMCO Elevator, Inc." at bounding box center [275, 246] width 125 height 12
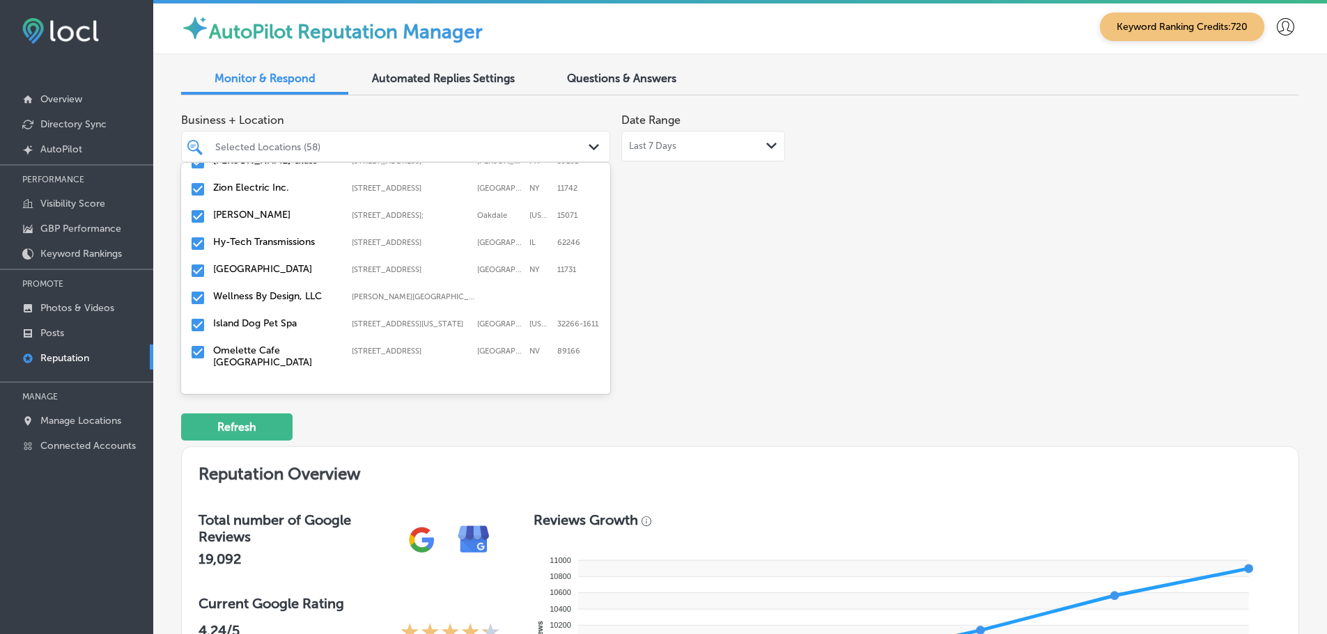
scroll to position [836, 0]
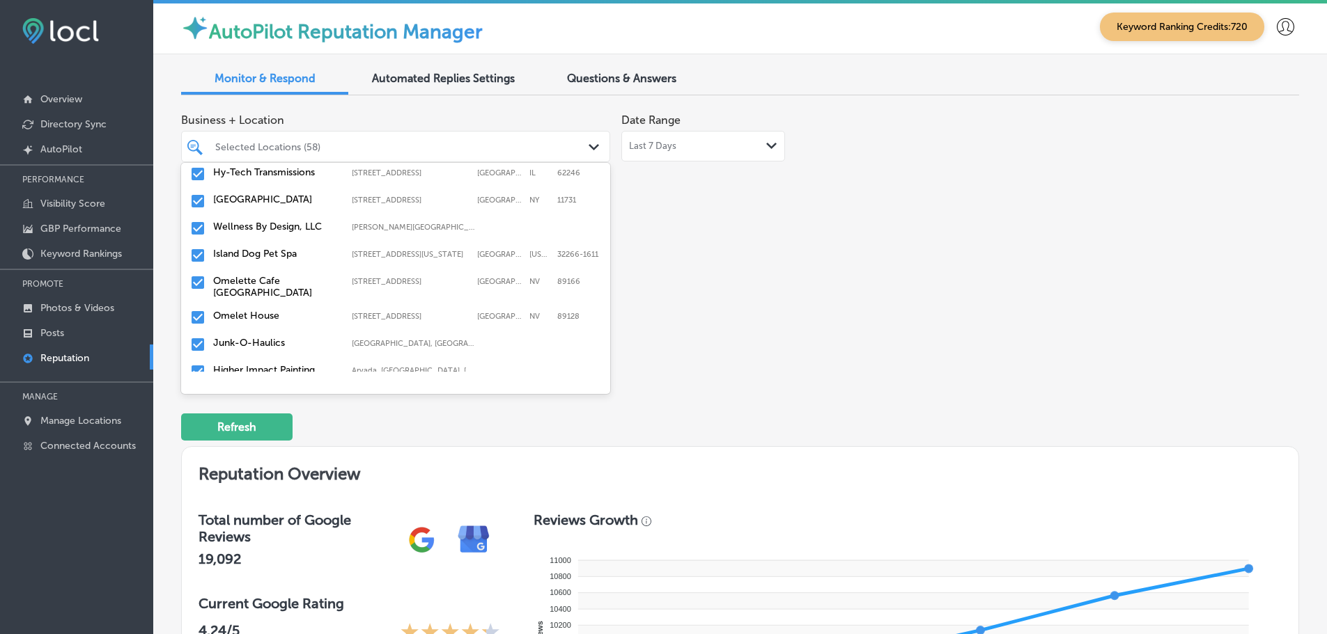
click at [262, 315] on label "Omelet House" at bounding box center [275, 316] width 125 height 12
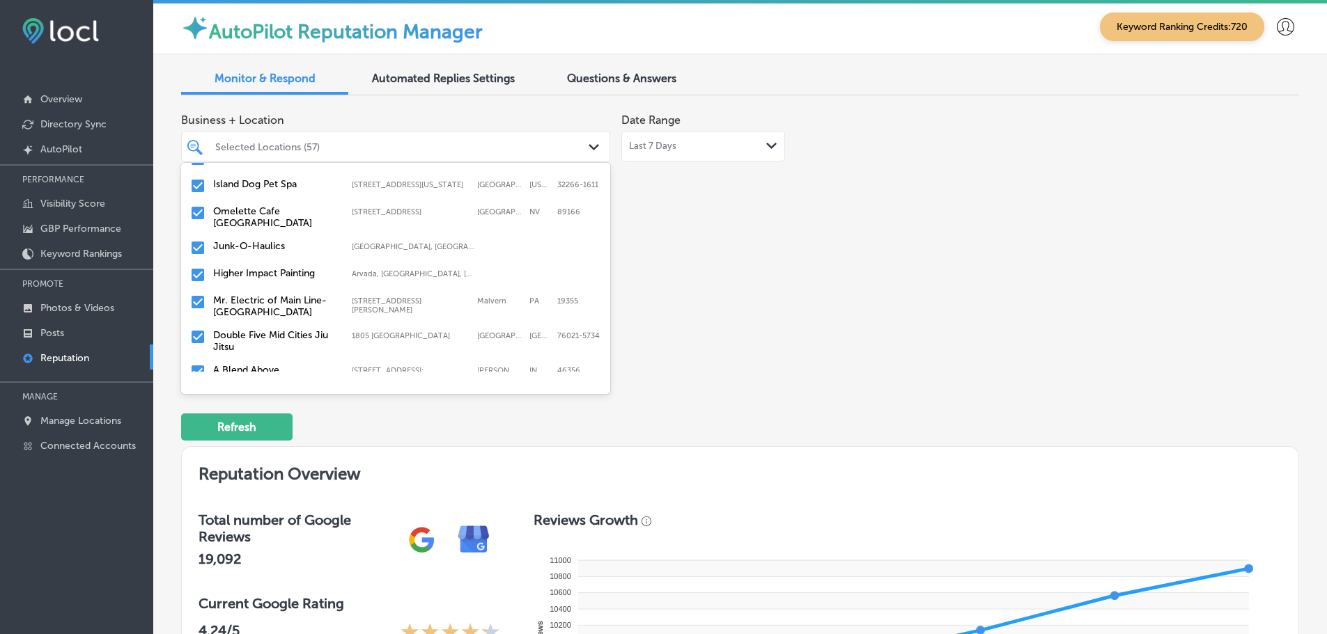
click at [249, 247] on label "Junk-O-Haulics" at bounding box center [275, 246] width 125 height 12
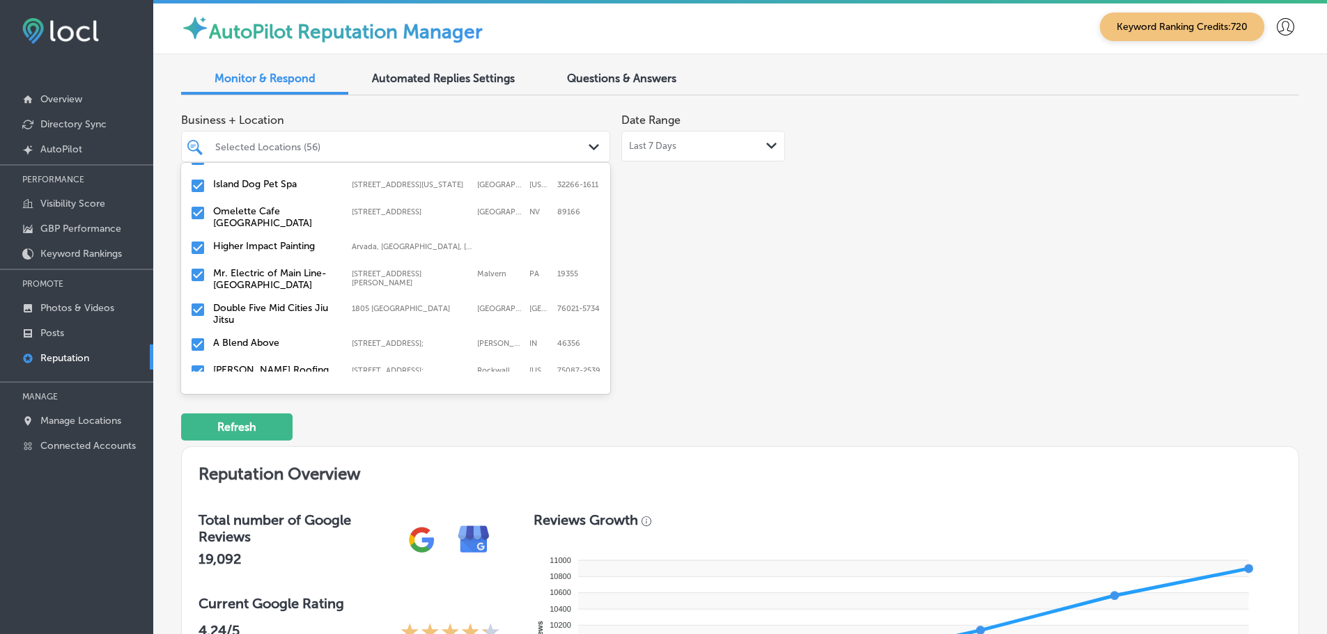
click at [276, 276] on label "Mr. Electric of Main Line-[GEOGRAPHIC_DATA]" at bounding box center [275, 279] width 125 height 24
click at [275, 275] on label "Double Five Mid Cities Jiu Jitsu" at bounding box center [275, 279] width 125 height 24
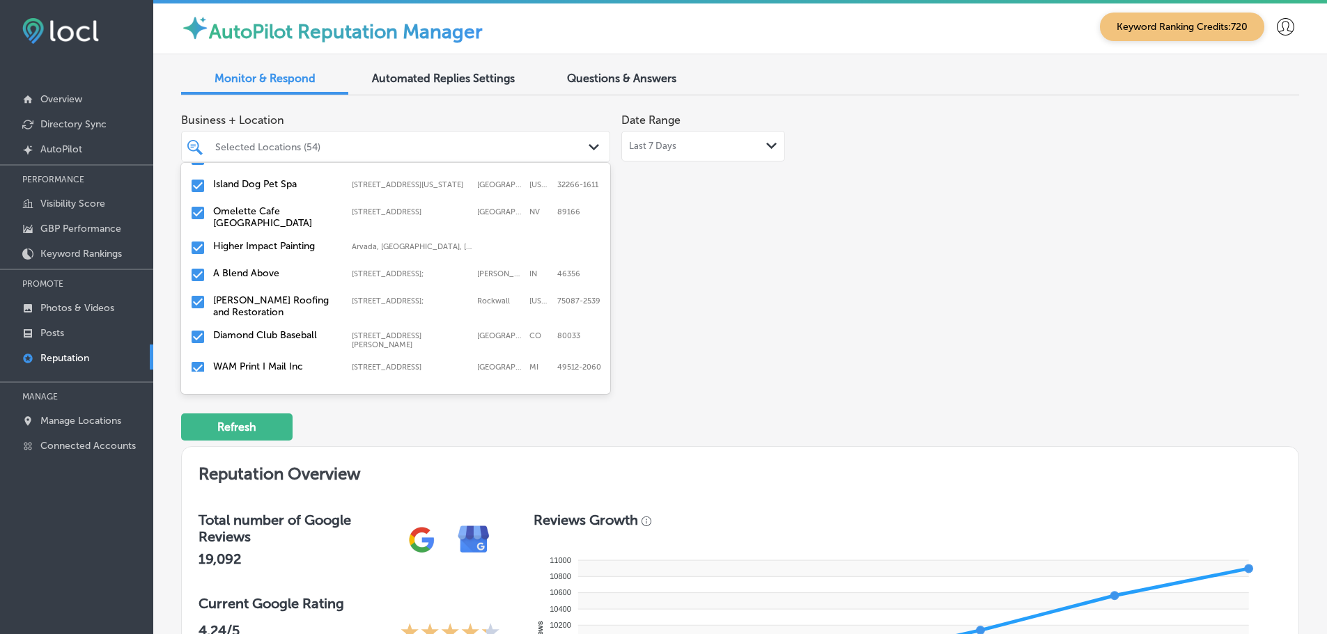
click at [265, 309] on label "[PERSON_NAME] Roofing and Restoration" at bounding box center [275, 307] width 125 height 24
click at [286, 302] on label "Diamond Club Baseball" at bounding box center [275, 301] width 125 height 12
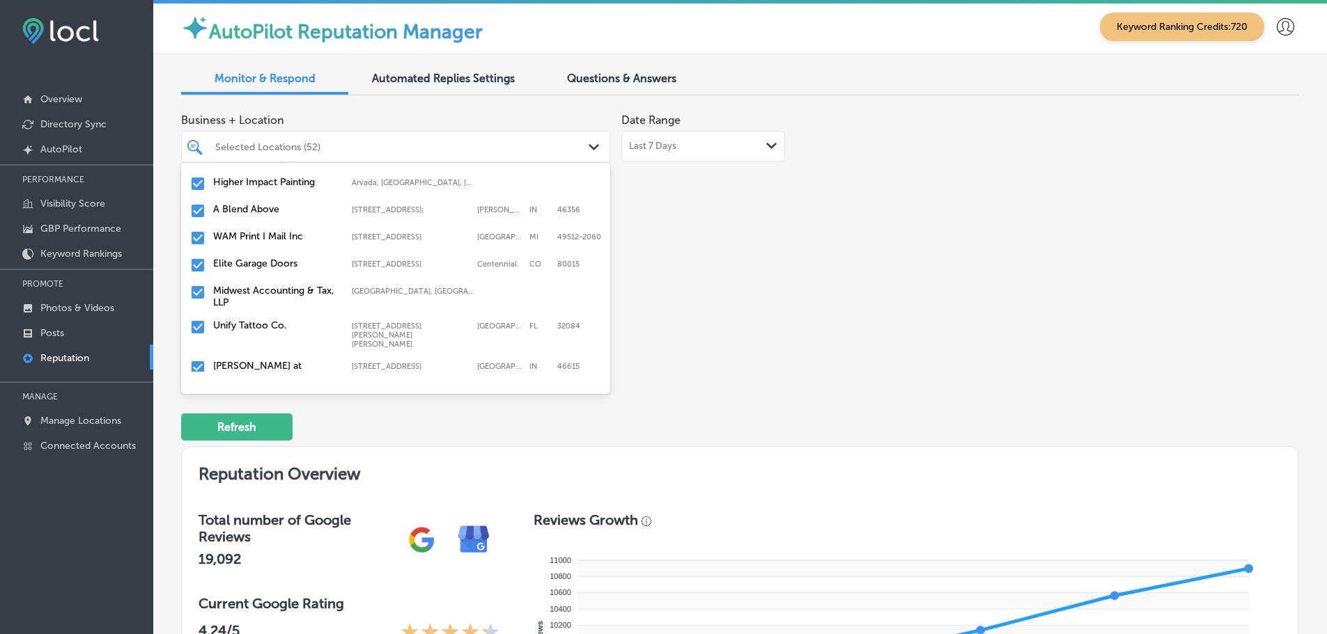
scroll to position [975, 0]
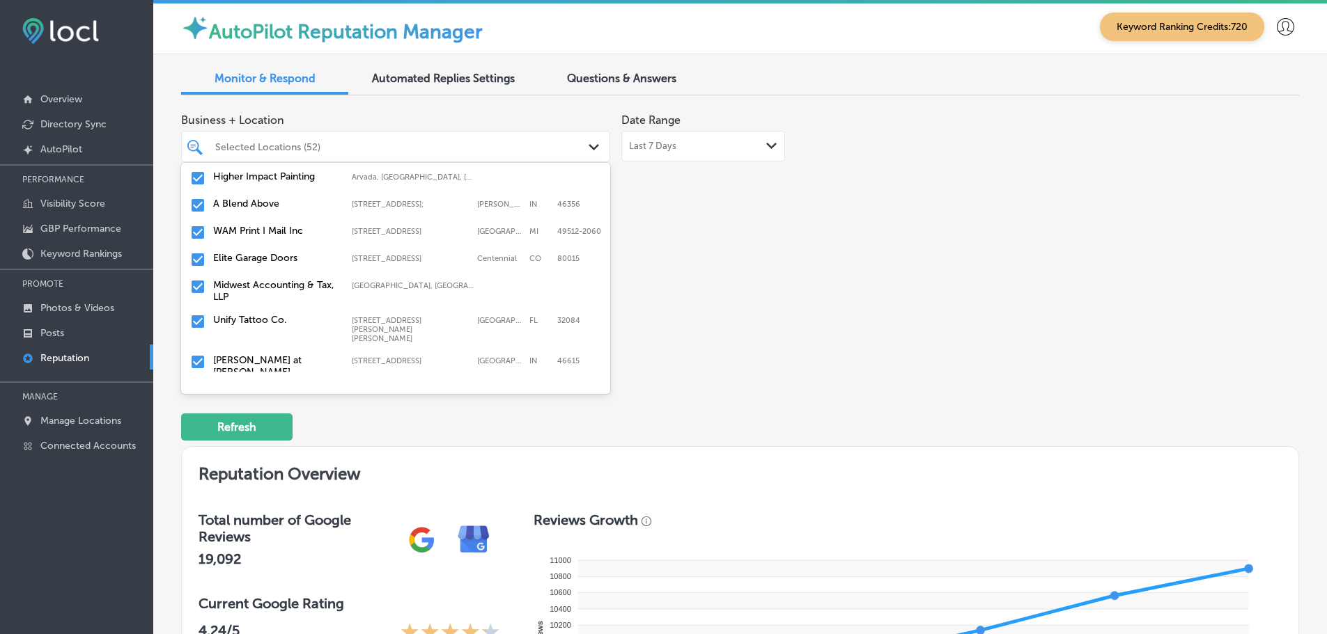
click at [278, 262] on label "Elite Garage Doors" at bounding box center [275, 258] width 125 height 12
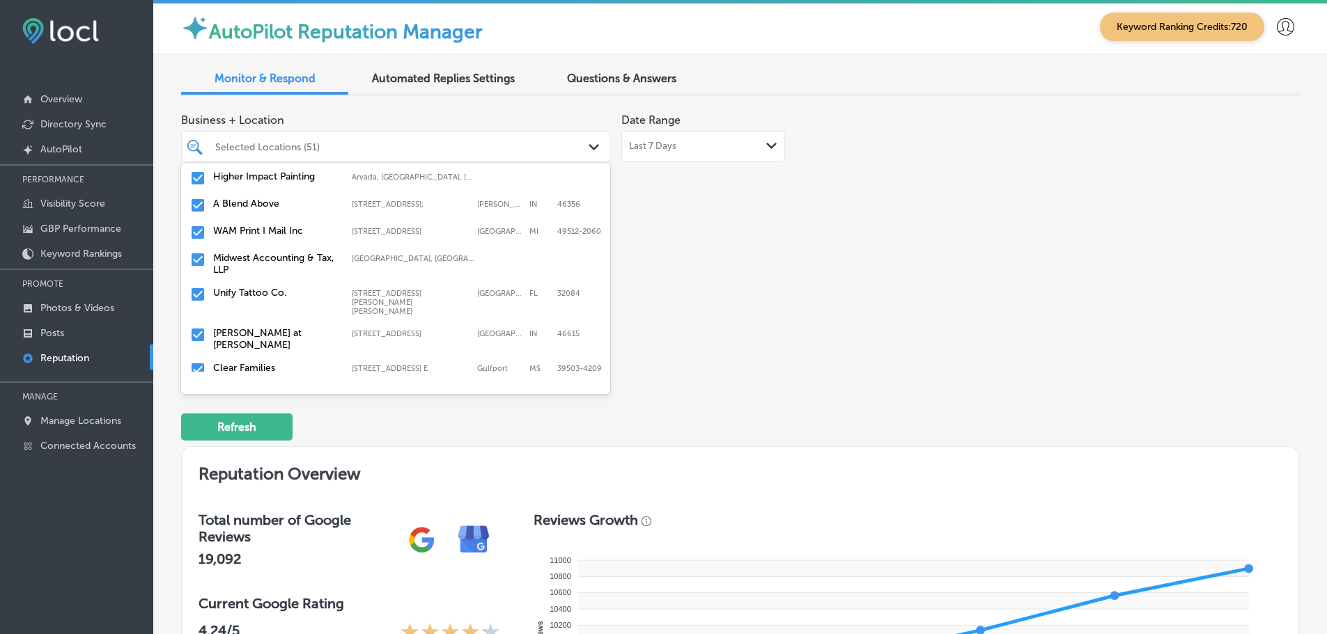
click at [247, 260] on label "Midwest Accounting & Tax, LLP" at bounding box center [275, 264] width 125 height 24
click at [272, 265] on div "Unify Tattoo Co. [STREET_ADDRESS][PERSON_NAME][PERSON_NAME][PERSON_NAME] [STREE…" at bounding box center [368, 266] width 311 height 29
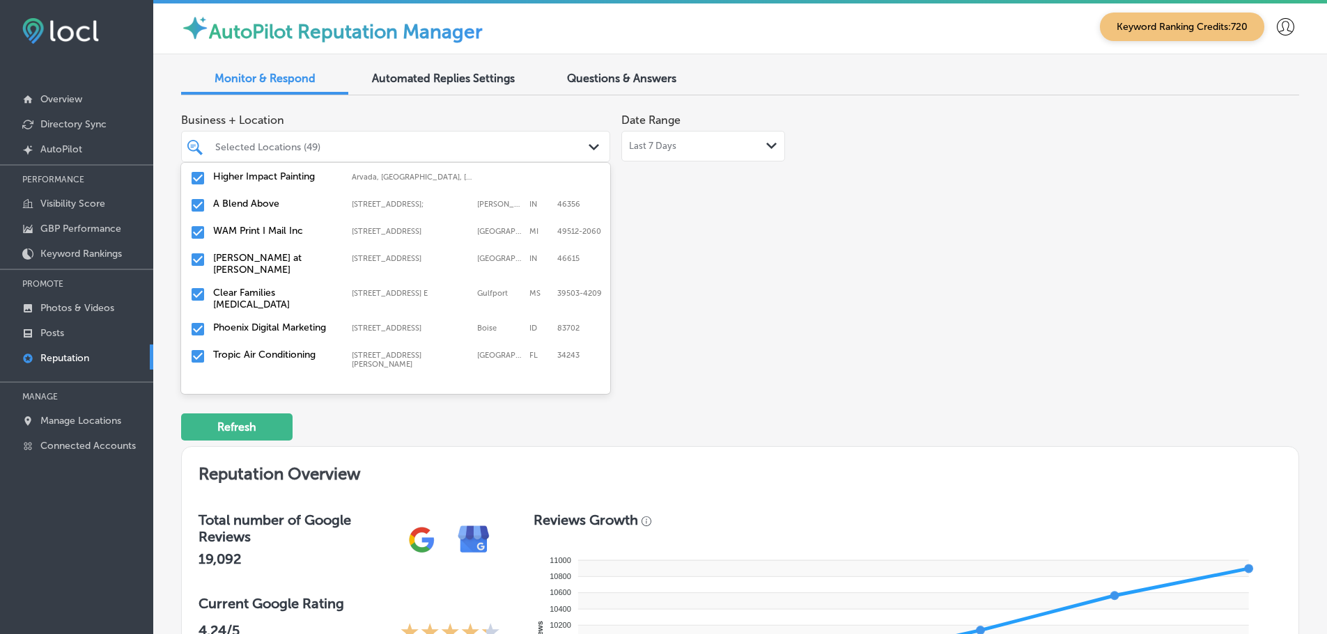
click at [278, 267] on label "[PERSON_NAME] at [PERSON_NAME]" at bounding box center [275, 264] width 125 height 24
click at [273, 270] on label "Clear Families [MEDICAL_DATA]" at bounding box center [275, 264] width 125 height 24
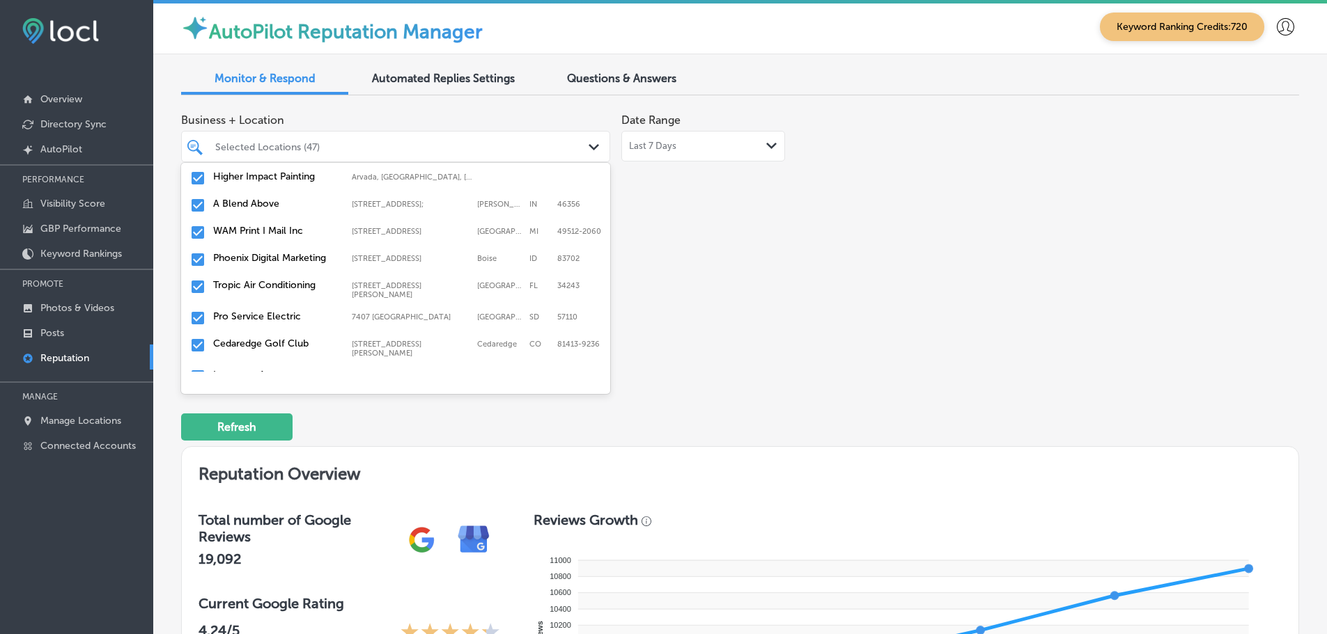
click at [298, 252] on label "Phoenix Digital Marketing" at bounding box center [275, 258] width 125 height 12
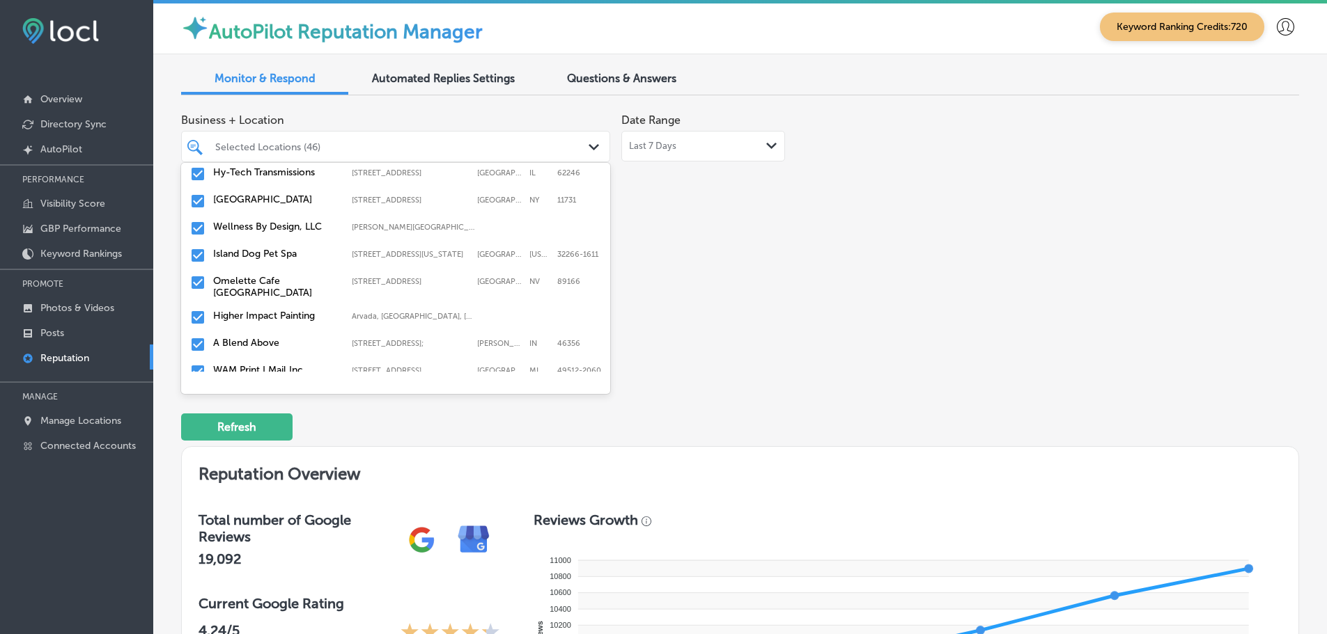
scroll to position [905, 0]
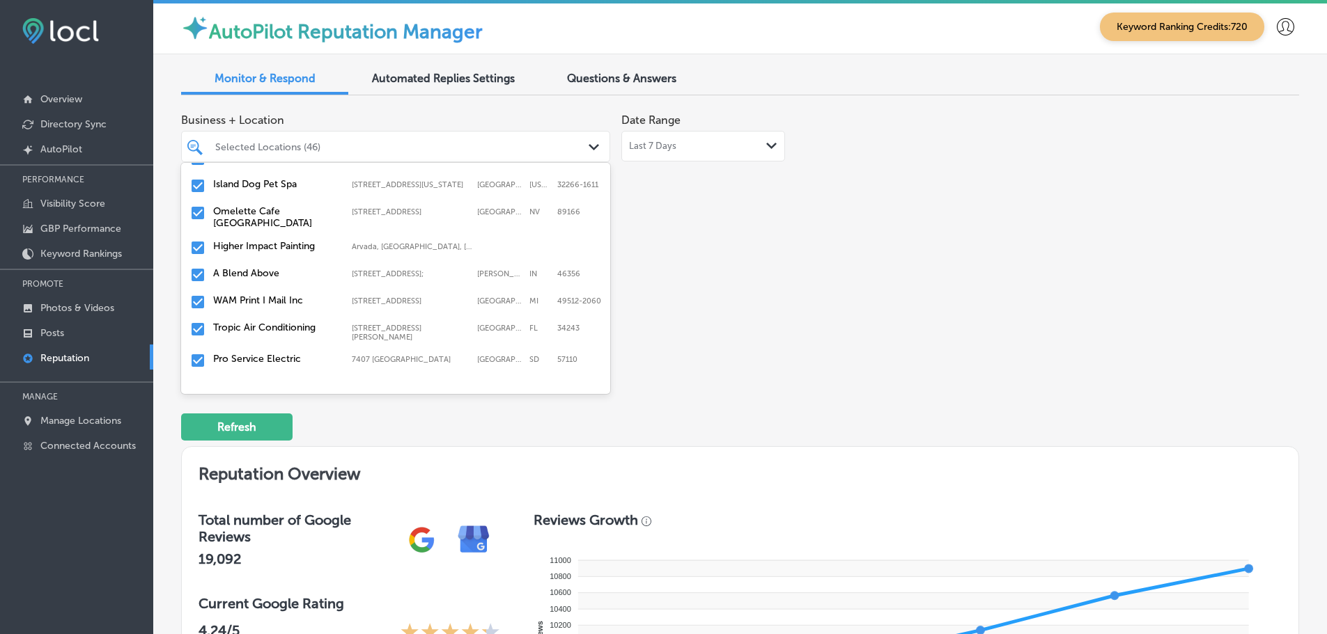
click at [297, 329] on label "Tropic Air Conditioning" at bounding box center [275, 328] width 125 height 12
click at [264, 329] on label "Pro Service Electric" at bounding box center [275, 328] width 125 height 12
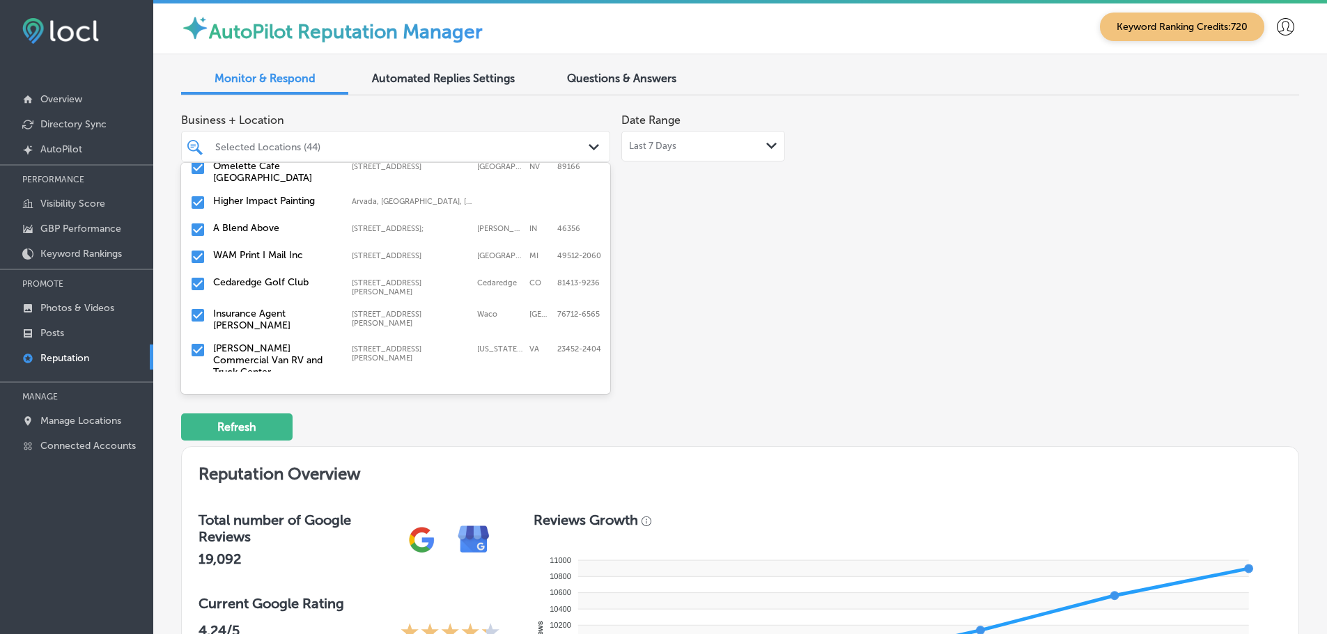
scroll to position [975, 0]
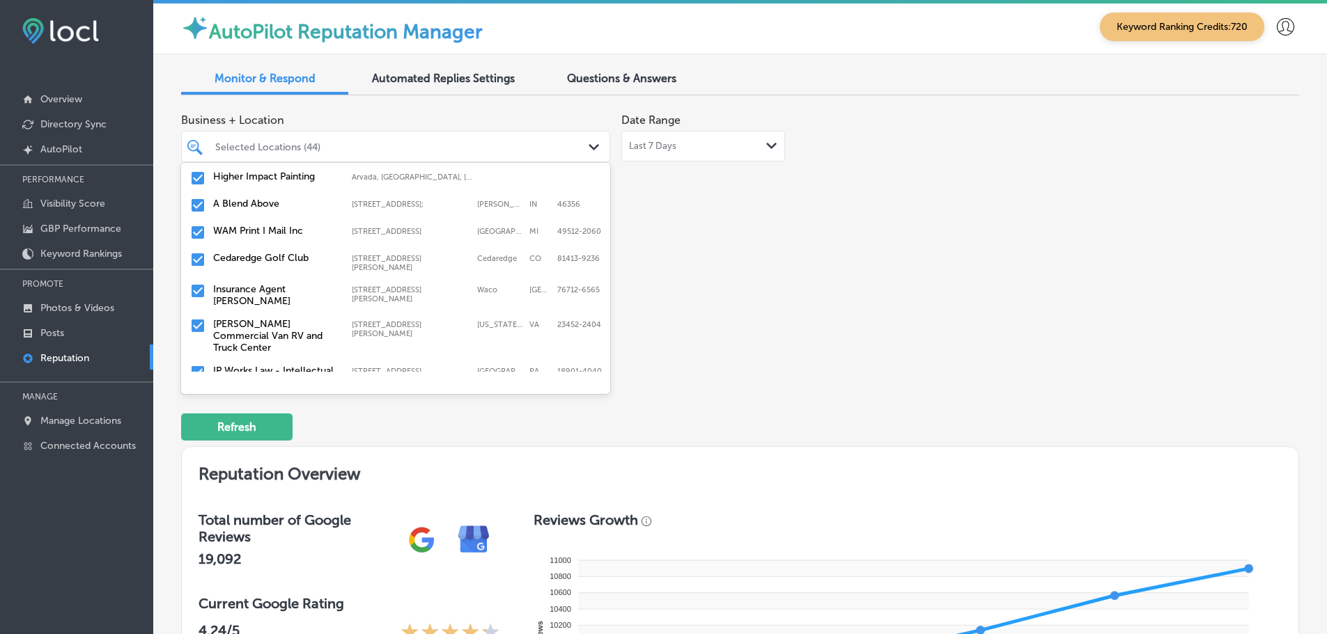
click at [286, 263] on label "Cedaredge Golf Club" at bounding box center [275, 258] width 125 height 12
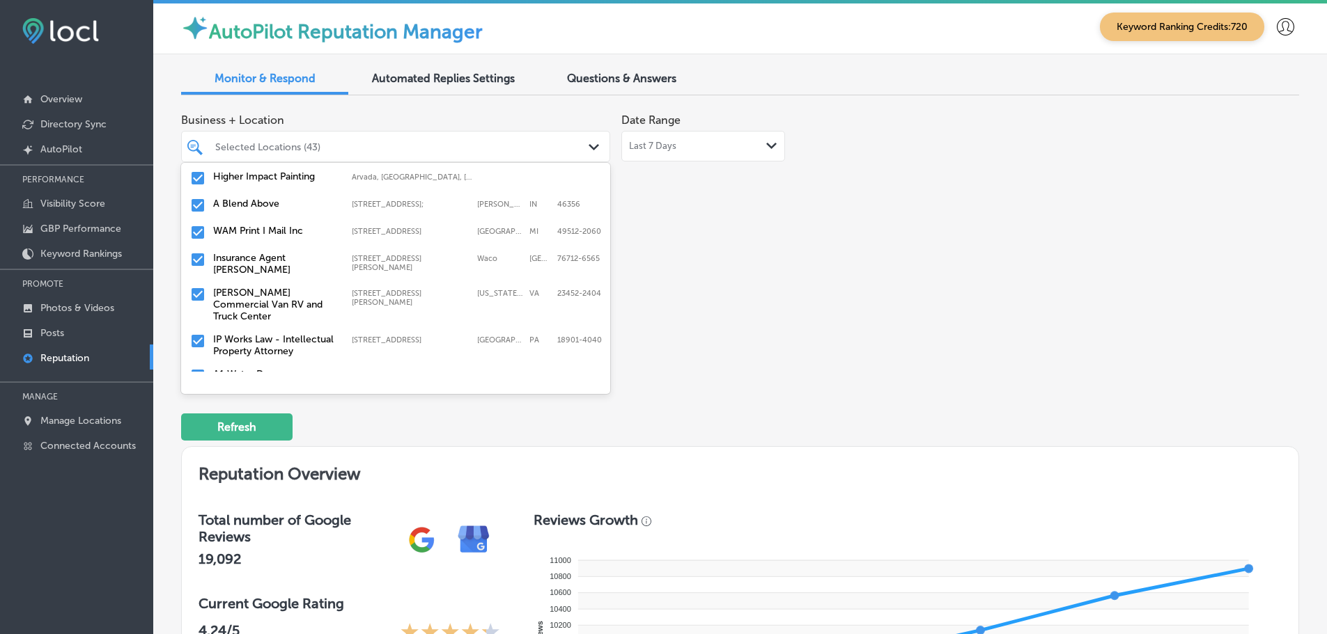
click at [277, 261] on label "Insurance Agent [PERSON_NAME]" at bounding box center [275, 264] width 125 height 24
click at [249, 274] on label "[PERSON_NAME] Commercial Van RV and Truck Center" at bounding box center [275, 270] width 125 height 36
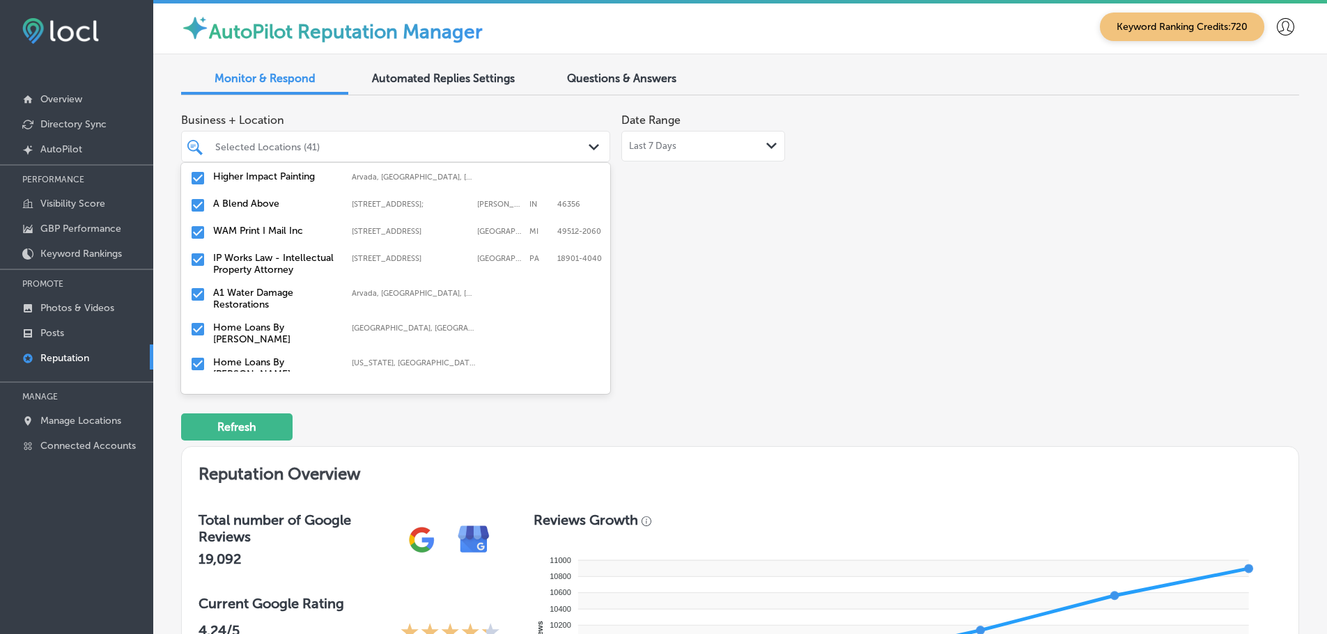
click at [267, 263] on label "IP Works Law - Intellectual Property Attorney" at bounding box center [275, 264] width 125 height 24
click at [269, 296] on label "Home Loans By [PERSON_NAME]" at bounding box center [275, 299] width 125 height 24
click at [274, 294] on label "Home Loans By [PERSON_NAME]" at bounding box center [275, 299] width 125 height 24
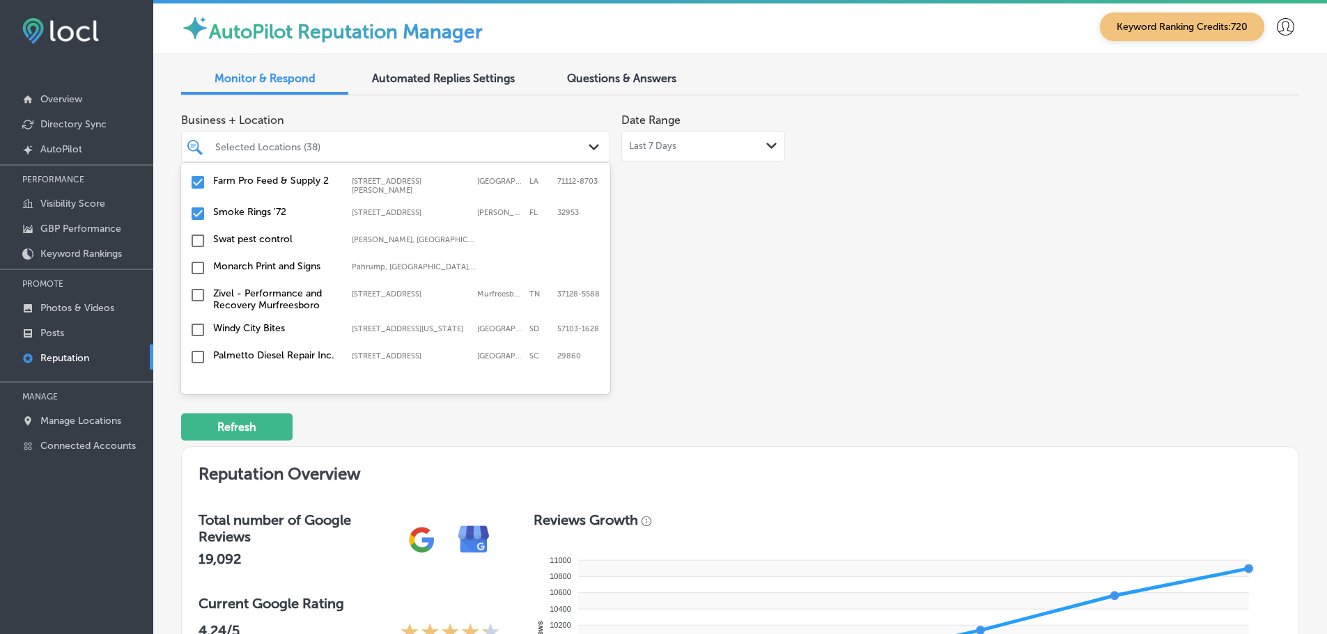
scroll to position [1045, 0]
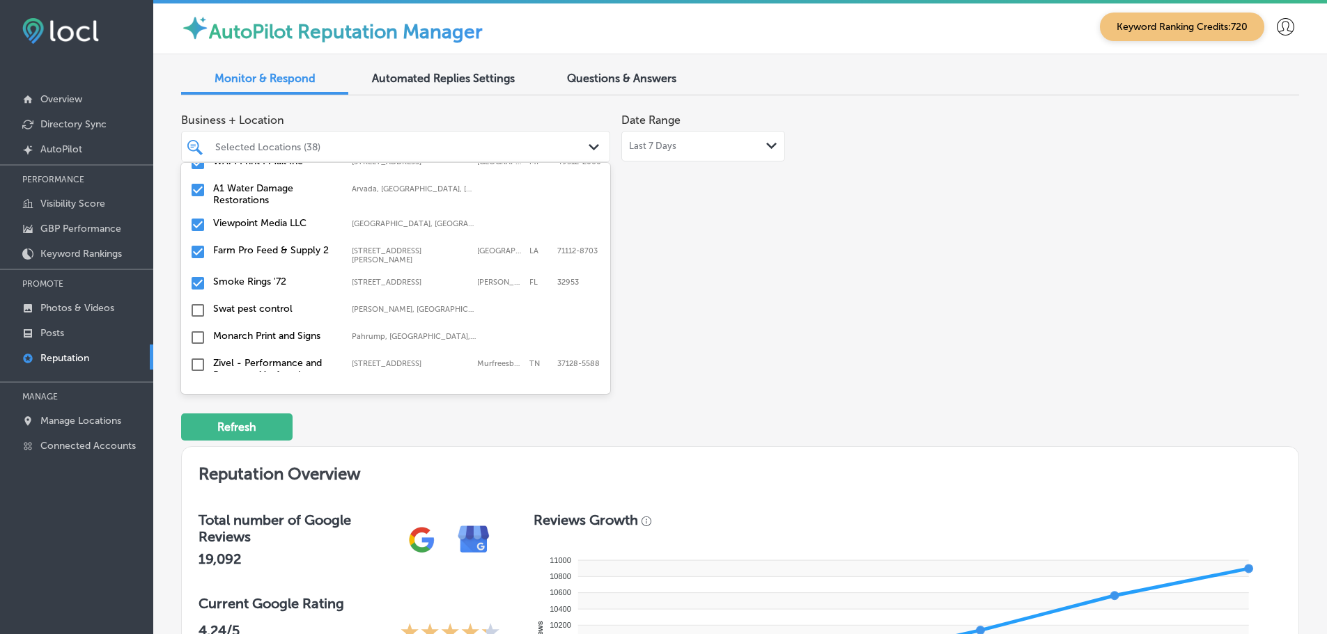
click at [262, 246] on label "Farm Pro Feed & Supply 2" at bounding box center [275, 250] width 125 height 12
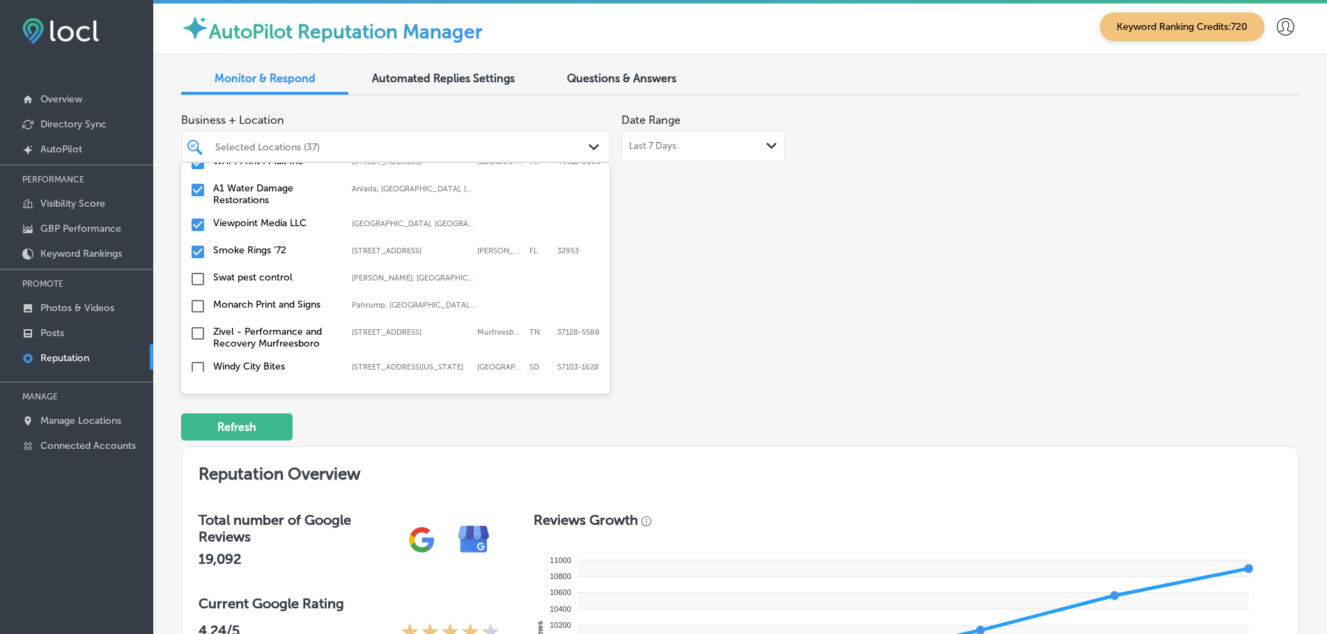
click at [253, 250] on label "Smoke Rings '72" at bounding box center [275, 250] width 125 height 12
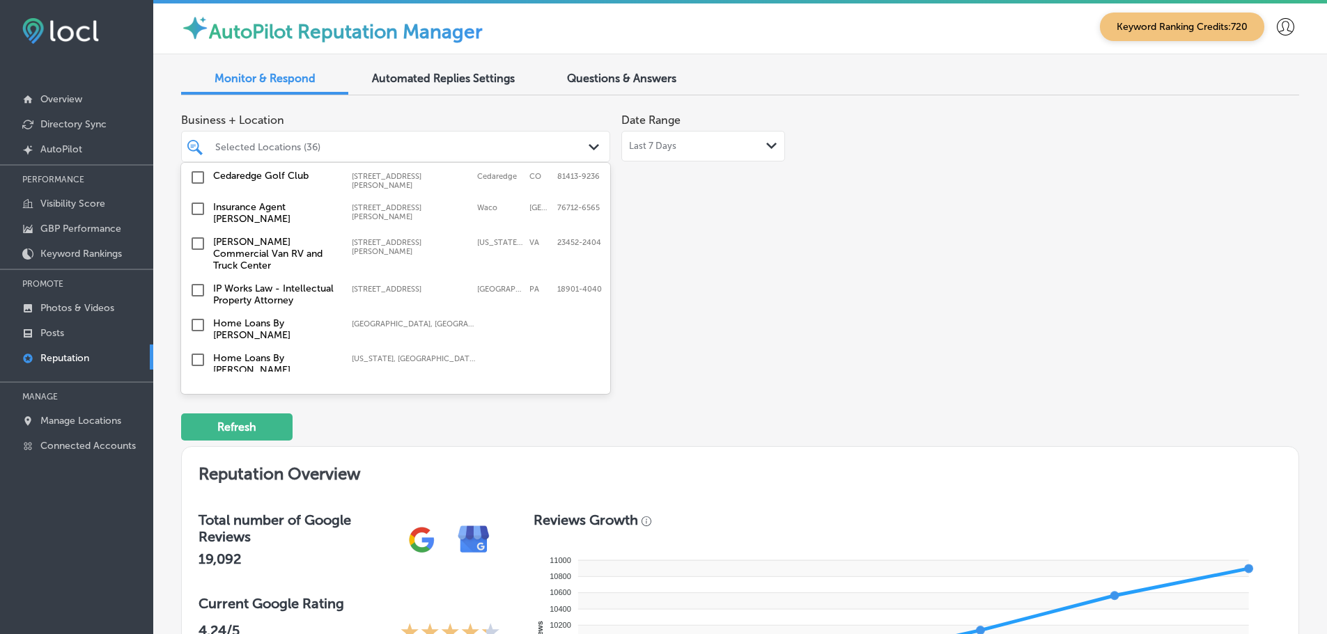
scroll to position [4128, 0]
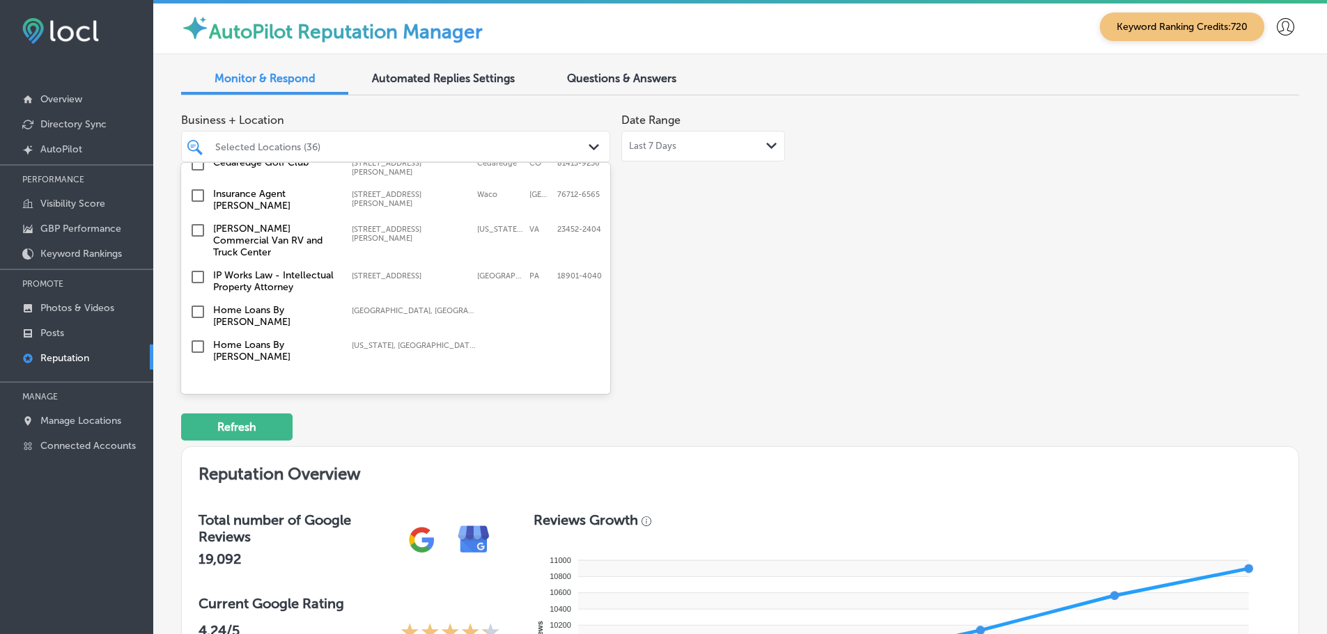
click at [827, 361] on div "Business + Location option [STREET_ADDRESS]. option [STREET_ADDRESS]. 139 resul…" at bounding box center [516, 238] width 671 height 262
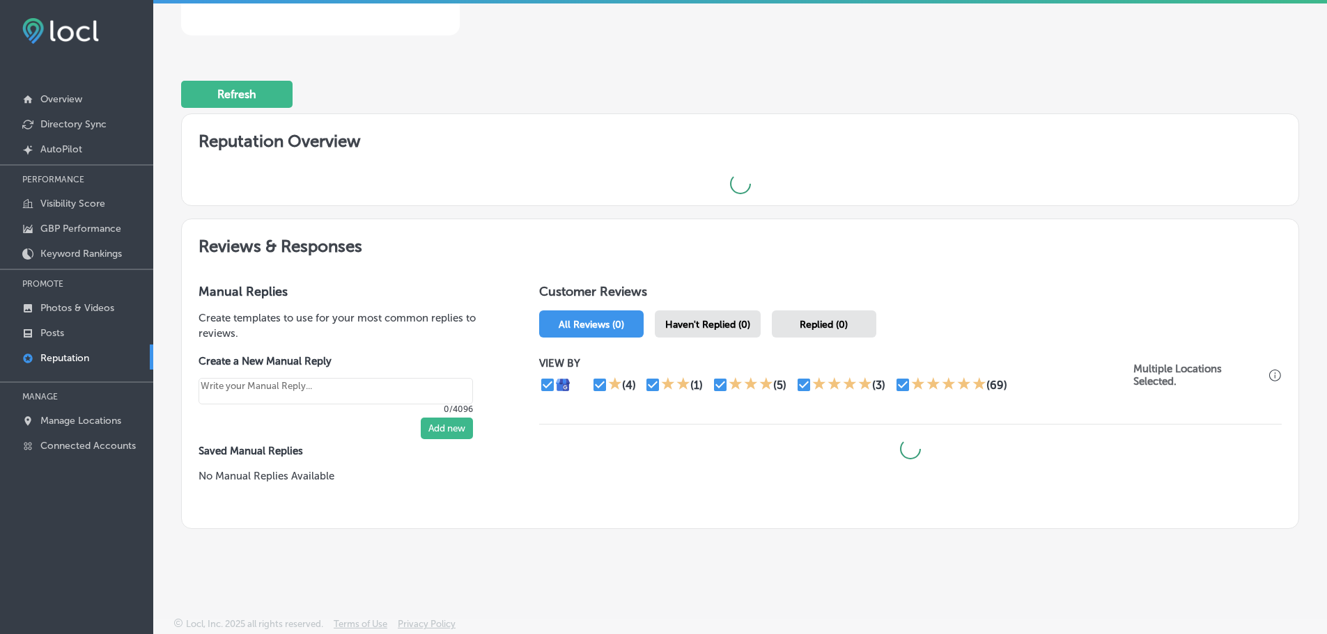
scroll to position [335, 0]
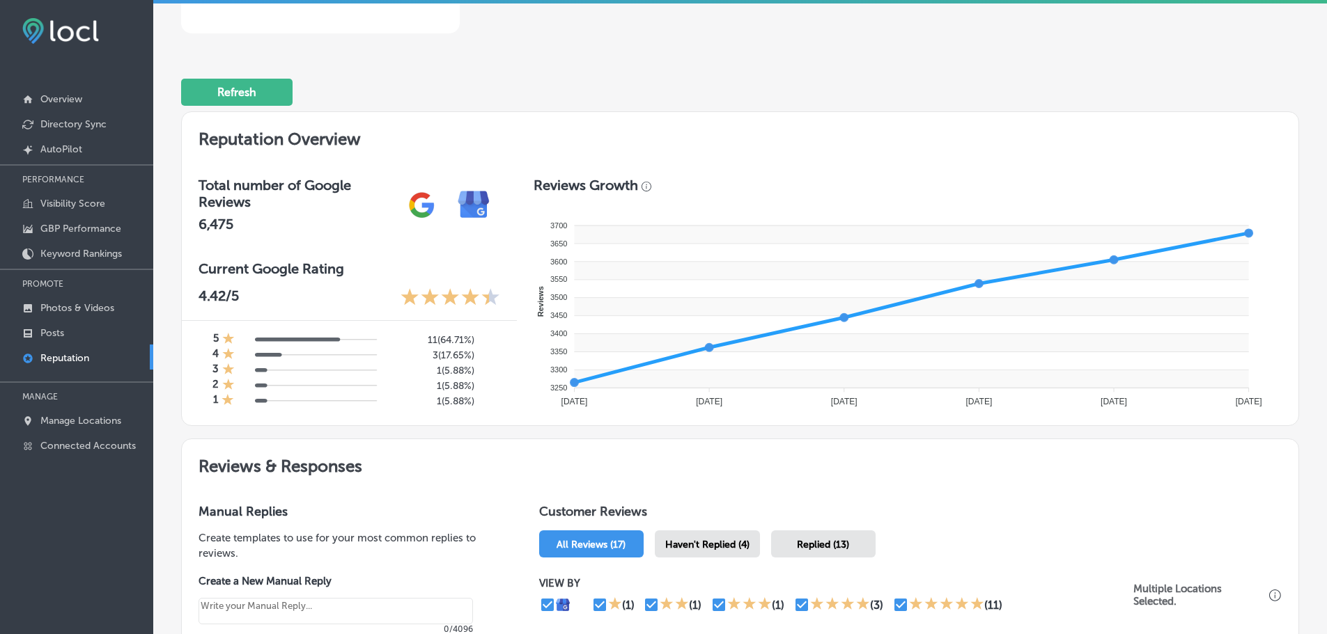
click at [720, 549] on span "Haven't Replied (4)" at bounding box center [707, 545] width 84 height 12
type textarea "x"
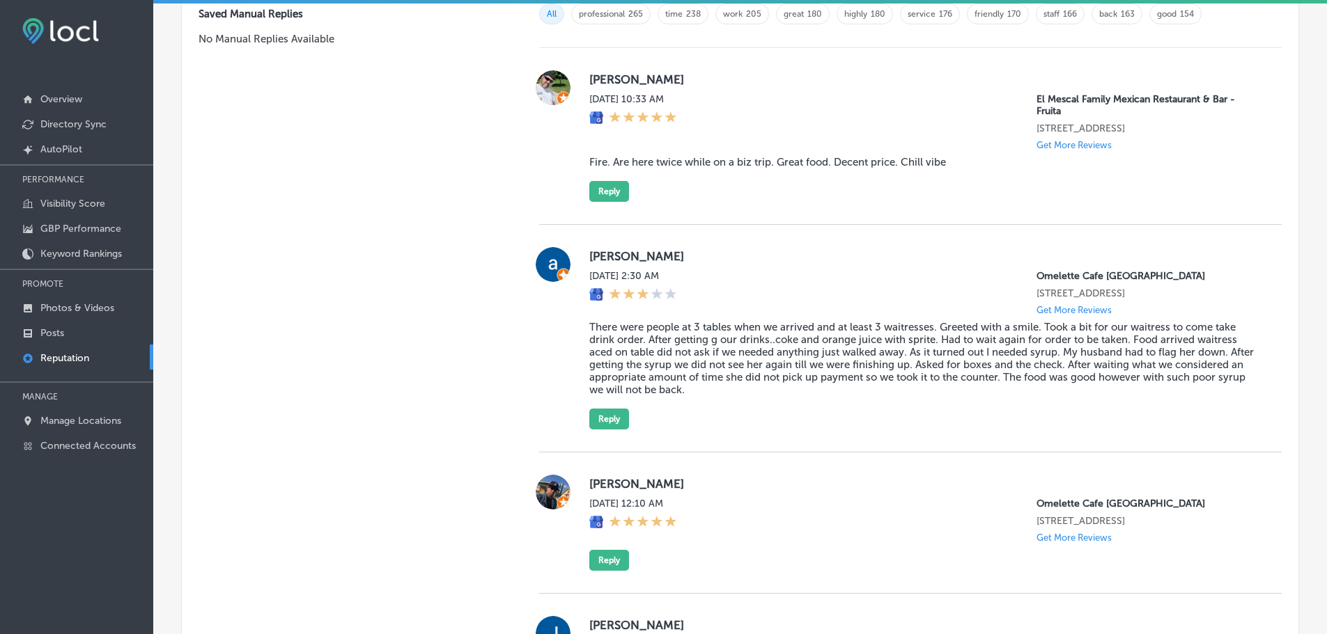
scroll to position [992, 0]
drag, startPoint x: 575, startPoint y: 160, endPoint x: 946, endPoint y: 158, distance: 371.2
click at [946, 158] on div "[PERSON_NAME] [DATE] 10:33 AM El Mescal Family Mexican Restaurant & Bar - Fruit…" at bounding box center [910, 137] width 742 height 132
copy blockquote "Fire. Are here twice while on a biz trip. Great food. Decent price. Chill vibe"
click at [602, 189] on button "Reply" at bounding box center [609, 192] width 40 height 21
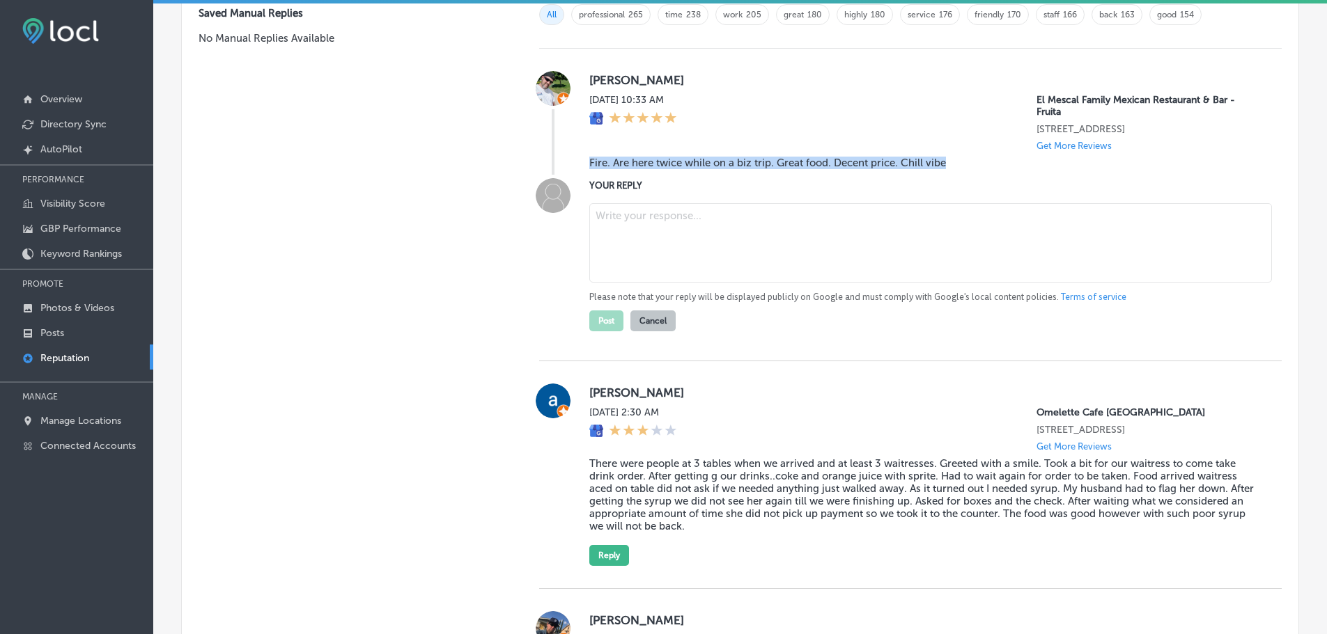
scroll to position [990, 0]
click at [641, 222] on textarea at bounding box center [930, 244] width 682 height 79
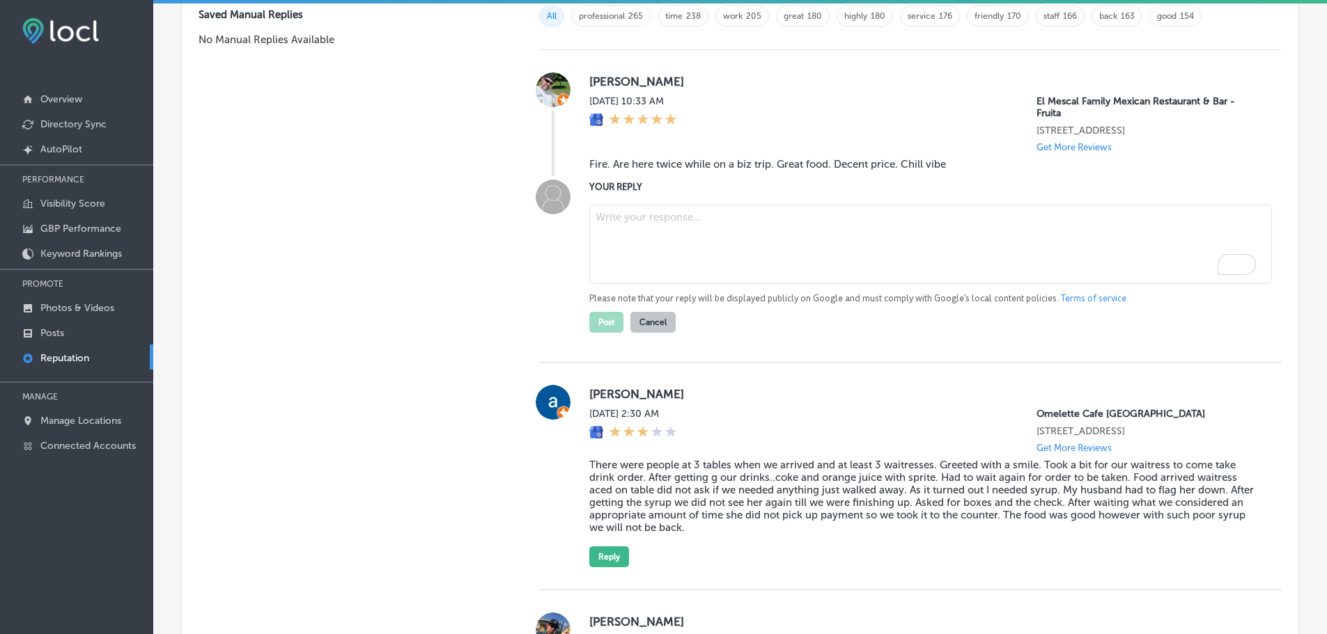
paste textarea "Thank you, [Reviewer’s Name], for the great review! We’re so glad you enjoyed t…"
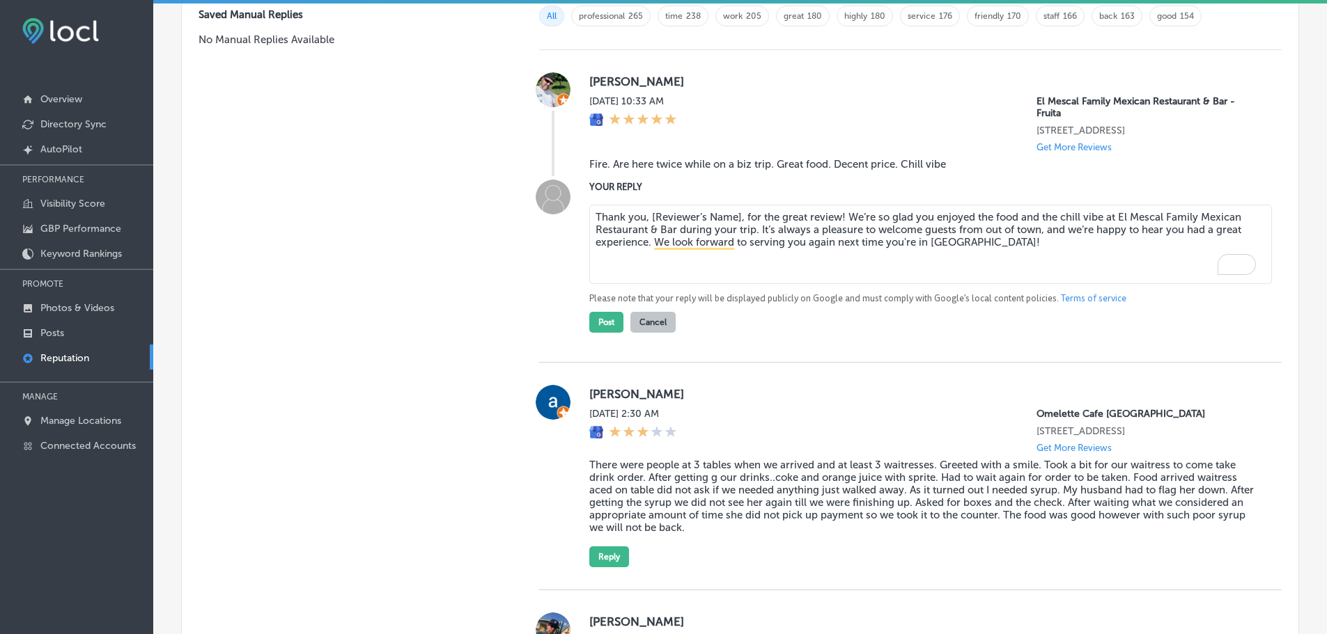
drag, startPoint x: 738, startPoint y: 218, endPoint x: 724, endPoint y: 217, distance: 14.0
click at [708, 217] on textarea "Thank you, [Reviewer’s Name], for the great review! We’re so glad you enjoyed t…" at bounding box center [930, 244] width 682 height 79
click at [735, 218] on textarea "Thank you, [Reviewer’s Name], for the great review! We’re so glad you enjoyed t…" at bounding box center [930, 244] width 682 height 79
click at [741, 216] on textarea "Thank you, [Reviewer’s Name], for the great review! We’re so glad you enjoyed t…" at bounding box center [930, 244] width 682 height 79
drag, startPoint x: 741, startPoint y: 216, endPoint x: 642, endPoint y: 217, distance: 98.9
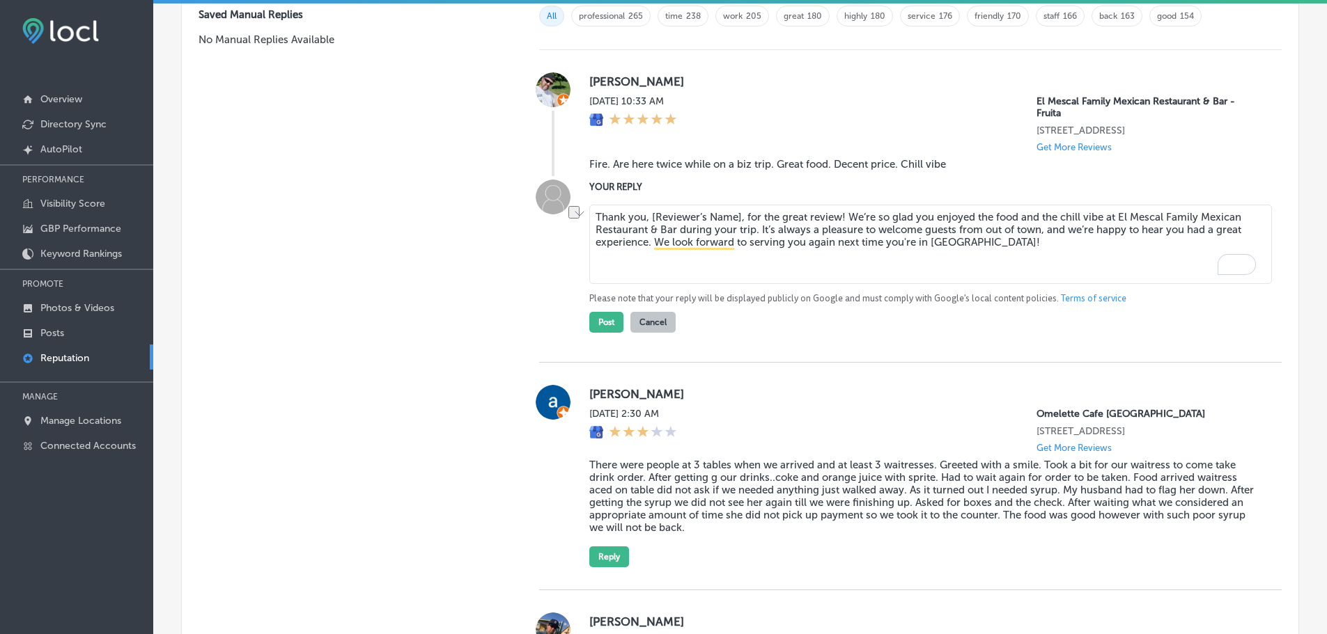
click at [642, 217] on textarea "Thank you, [Reviewer’s Name], for the great review! We’re so glad you enjoyed t…" at bounding box center [930, 244] width 682 height 79
click at [741, 216] on textarea "Thank you for the great review! We’re so glad you enjoyed the food and the chil…" at bounding box center [930, 244] width 682 height 79
type textarea "Thank you for the great review, [PERSON_NAME]! We’re so glad you enjoyed the fo…"
click at [608, 327] on button "Post" at bounding box center [606, 322] width 34 height 21
type textarea "x"
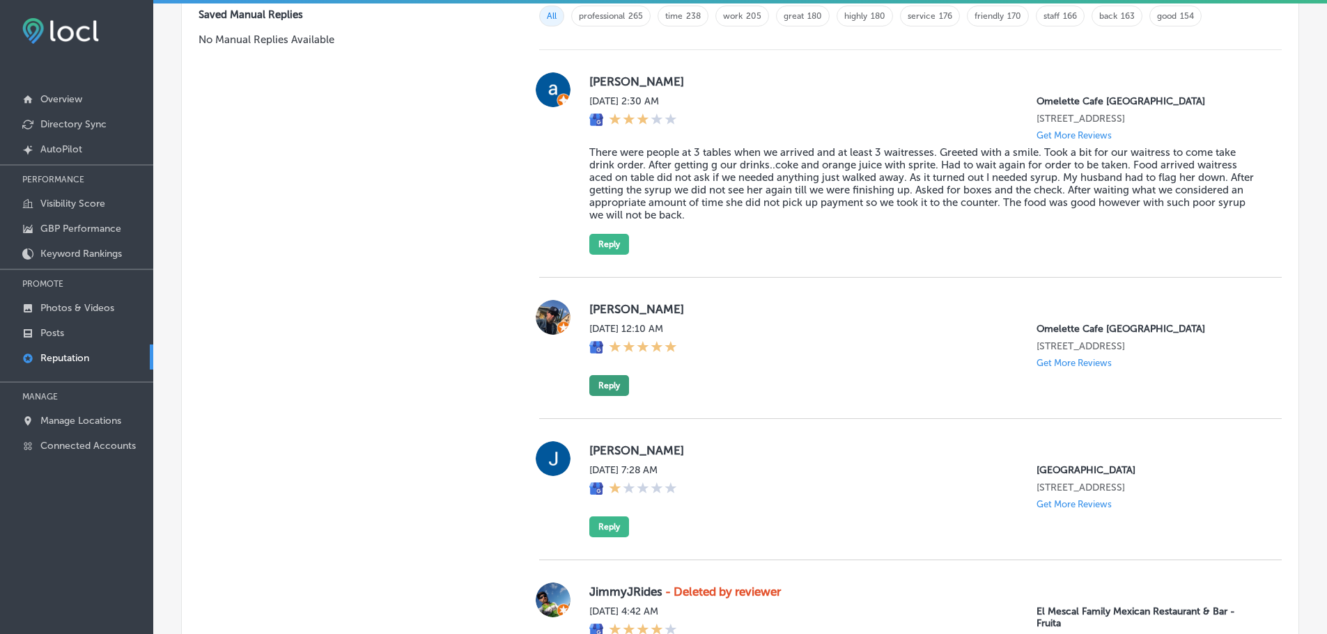
click at [604, 396] on button "Reply" at bounding box center [609, 385] width 40 height 21
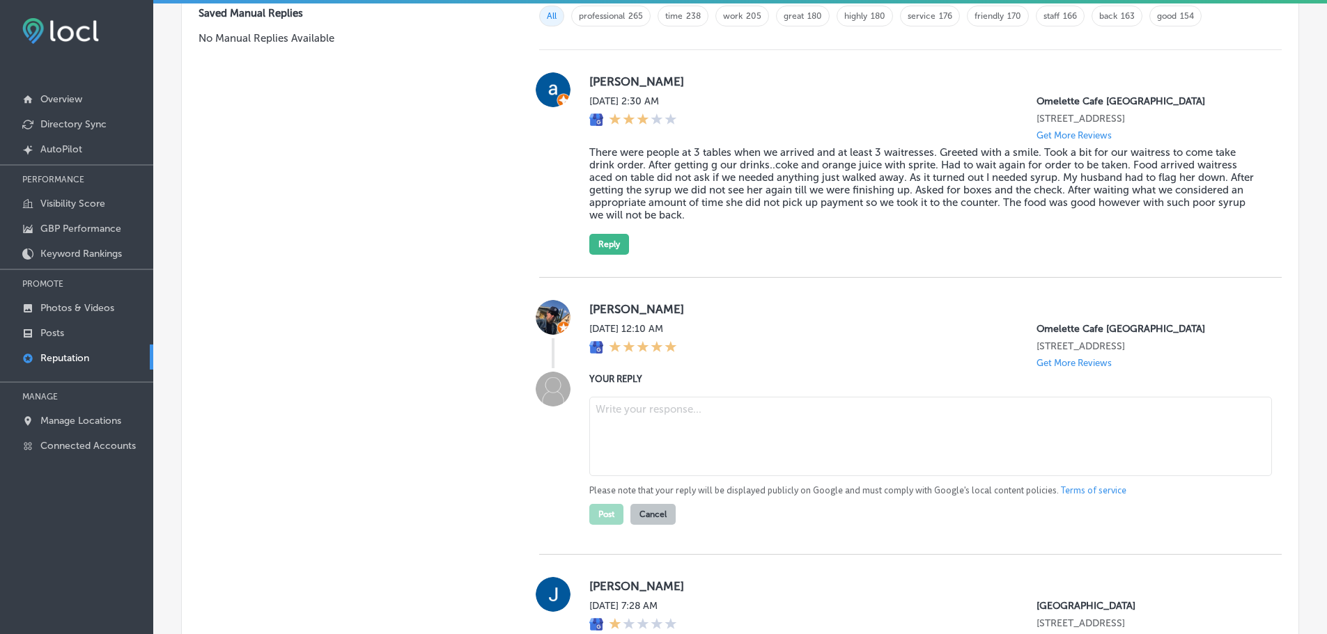
scroll to position [989, 0]
click at [689, 439] on textarea at bounding box center [930, 437] width 682 height 79
paste textarea "Thank you for the wonderful 5-star review! We’re so happy you had a great exper…"
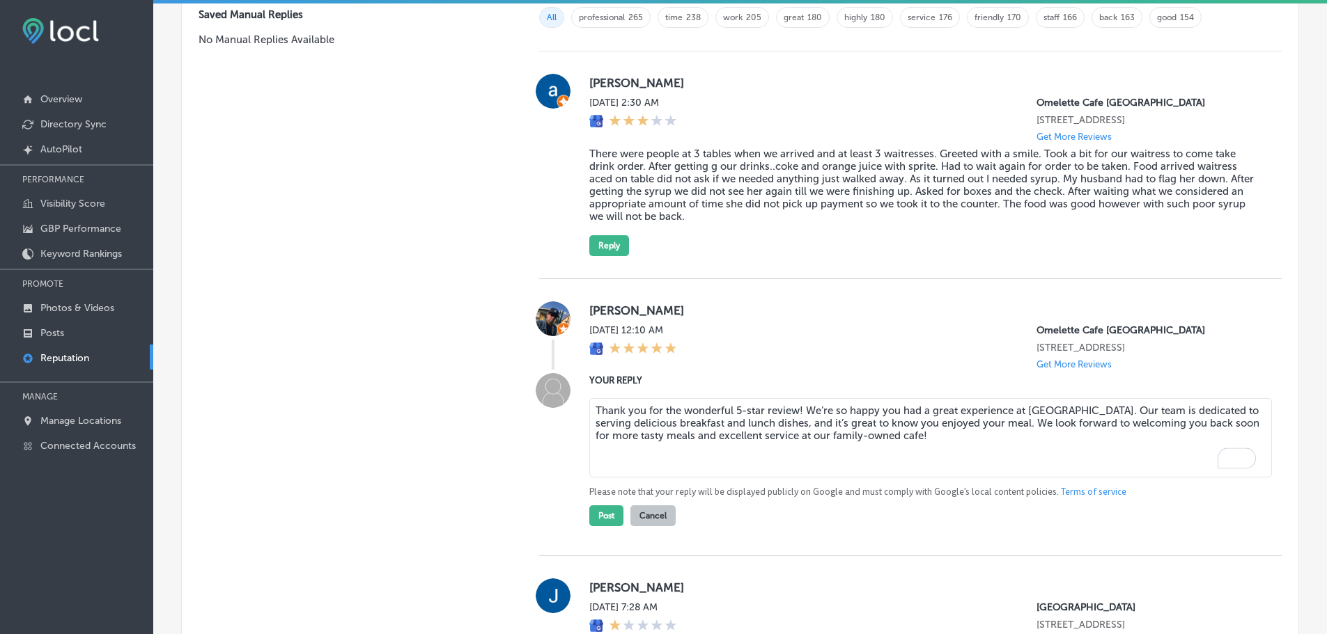
click at [795, 435] on textarea "Thank you for the wonderful 5-star review! We’re so happy you had a great exper…" at bounding box center [930, 437] width 682 height 79
type textarea "Thank you for the wonderful 5-star review. [PERSON_NAME]! We’re so happy you ha…"
click at [599, 526] on button "Post" at bounding box center [606, 516] width 34 height 21
type textarea "x"
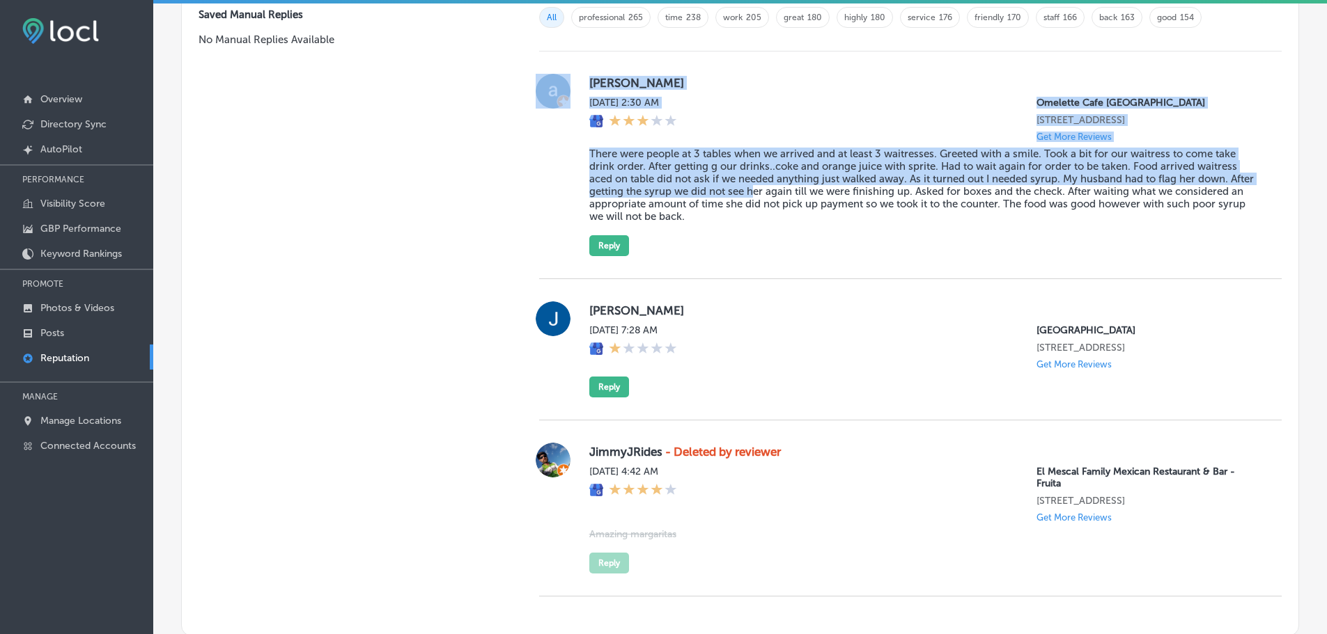
drag, startPoint x: 572, startPoint y: 168, endPoint x: 774, endPoint y: 201, distance: 205.3
click at [778, 201] on div "[PERSON_NAME][DATE] 2:30 AM [GEOGRAPHIC_DATA] [GEOGRAPHIC_DATA][STREET_ADDRESS]…" at bounding box center [910, 165] width 742 height 182
click at [710, 199] on blockquote "There were people at 3 tables when we arrived and at least 3 waitresses. Greete…" at bounding box center [924, 185] width 670 height 75
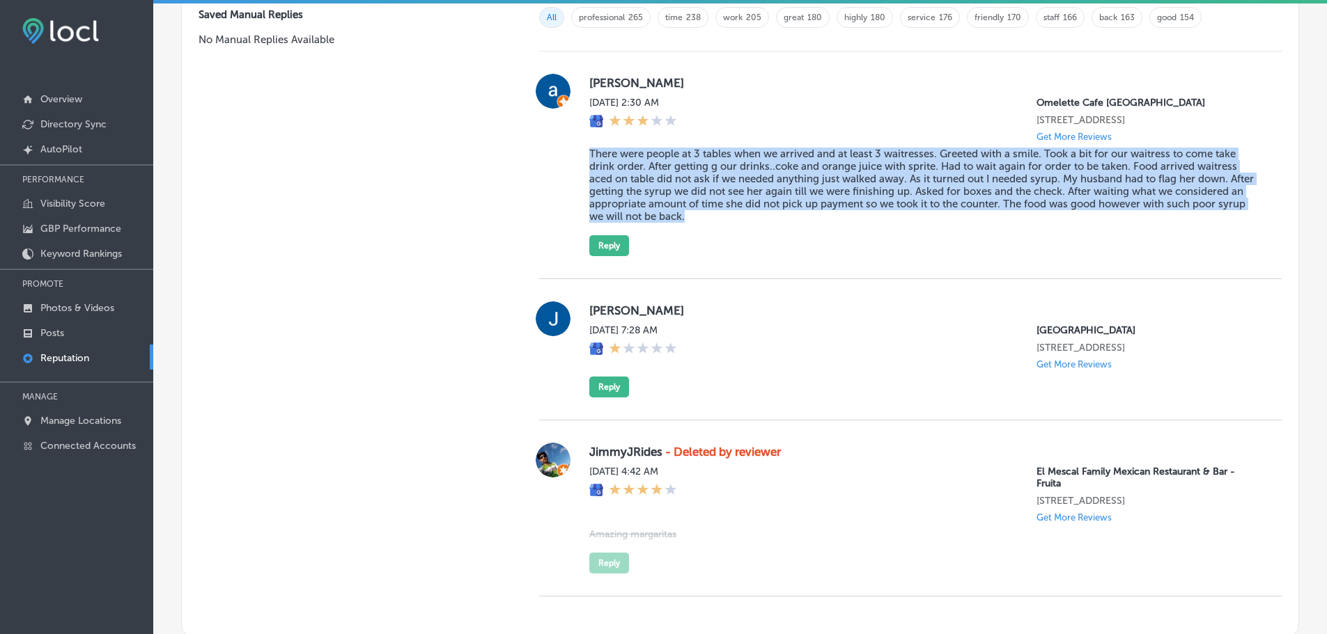
drag, startPoint x: 586, startPoint y: 166, endPoint x: 779, endPoint y: 228, distance: 202.6
click at [779, 223] on blockquote "There were people at 3 tables when we arrived and at least 3 waitresses. Greete…" at bounding box center [924, 185] width 670 height 75
copy blockquote "There were people at 3 tables when we arrived and at least 3 waitresses. Greete…"
click at [896, 223] on blockquote "There were people at 3 tables when we arrived and at least 3 waitresses. Greete…" at bounding box center [924, 185] width 670 height 75
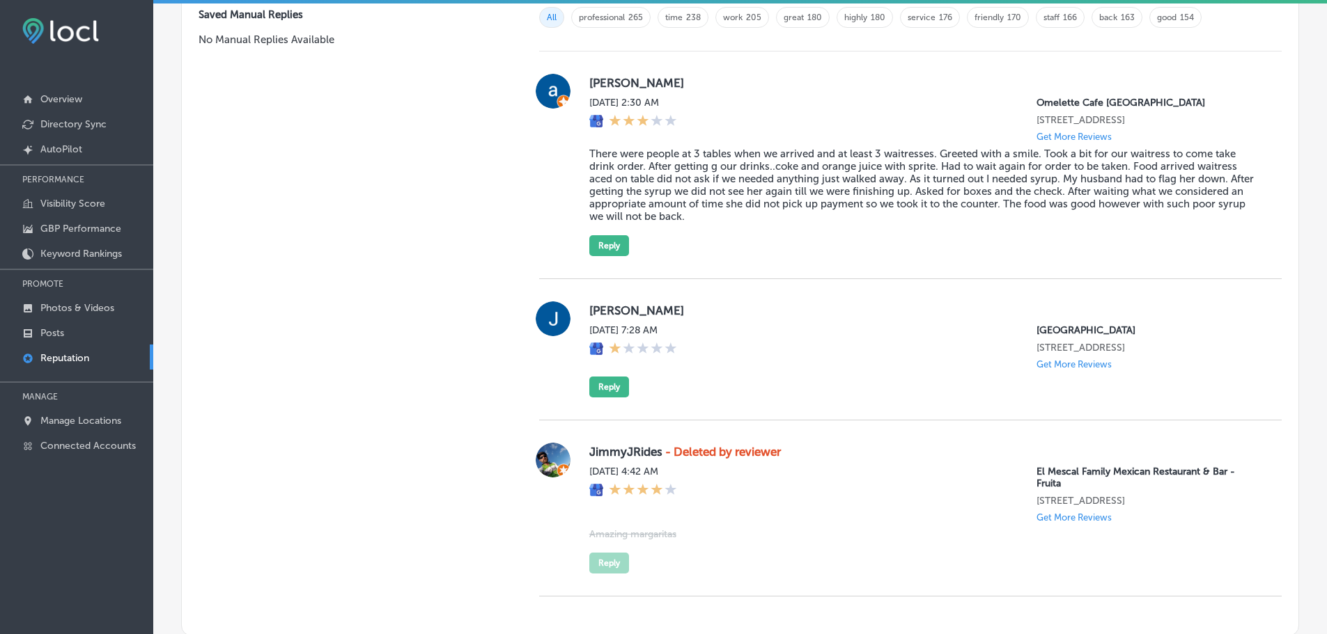
click at [468, 294] on div "Manual Replies Create templates to use for your most common replies to reviews.…" at bounding box center [346, 235] width 329 height 802
click at [56, 421] on p "Manage Locations" at bounding box center [80, 421] width 81 height 12
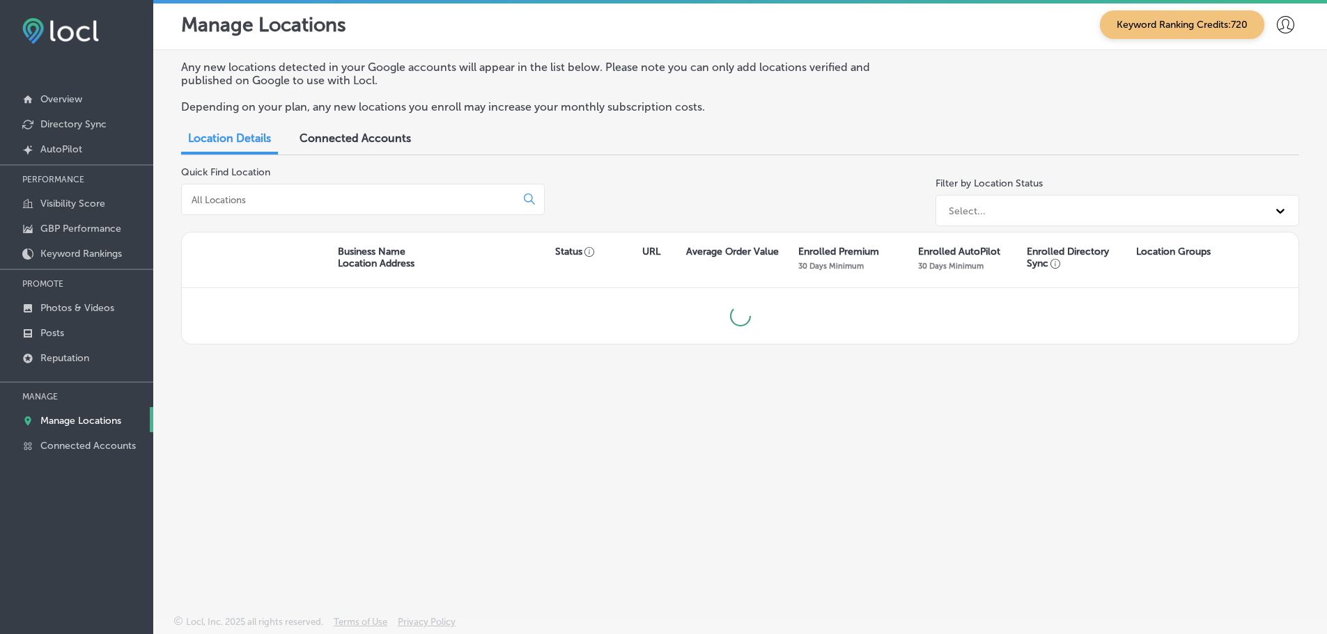
click at [267, 200] on input at bounding box center [351, 200] width 322 height 13
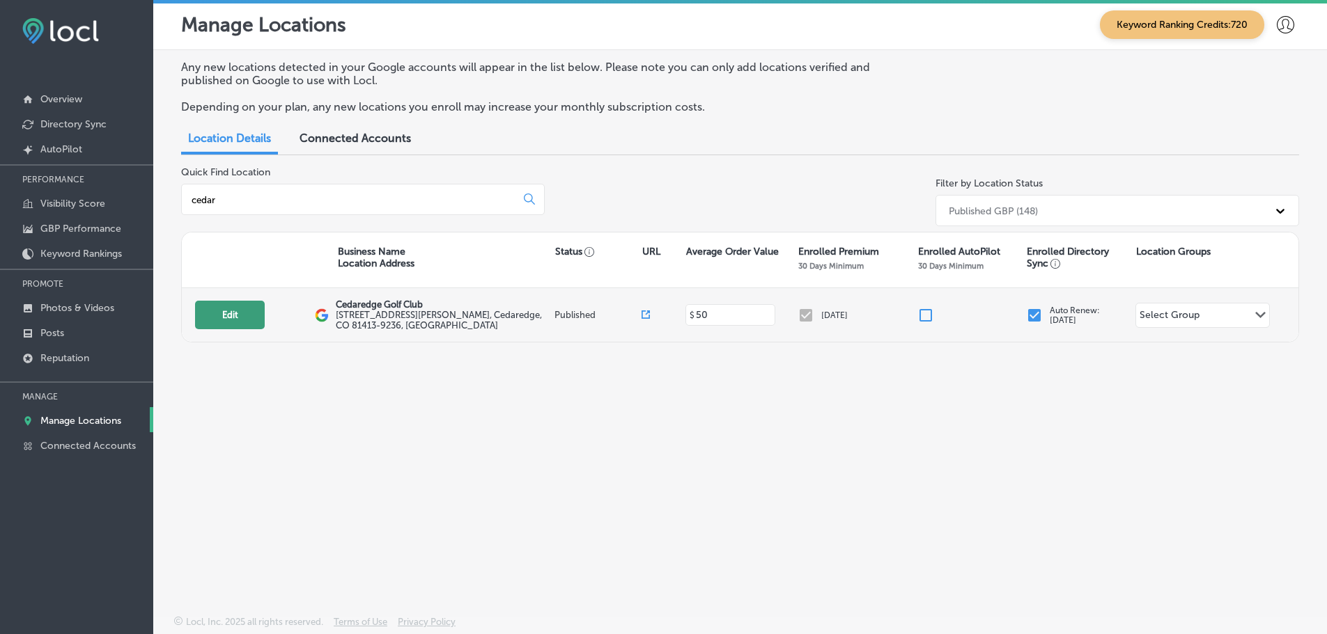
type input "cedar"
click at [233, 312] on button "Edit" at bounding box center [230, 315] width 70 height 29
select select "US"
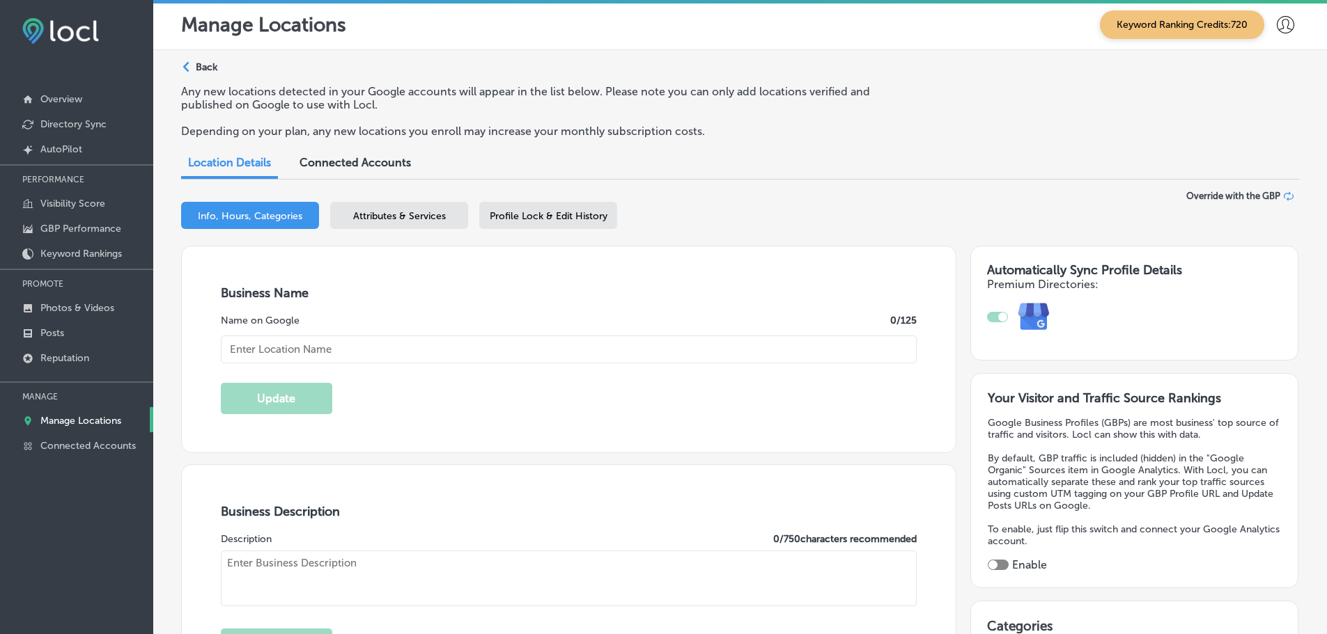
type input "Cedaredge Golf Club"
type input "[STREET_ADDRESS][PERSON_NAME]"
type input "Cedaredge"
type input "81413-9236"
type input "US"
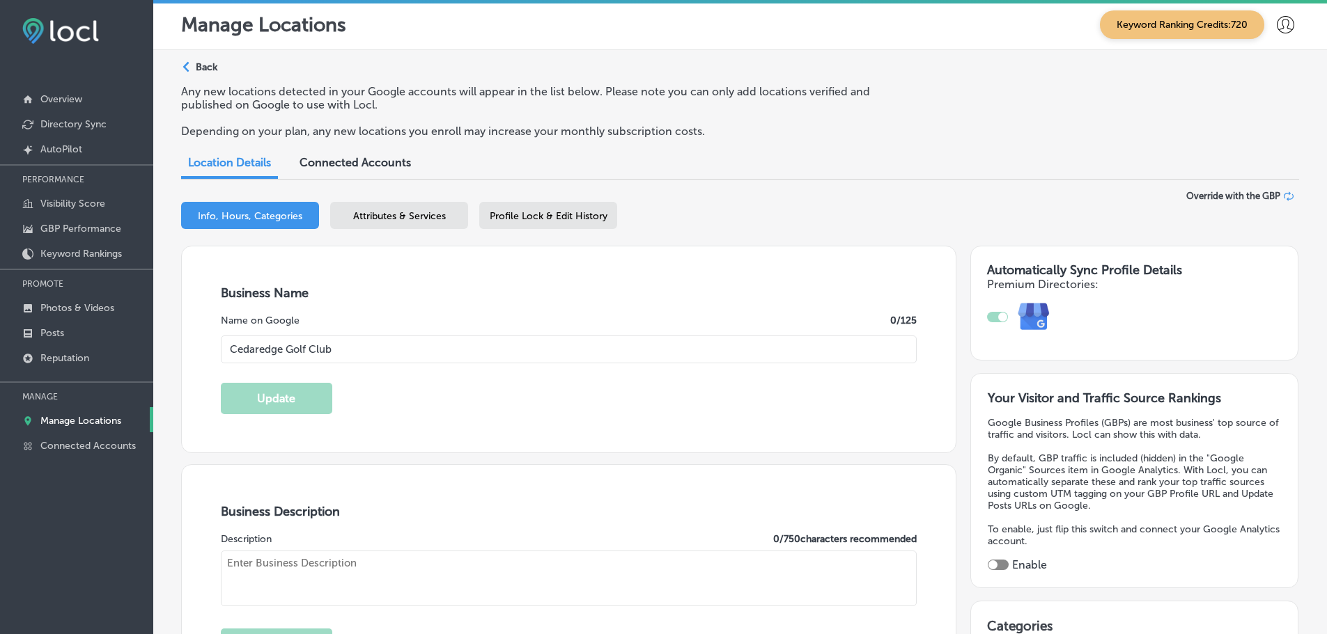
type input "[URL][DOMAIN_NAME]"
type textarea "[GEOGRAPHIC_DATA] is located at 6200 feet in elevation on the south side of the…"
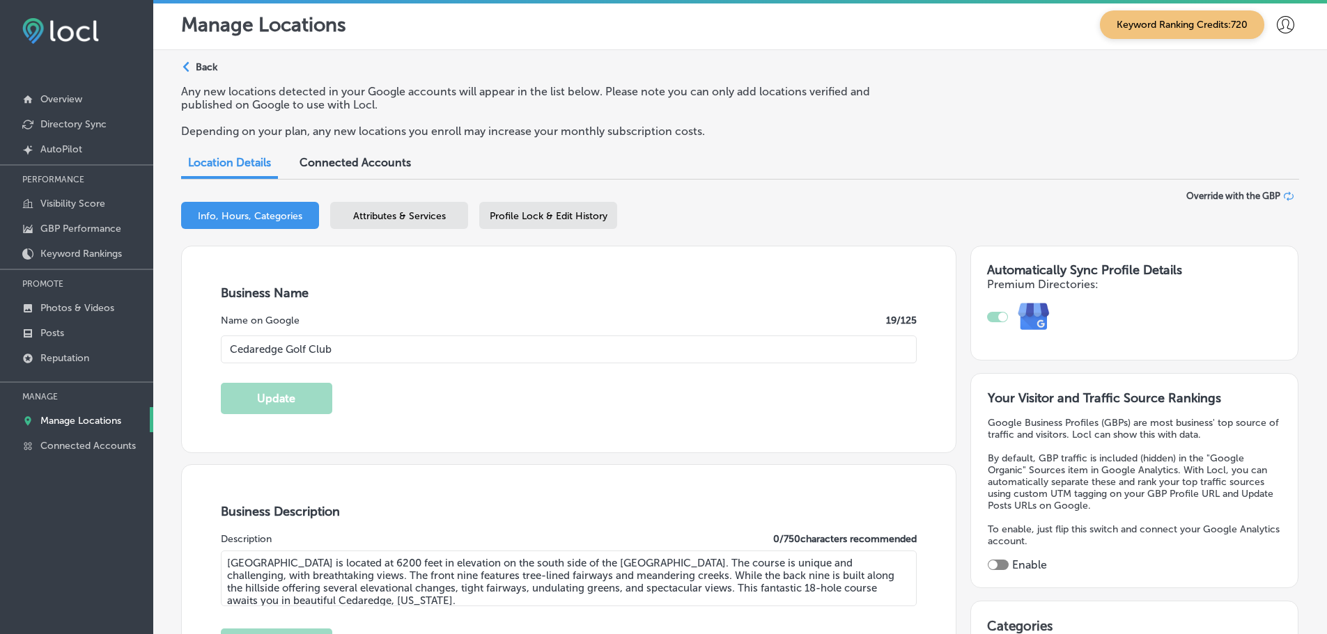
type input "[PHONE_NUMBER]"
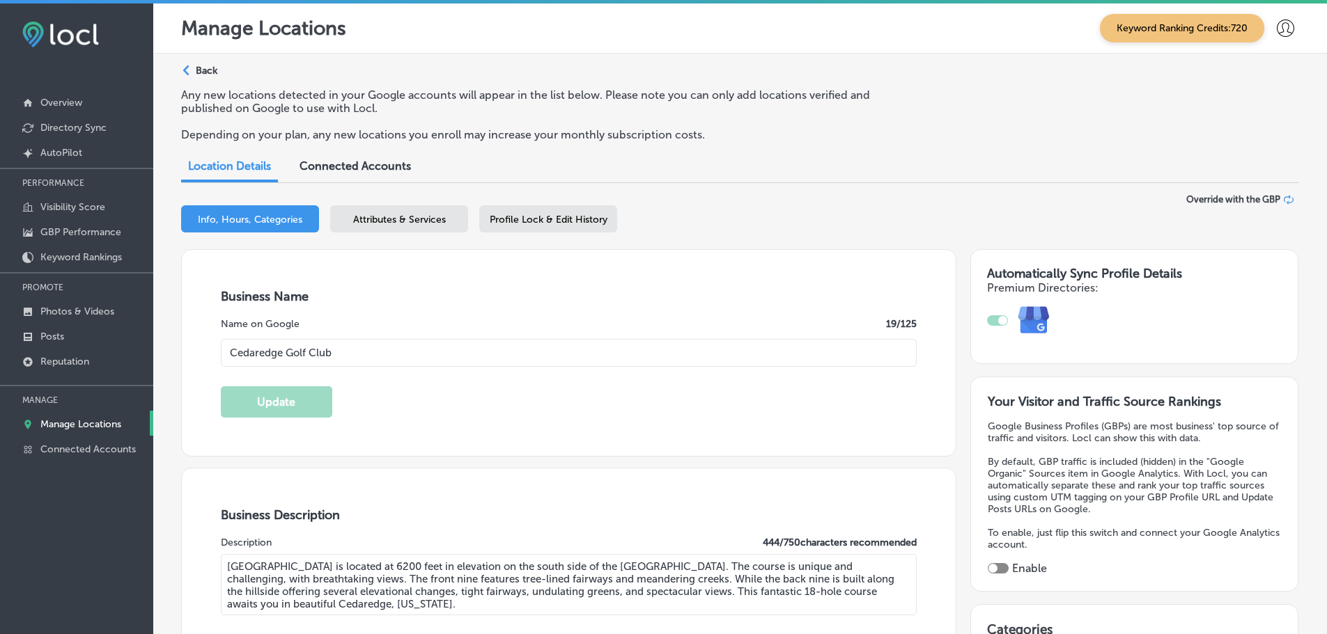
click at [1264, 106] on div "Any new locations detected in your Google accounts will appear in the list belo…" at bounding box center [740, 120] width 1118 height 64
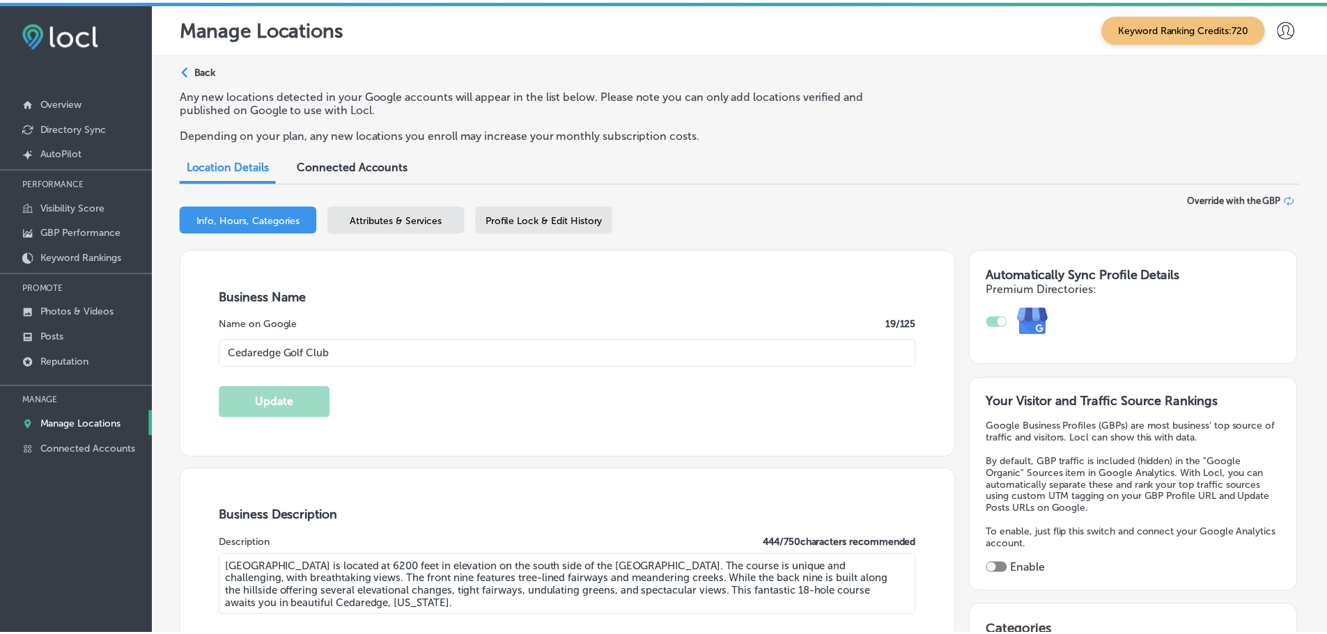
scroll to position [20, 0]
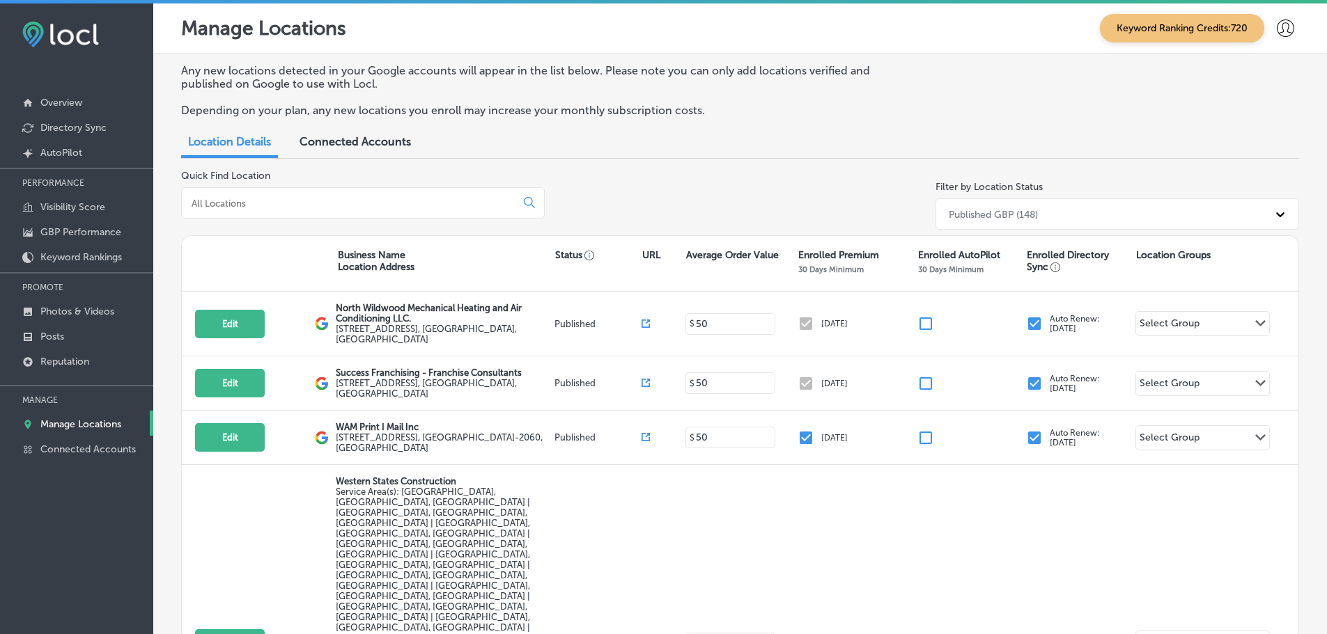
scroll to position [3, 0]
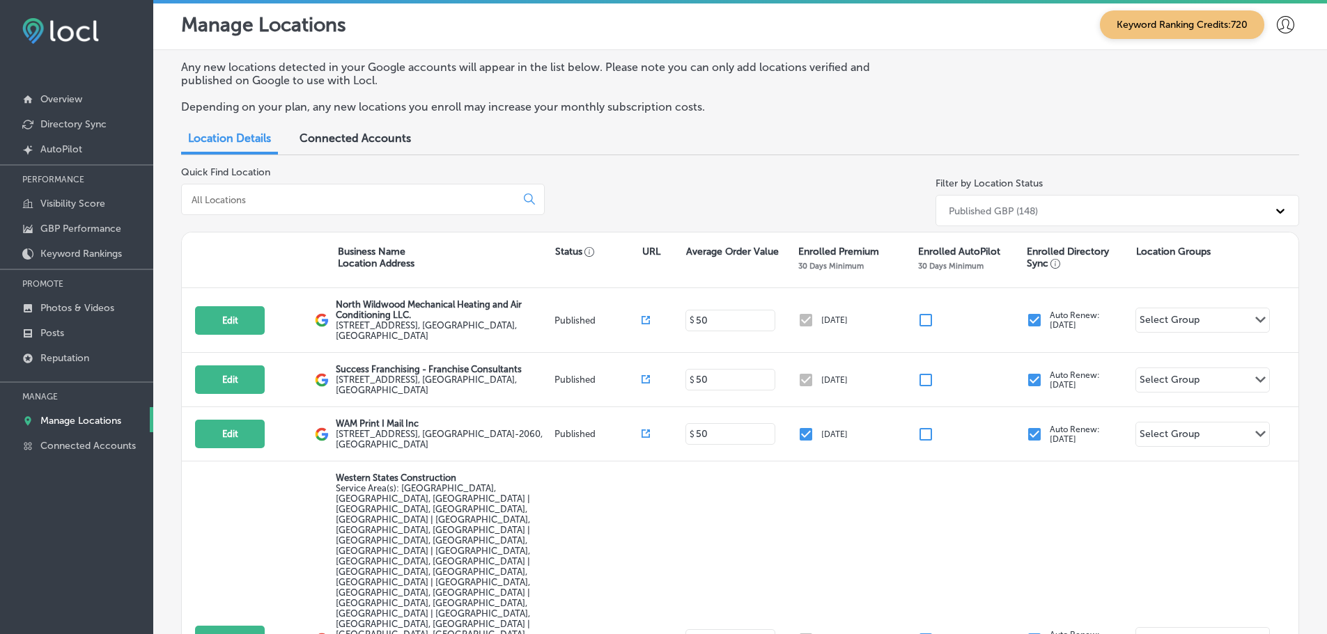
click at [256, 212] on div at bounding box center [363, 199] width 364 height 31
click at [258, 204] on input at bounding box center [351, 200] width 322 height 13
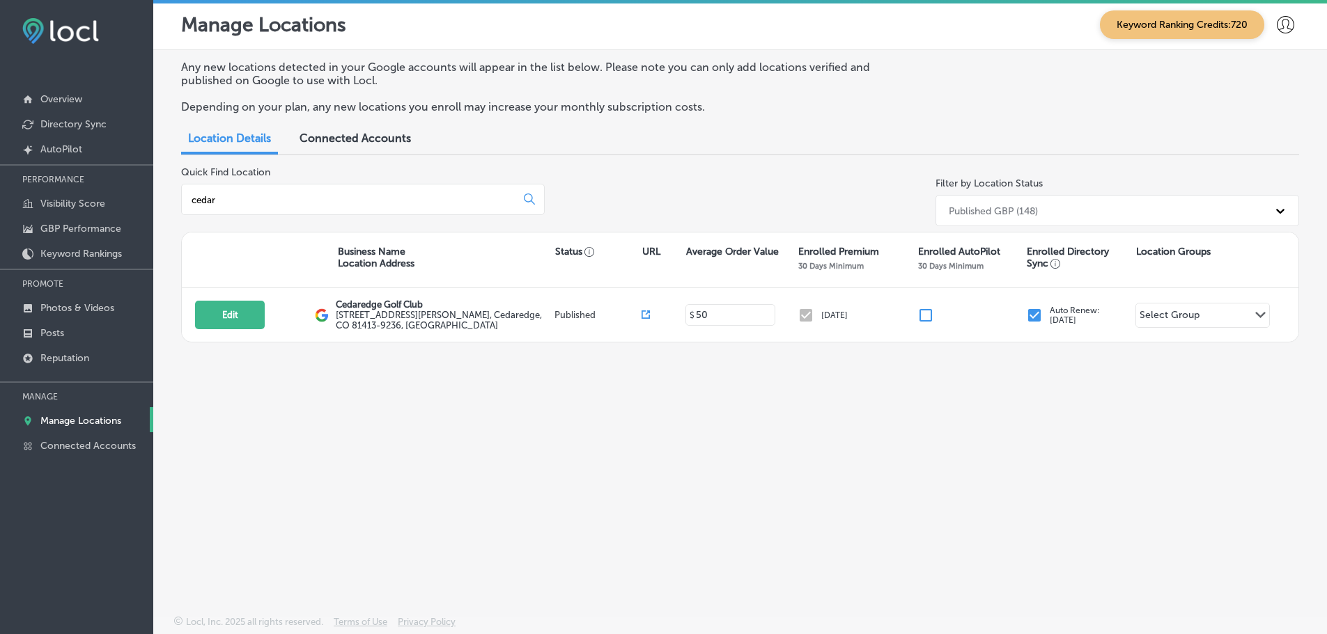
scroll to position [0, 0]
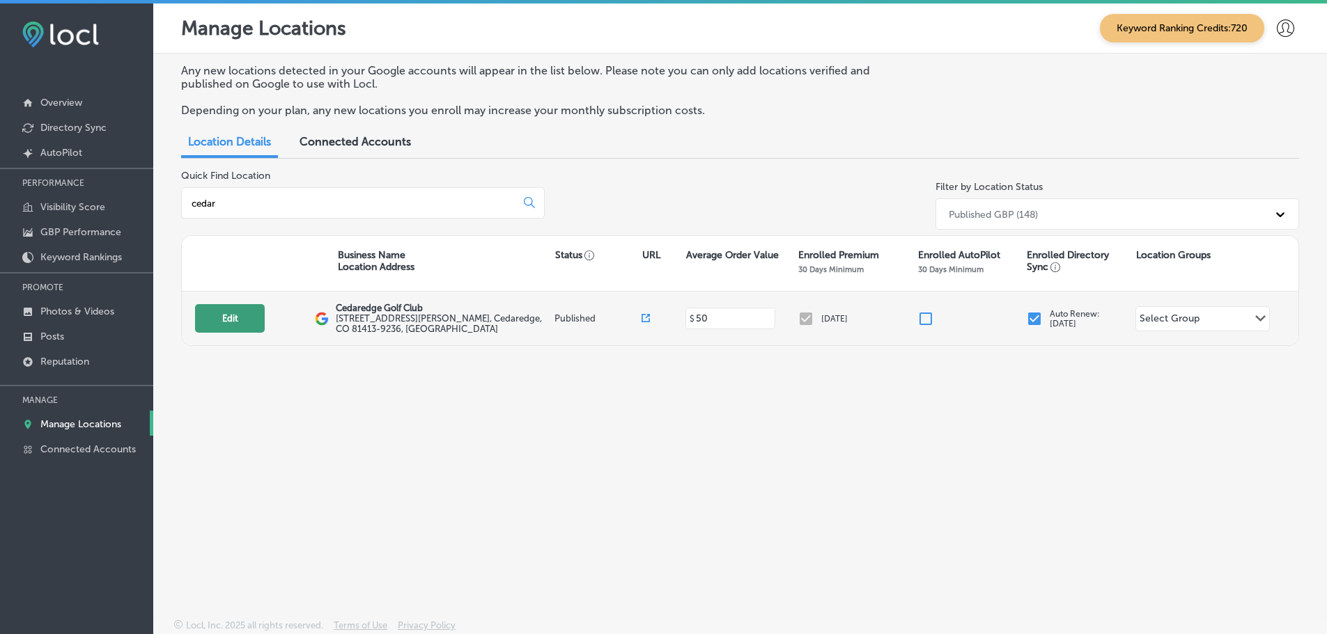
type input "cedar"
click at [196, 317] on button "Edit" at bounding box center [230, 318] width 70 height 29
select select "US"
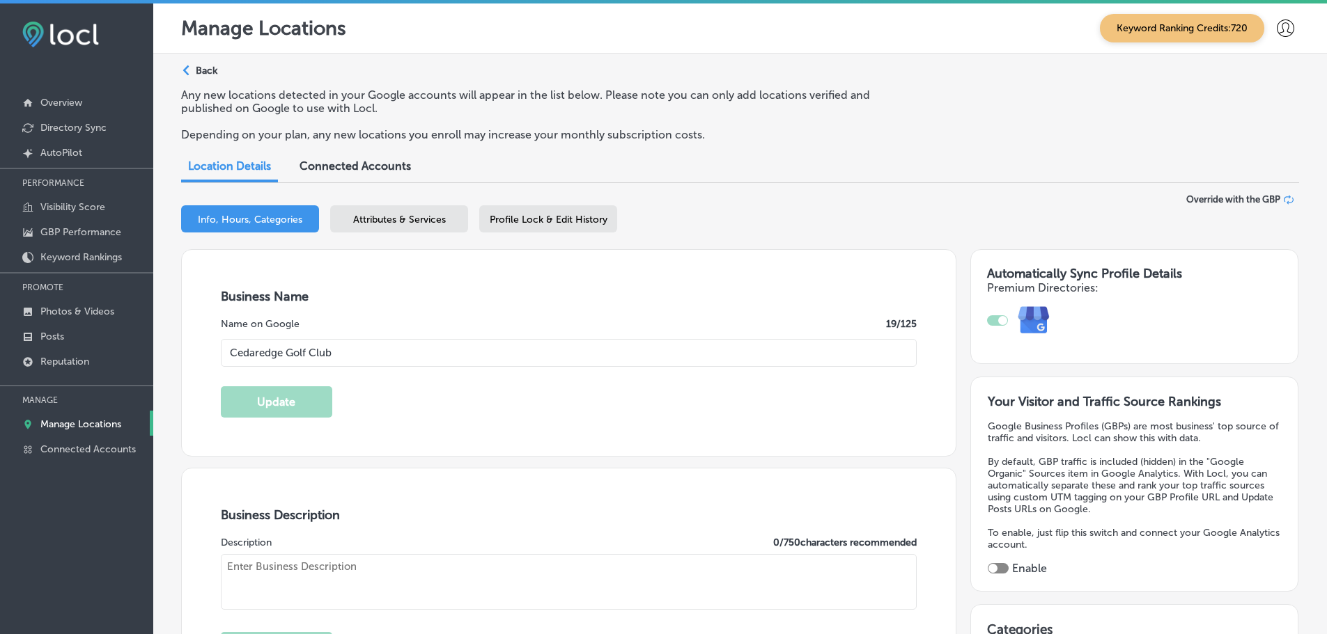
type input "Cedaredge Golf Club"
type input "[STREET_ADDRESS][PERSON_NAME]"
type input "Cedaredge"
type input "81413-9236"
type input "US"
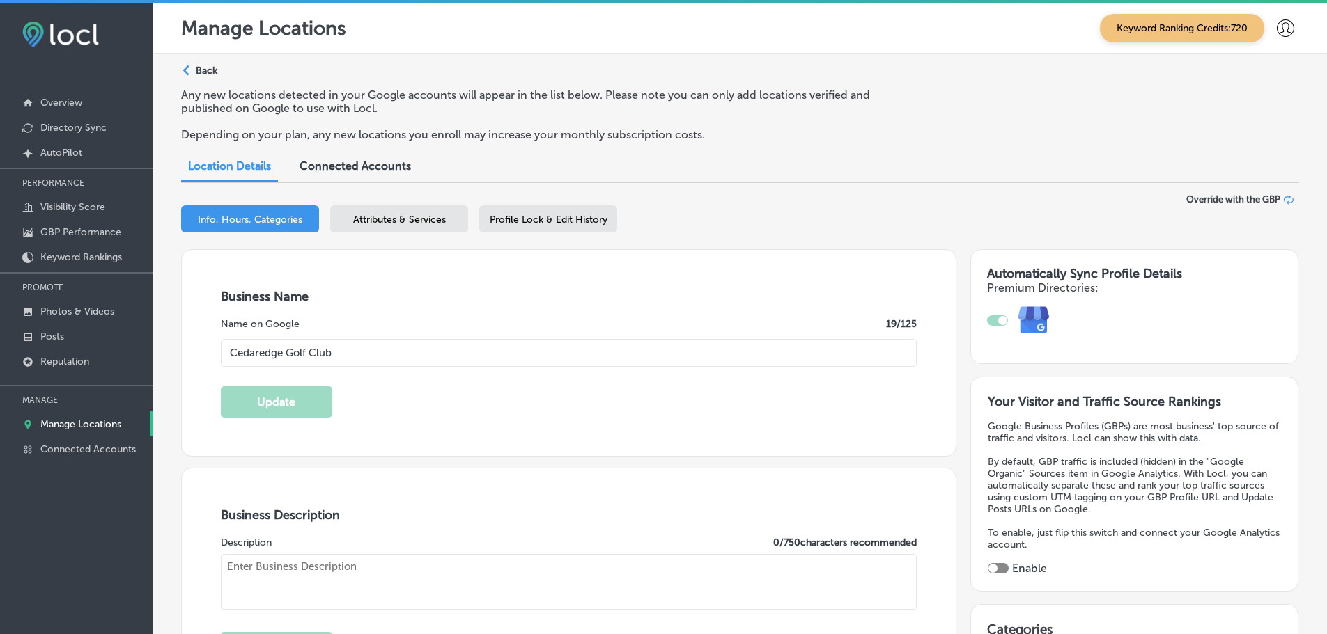
type input "[URL][DOMAIN_NAME]"
type textarea "[GEOGRAPHIC_DATA] is located at 6200 feet in elevation on the south side of the…"
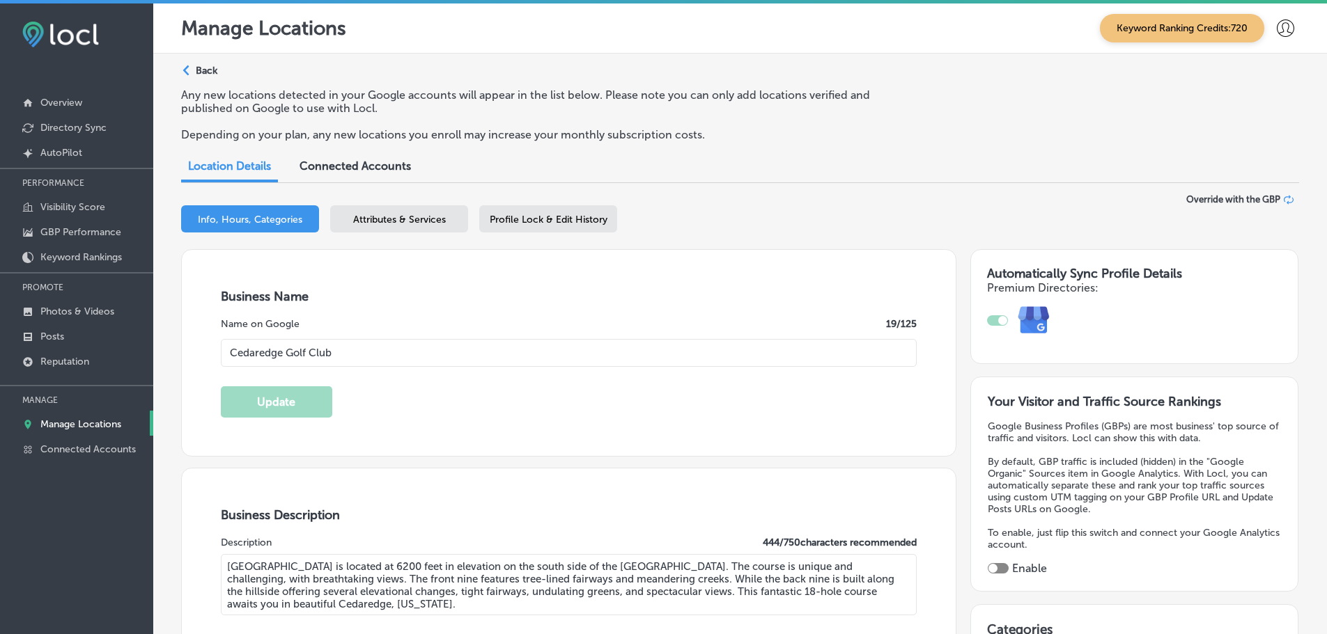
type input "[PHONE_NUMBER]"
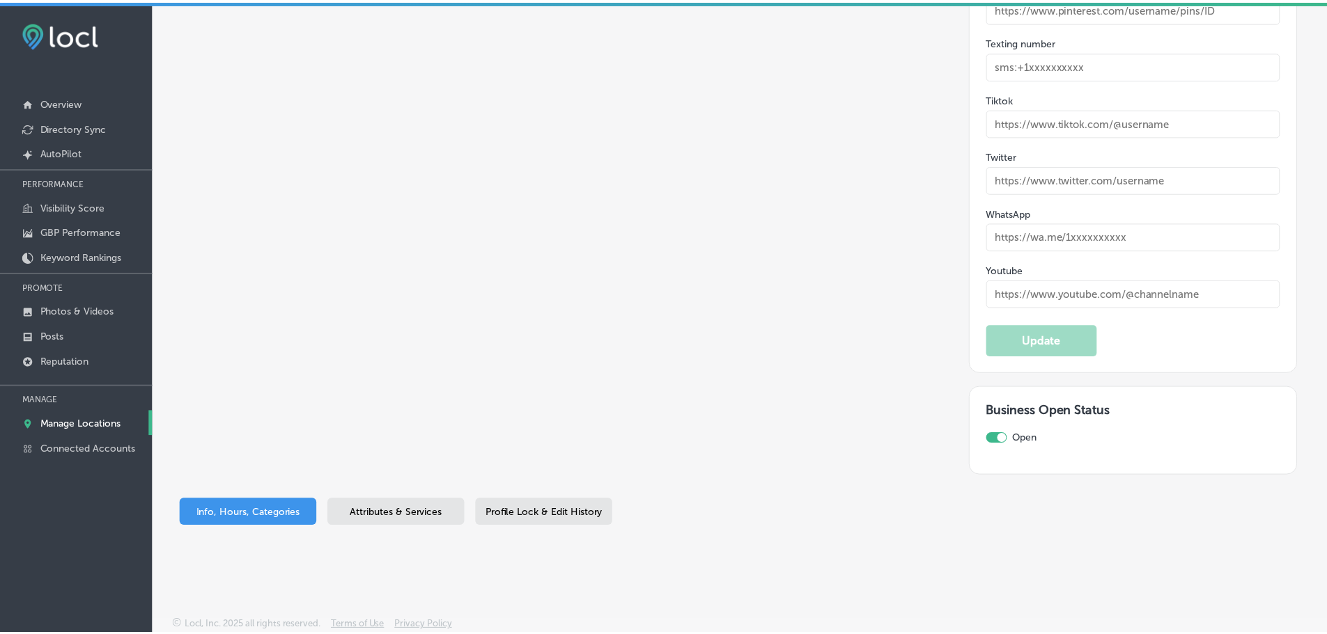
scroll to position [2233, 0]
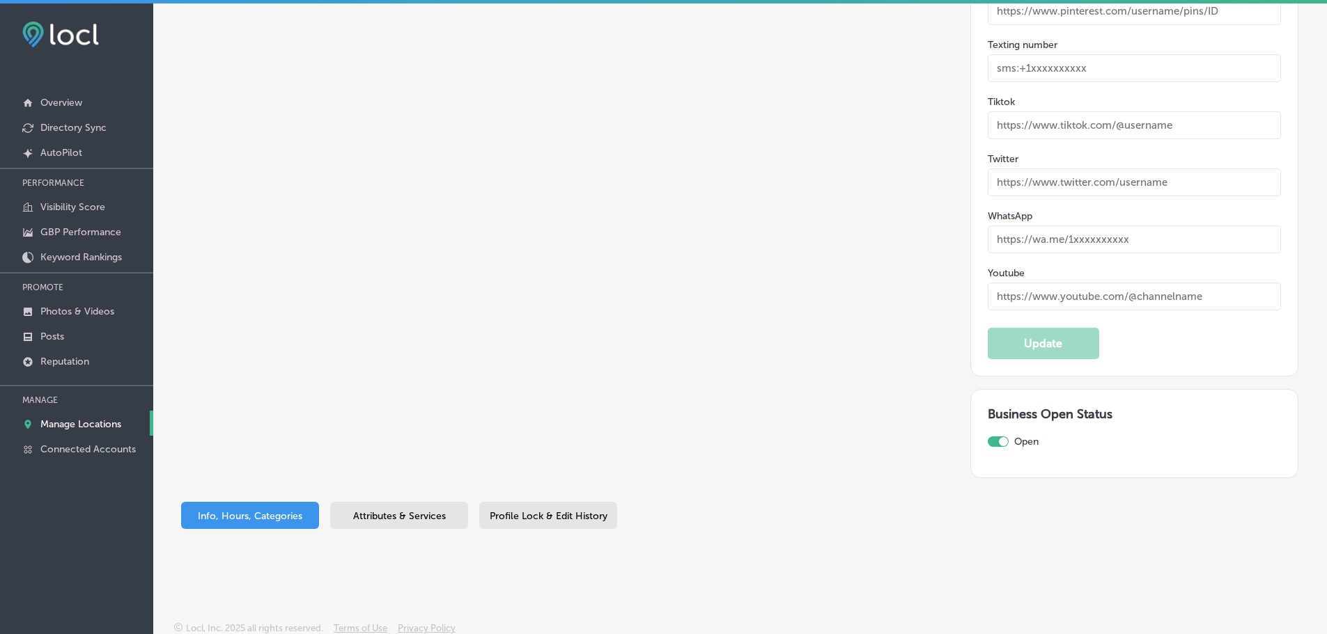
click at [380, 515] on span "Attributes & Services" at bounding box center [399, 516] width 93 height 12
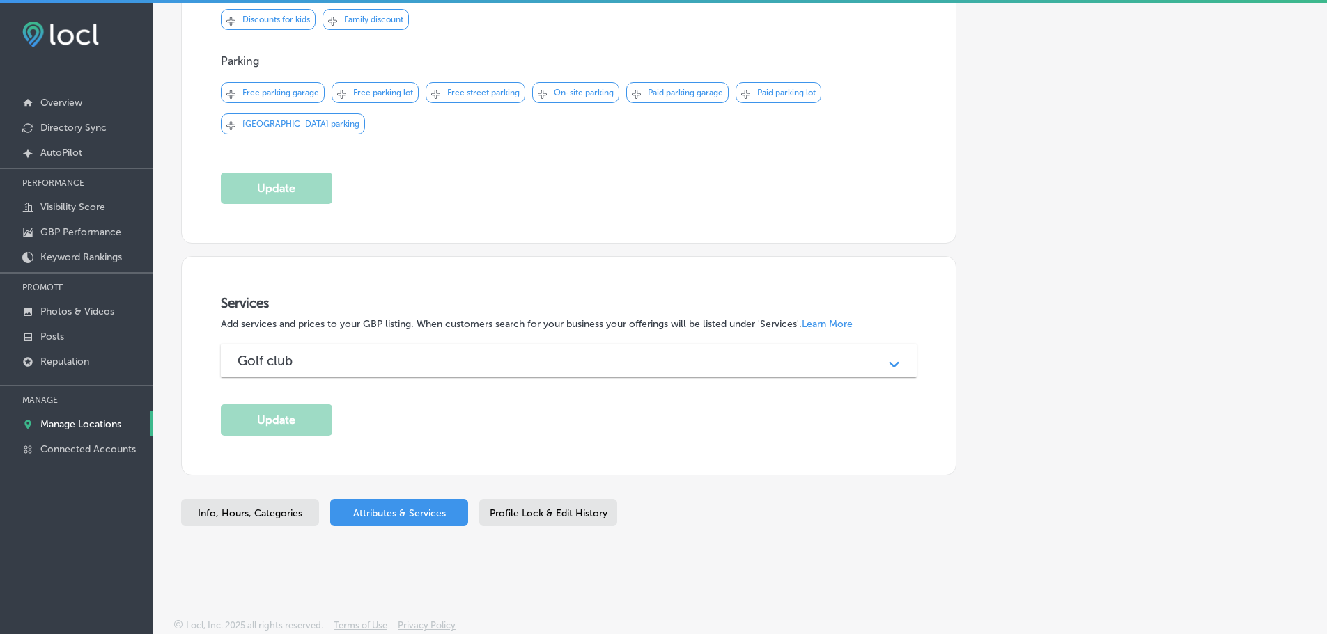
scroll to position [1340, 0]
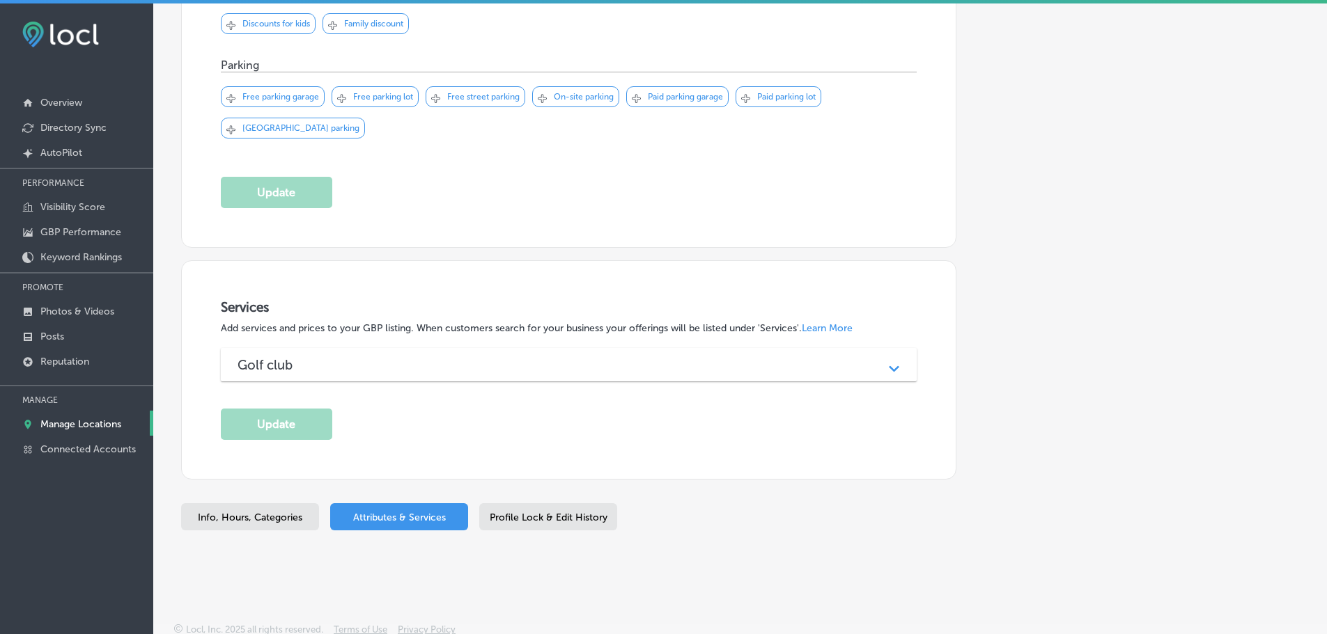
click at [580, 516] on span "Profile Lock & Edit History" at bounding box center [549, 518] width 118 height 12
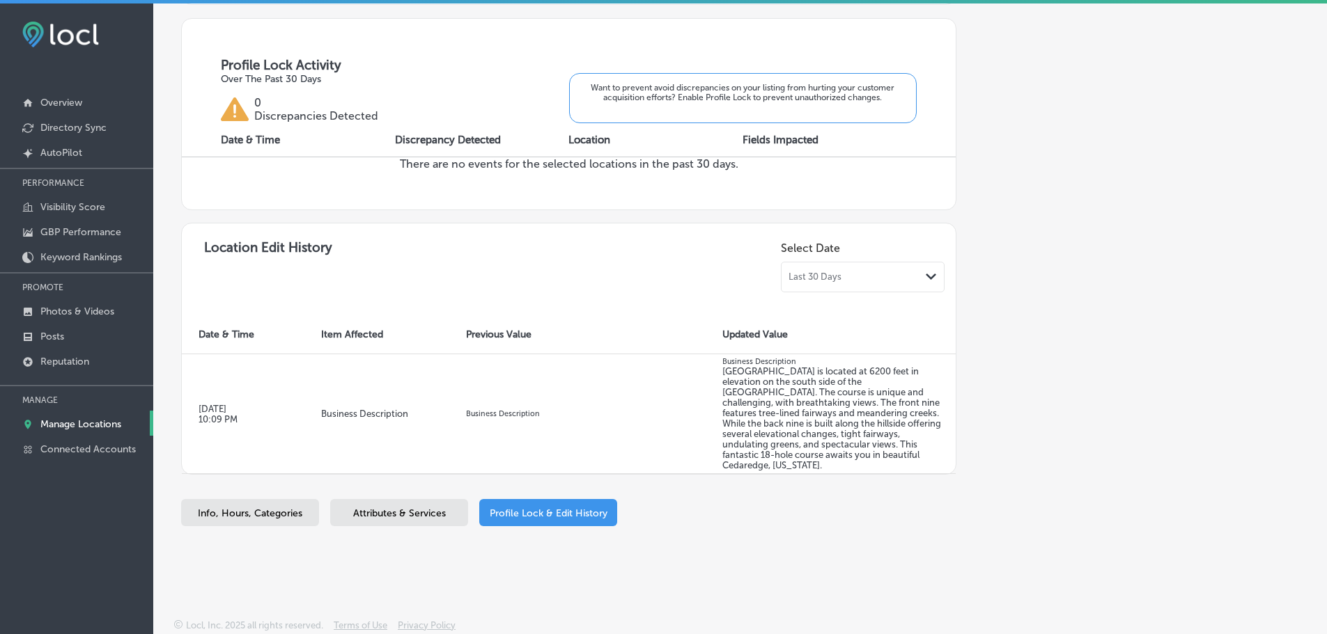
scroll to position [494, 0]
click at [61, 364] on p "Reputation" at bounding box center [64, 362] width 49 height 12
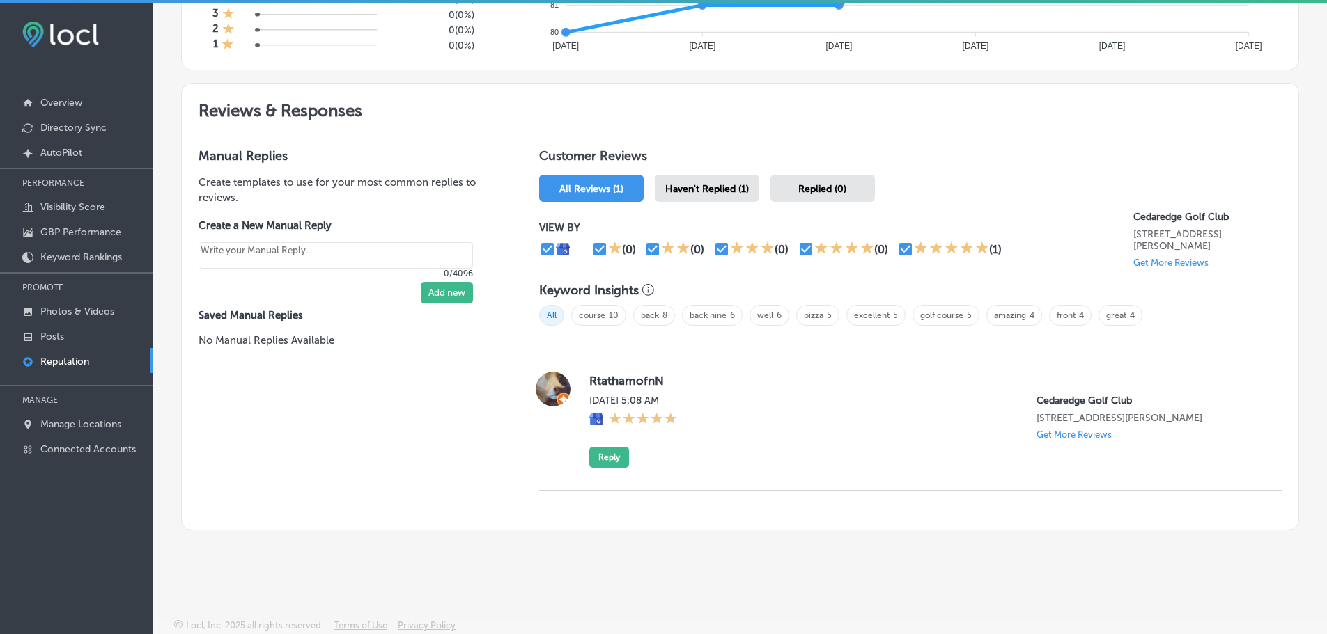
scroll to position [706, 0]
click at [686, 184] on div "Haven't Replied (1)" at bounding box center [707, 188] width 104 height 27
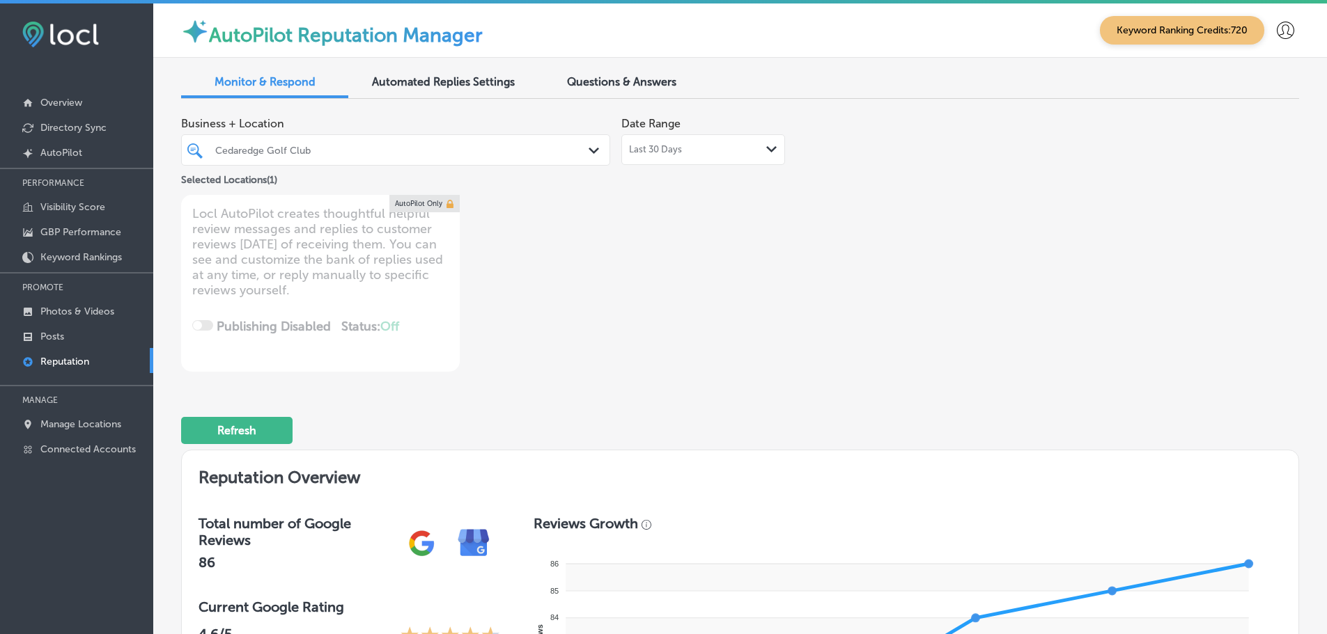
click at [761, 154] on div "Last 30 Days Path Created with Sketch." at bounding box center [703, 149] width 148 height 11
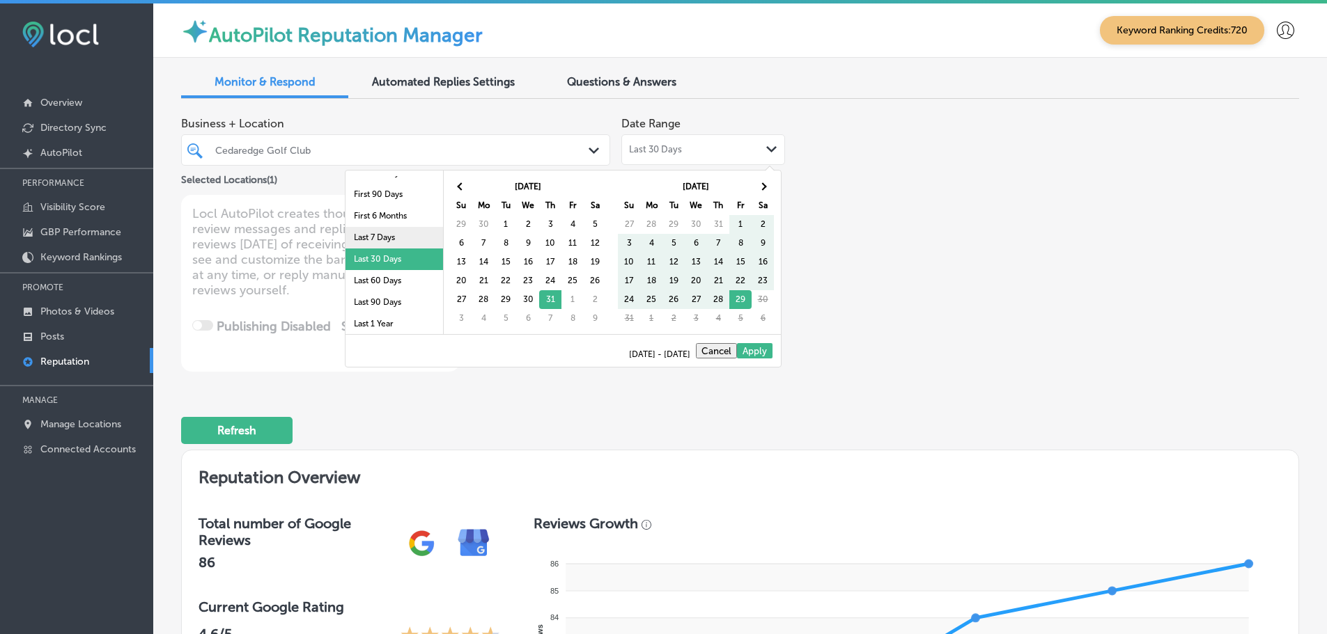
scroll to position [70, 0]
click at [372, 270] on li "Last 90 Days" at bounding box center [393, 269] width 97 height 22
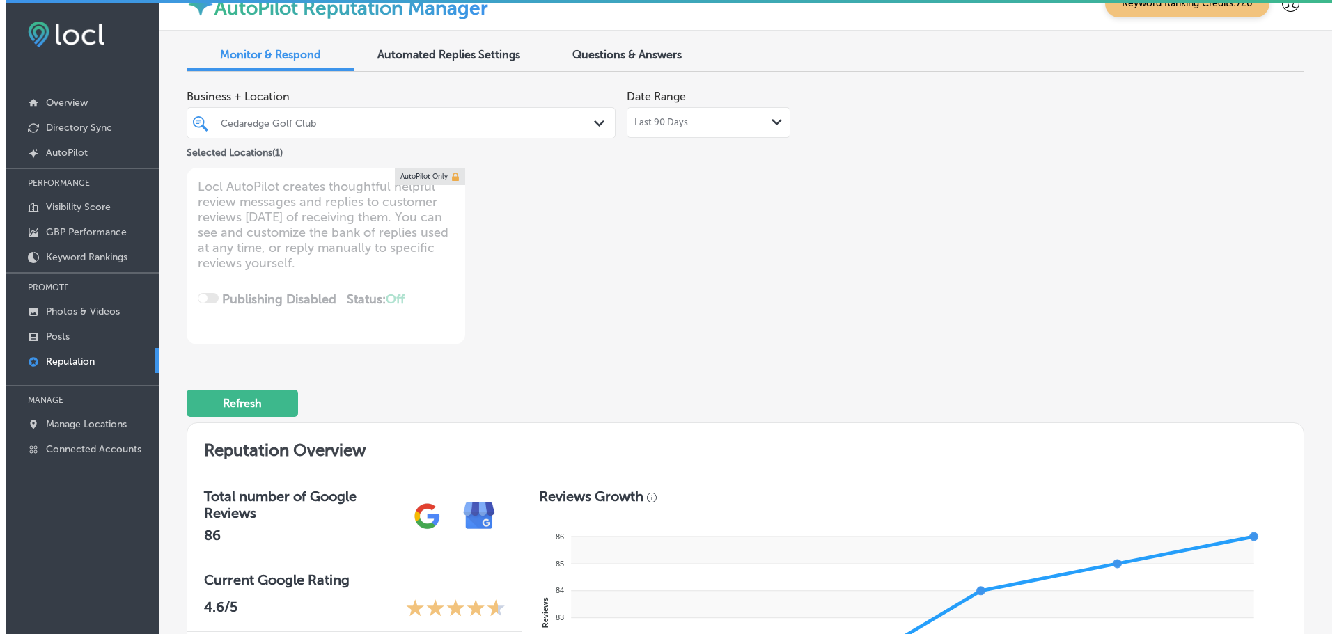
scroll to position [0, 0]
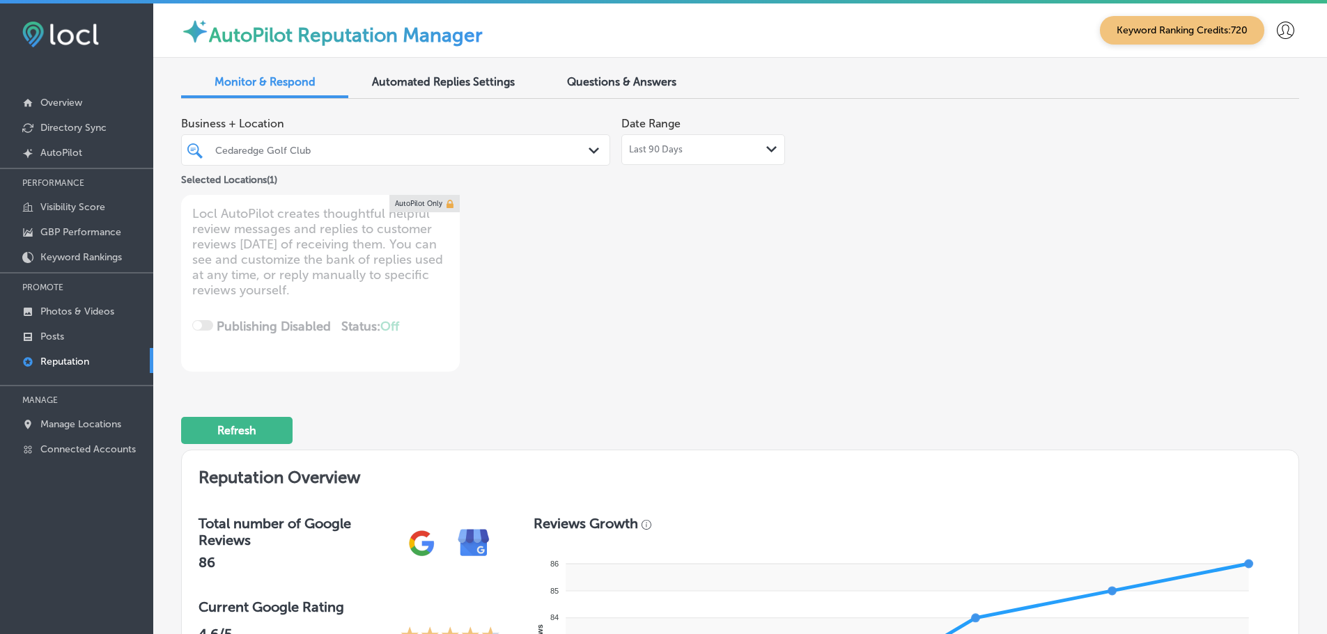
type textarea "x"
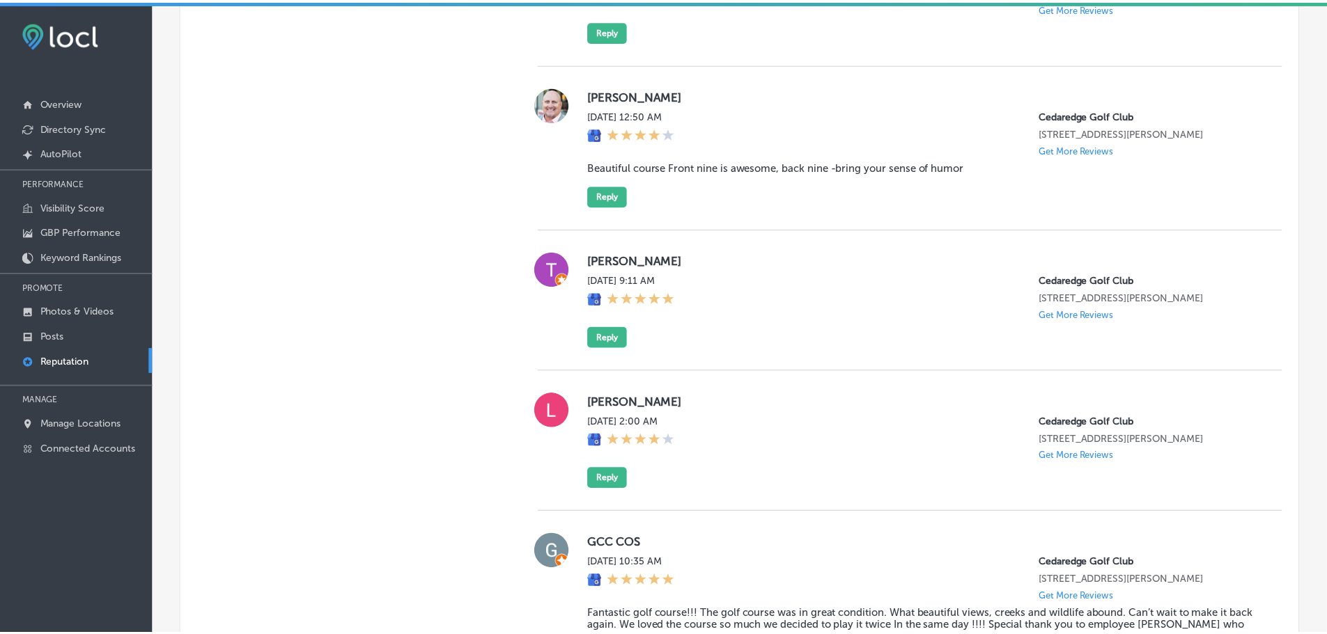
scroll to position [1429, 0]
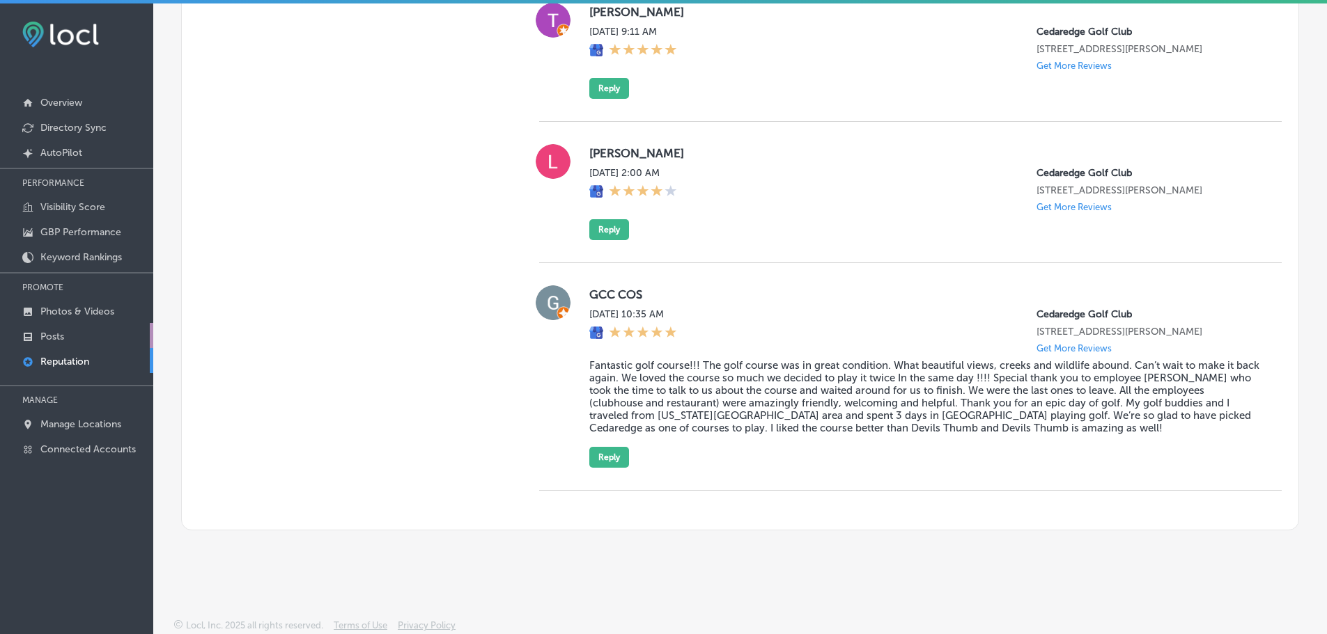
click at [49, 335] on p "Posts" at bounding box center [52, 337] width 24 height 12
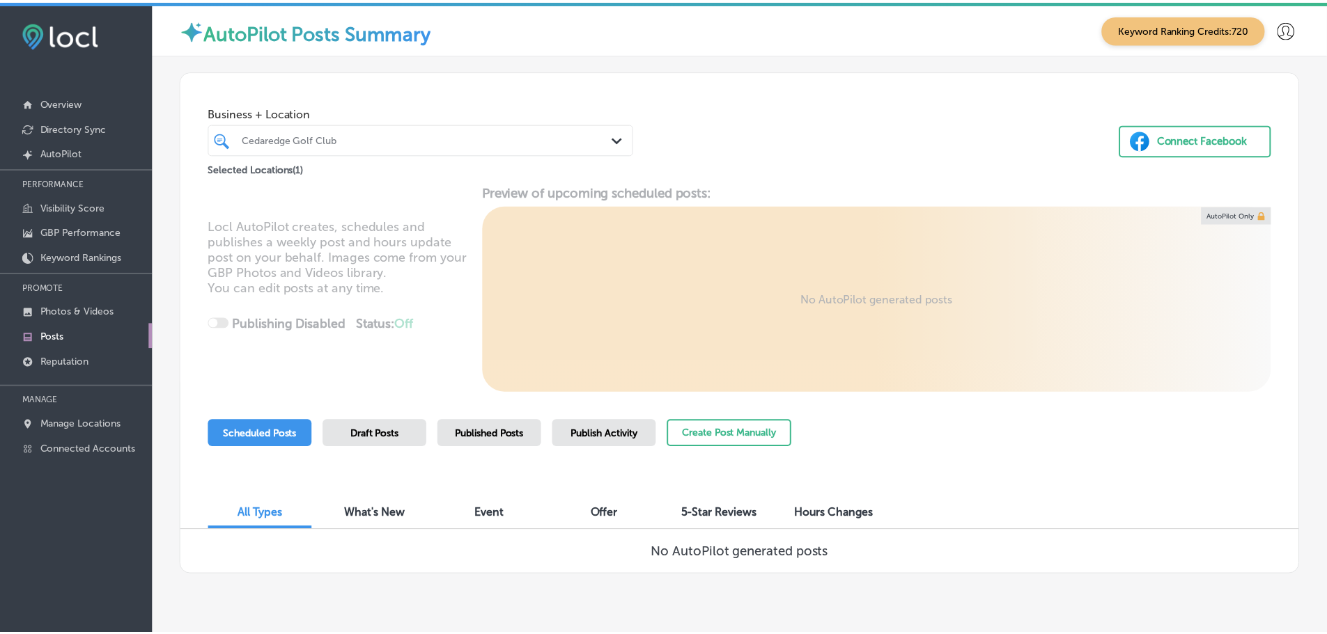
scroll to position [32, 0]
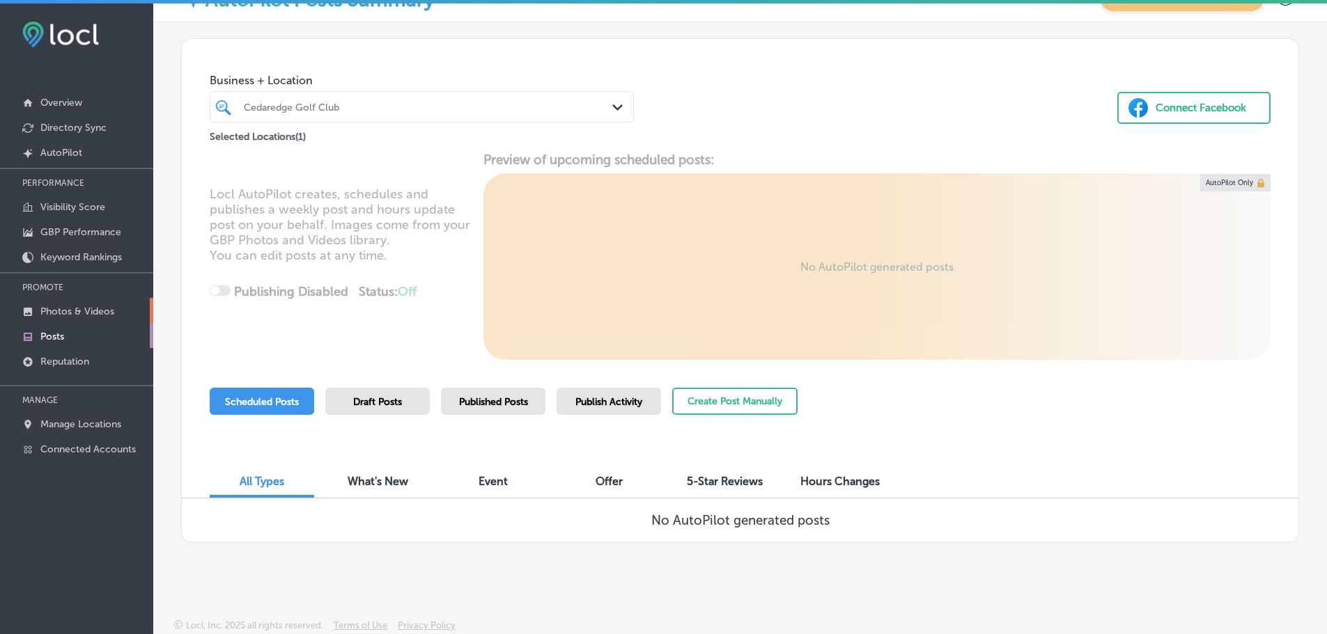
click at [69, 309] on p "Photos & Videos" at bounding box center [77, 312] width 74 height 12
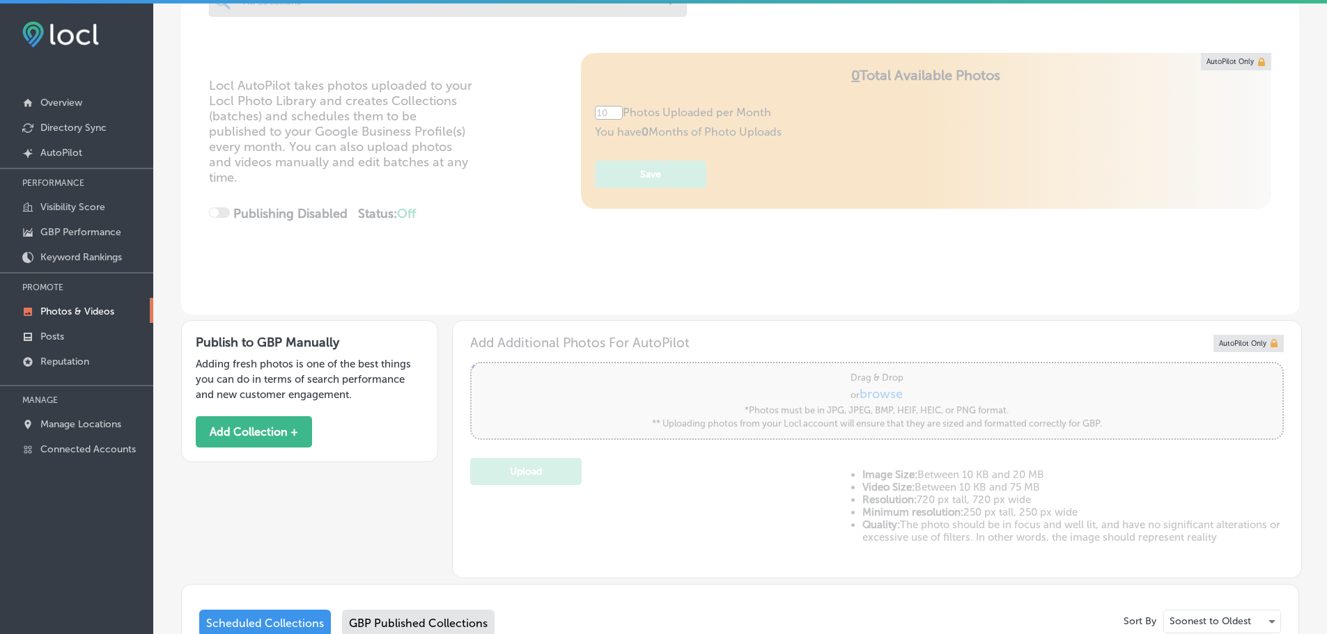
scroll to position [316, 0]
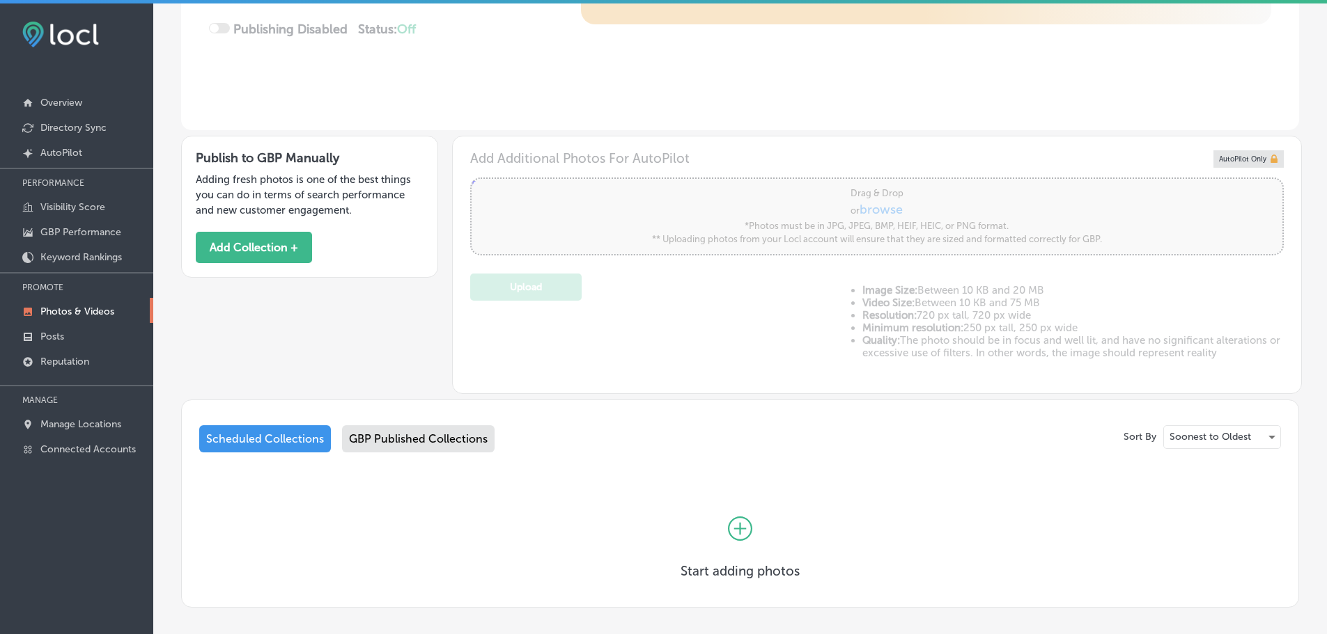
type input "5"
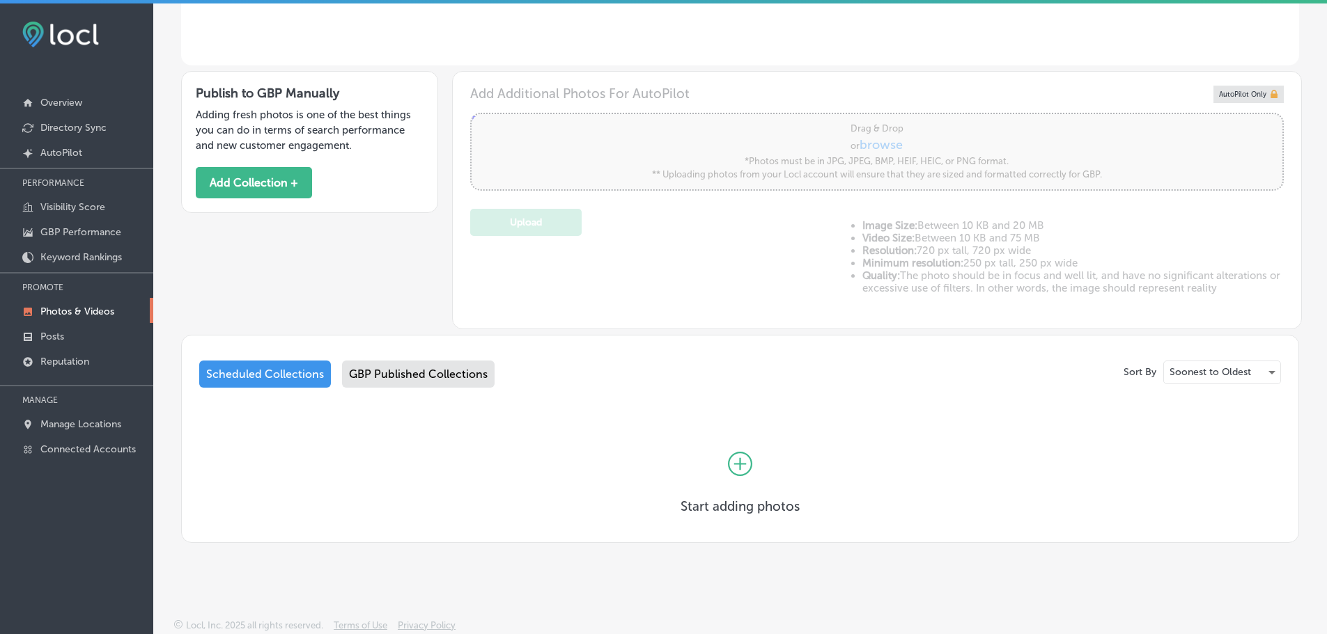
scroll to position [380, 0]
click at [75, 230] on p "GBP Performance" at bounding box center [80, 232] width 81 height 12
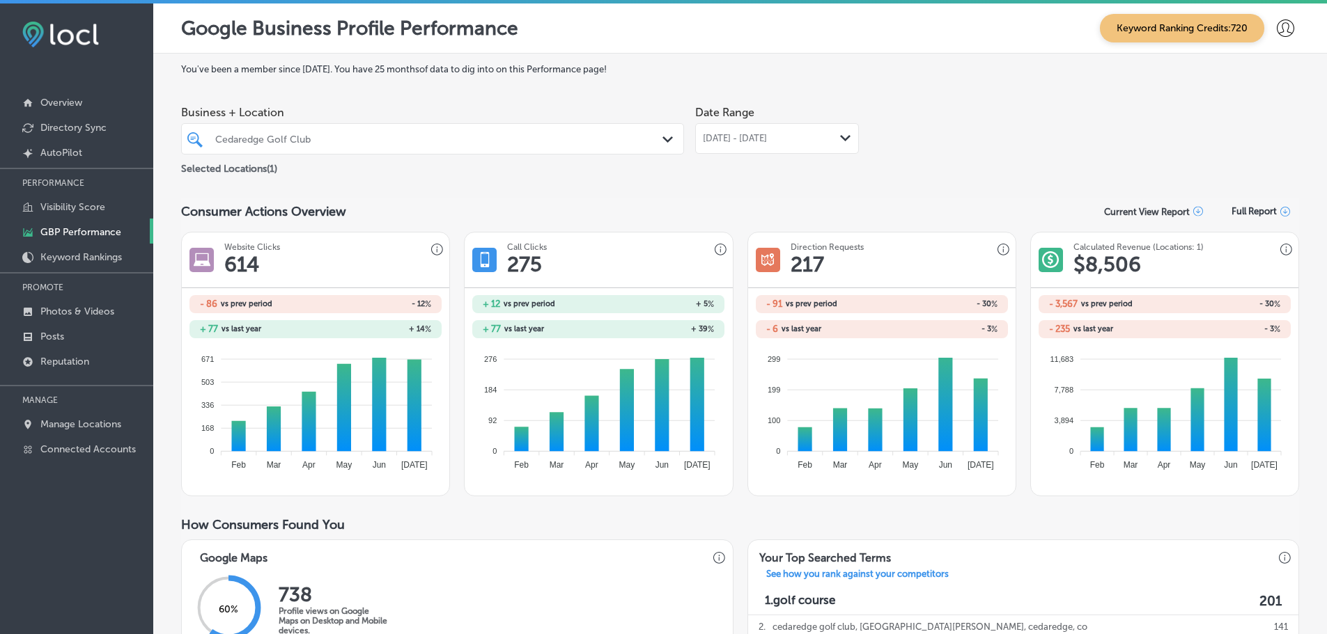
click at [829, 138] on div "Jul 01, 2025 - Jul 31, 2025 Path Created with Sketch." at bounding box center [777, 138] width 148 height 11
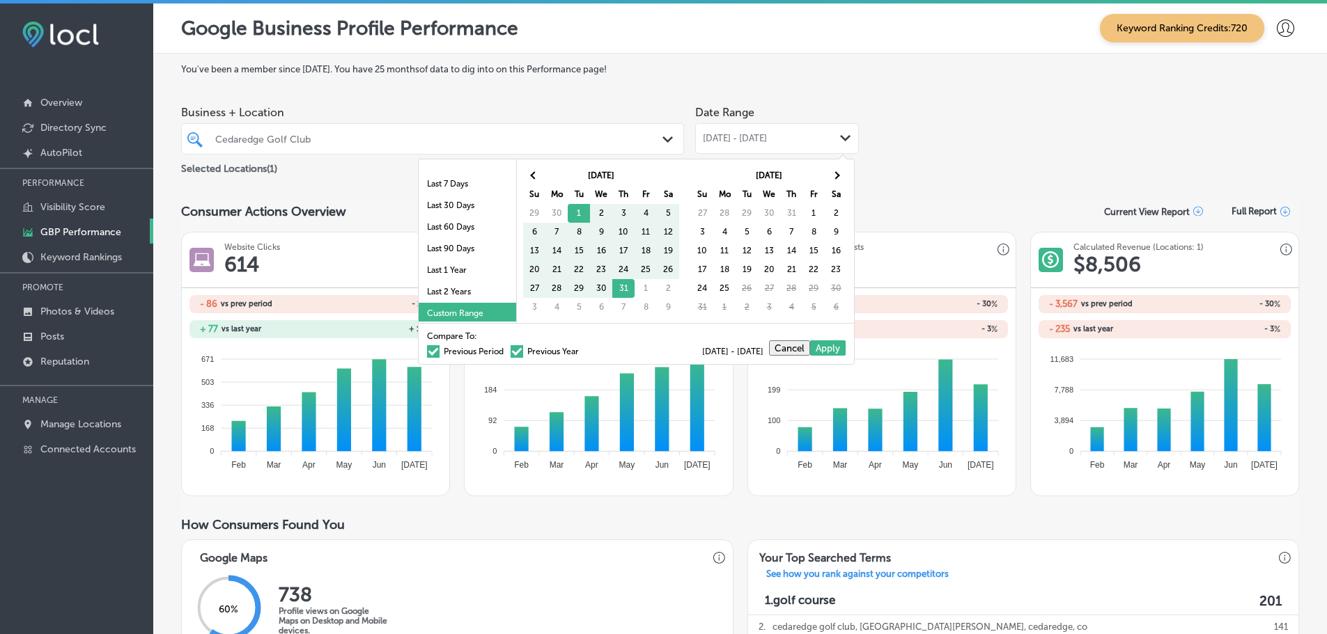
scroll to position [81, 0]
click at [457, 242] on li "Last 90 Days" at bounding box center [467, 246] width 97 height 22
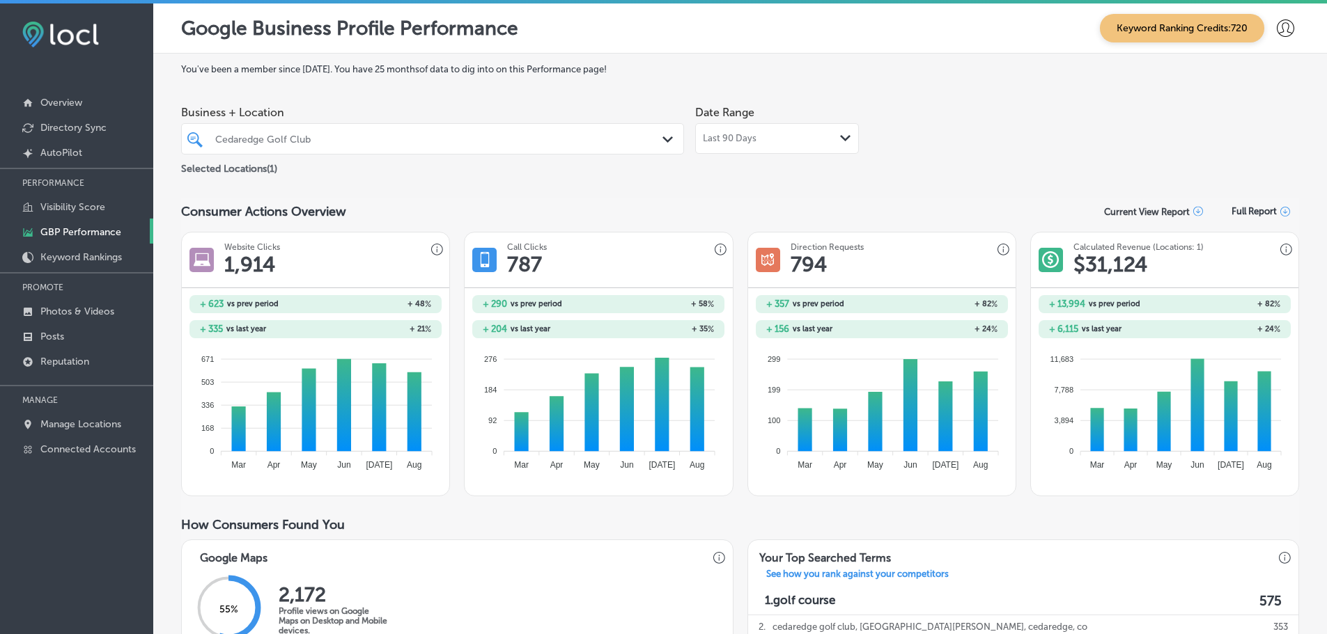
click at [1061, 159] on div "Business + Location Cedaredge Golf Club Path Created with Sketch. Selected Loca…" at bounding box center [740, 138] width 1118 height 78
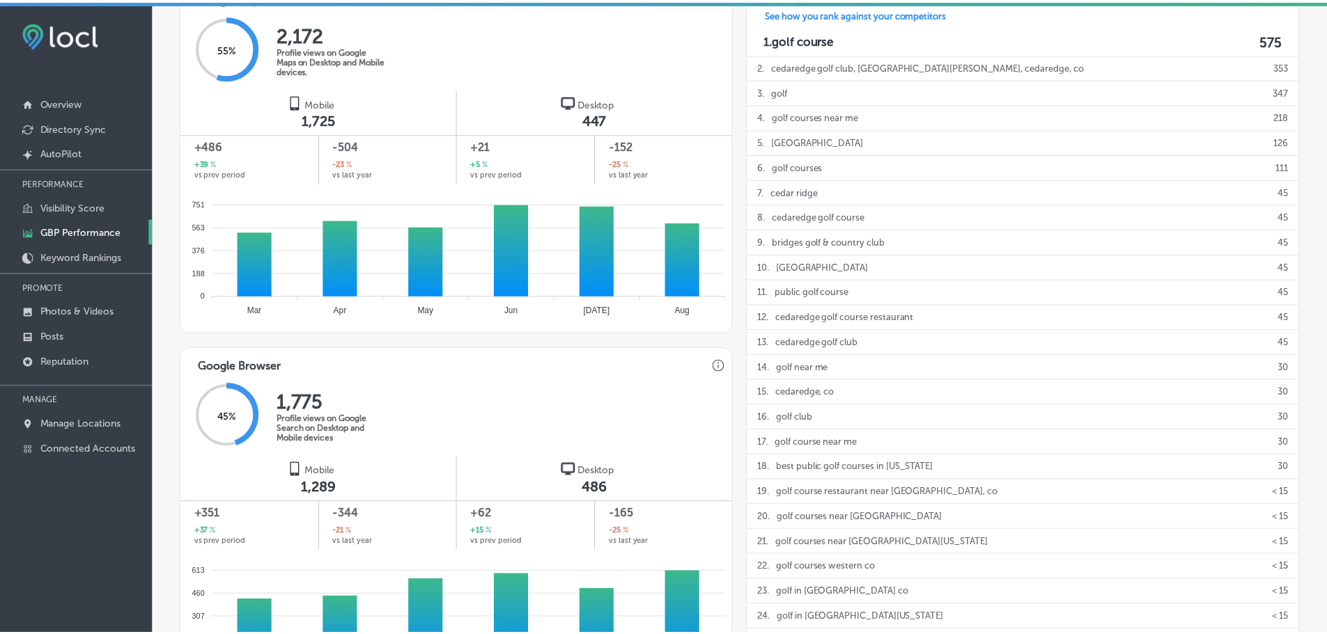
scroll to position [881, 0]
